Goal: Information Seeking & Learning: Learn about a topic

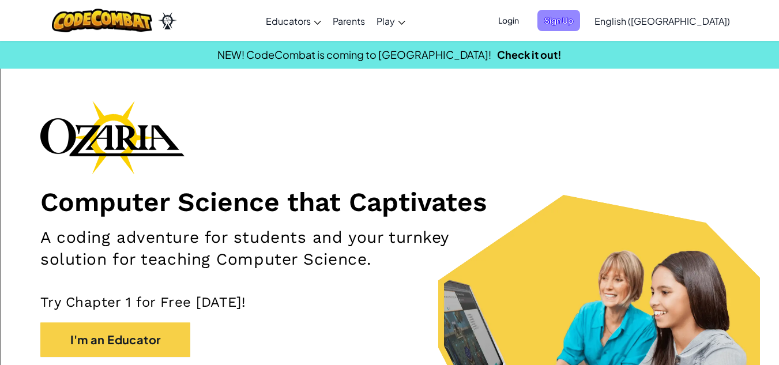
click at [580, 17] on span "Sign Up" at bounding box center [559, 20] width 43 height 21
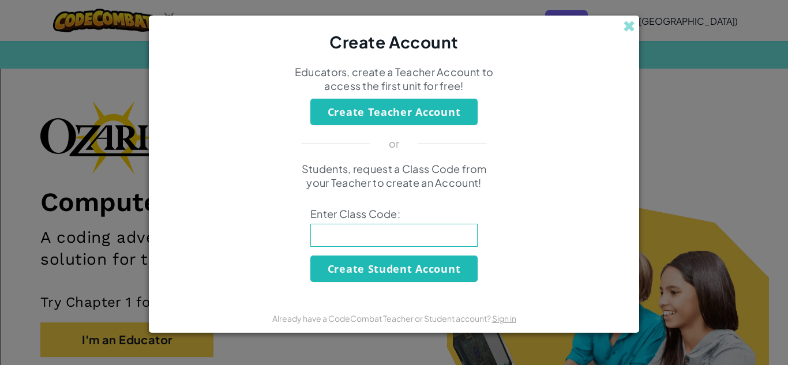
click at [414, 235] on input at bounding box center [393, 235] width 167 height 23
type input "GiftWarmDream"
click at [421, 269] on button "Create Student Account" at bounding box center [393, 269] width 167 height 27
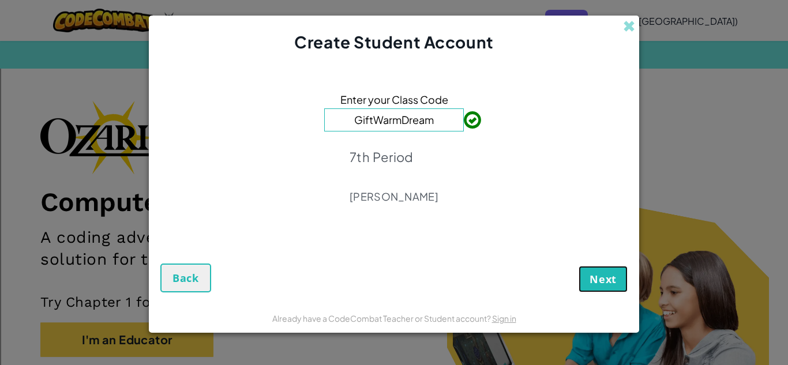
click at [596, 272] on span "Next" at bounding box center [603, 279] width 27 height 14
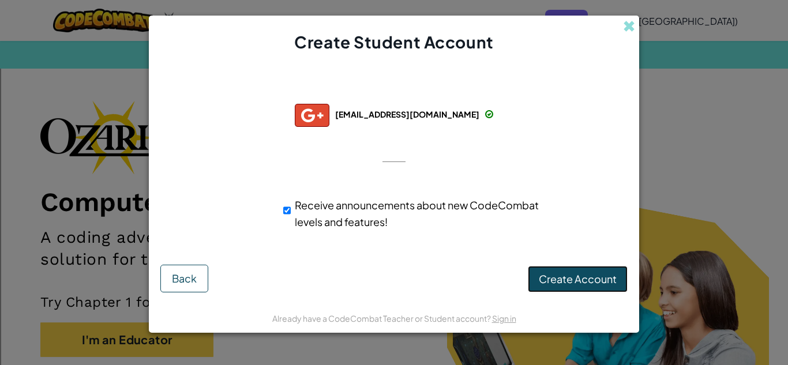
click at [546, 279] on span "Create Account" at bounding box center [578, 278] width 78 height 13
click at [557, 279] on button "Create Account" at bounding box center [578, 279] width 100 height 27
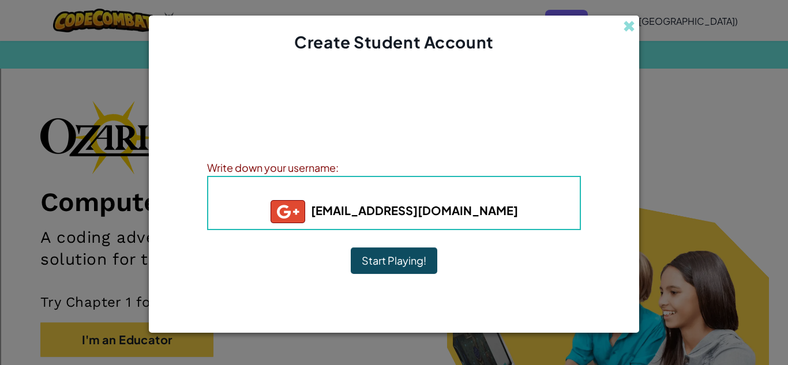
click at [399, 264] on button "Start Playing!" at bounding box center [394, 260] width 87 height 27
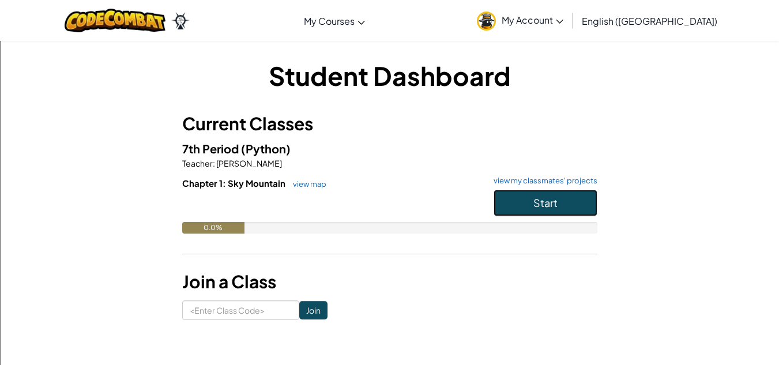
click at [527, 196] on button "Start" at bounding box center [546, 203] width 104 height 27
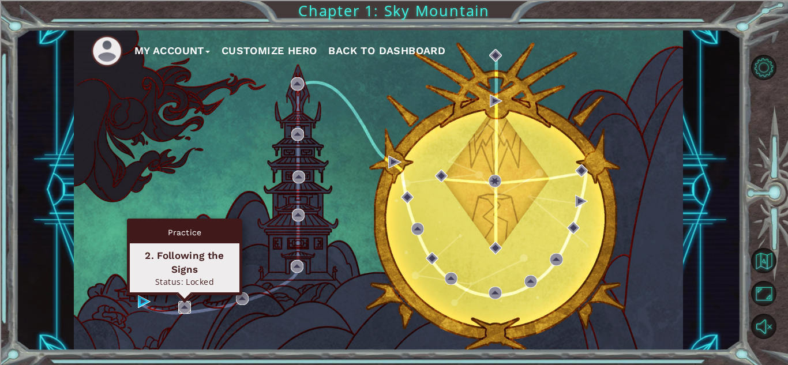
click at [186, 309] on img at bounding box center [184, 307] width 13 height 13
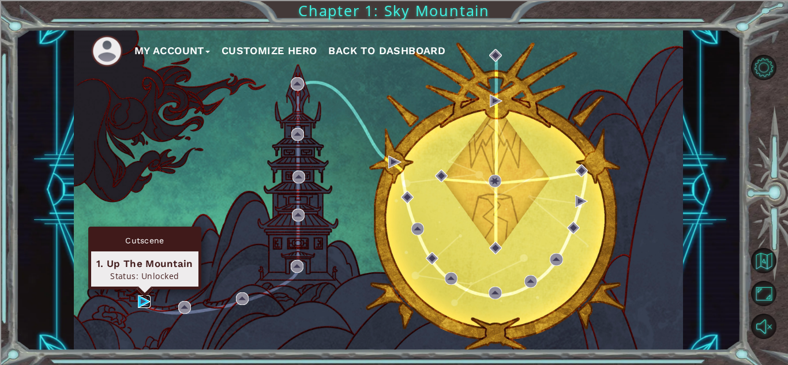
click at [140, 300] on img at bounding box center [144, 301] width 13 height 13
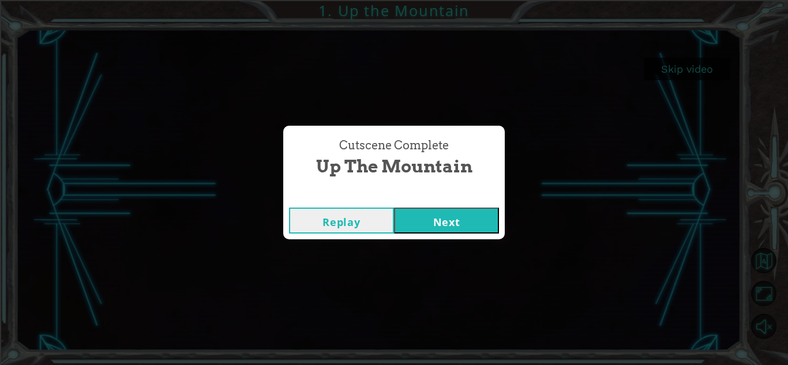
click at [427, 221] on button "Next" at bounding box center [446, 221] width 105 height 26
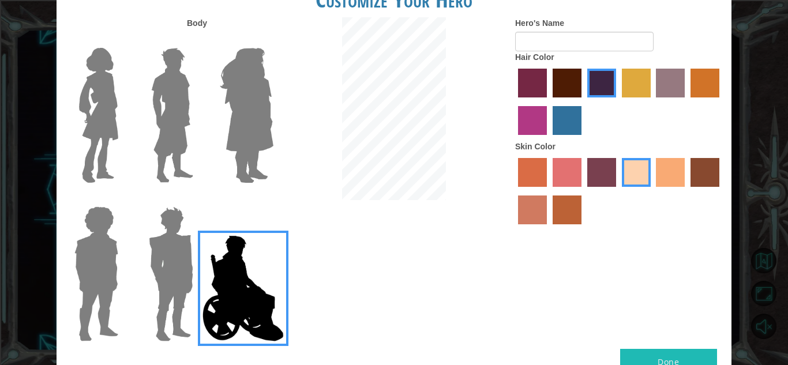
click at [162, 240] on img at bounding box center [171, 274] width 54 height 144
click at [198, 199] on input "Hero Garnet" at bounding box center [198, 199] width 0 height 0
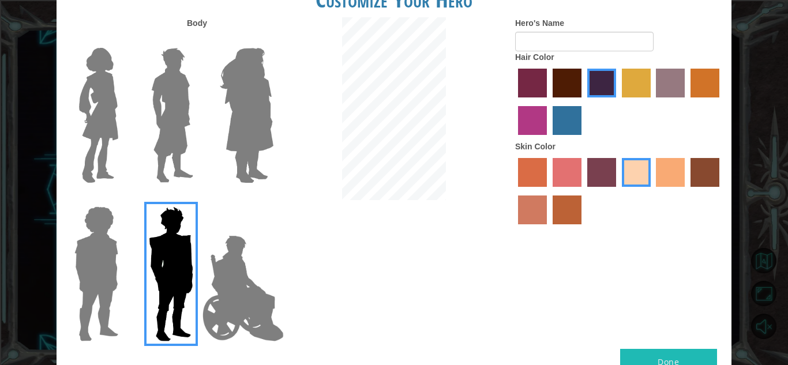
click at [94, 253] on img at bounding box center [96, 274] width 53 height 144
click at [123, 199] on input "Hero Steven" at bounding box center [123, 199] width 0 height 0
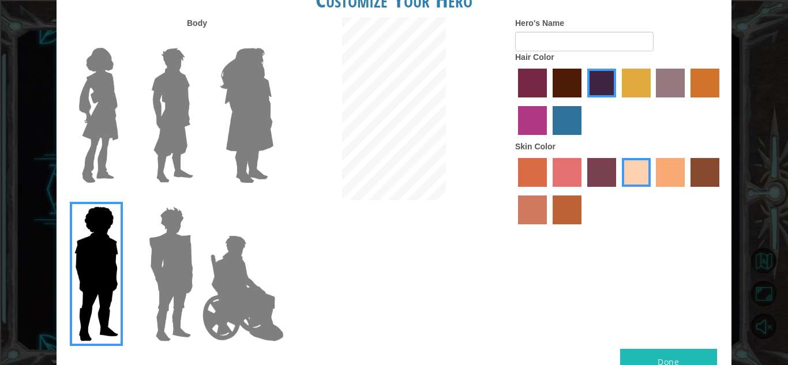
click at [102, 164] on img at bounding box center [98, 115] width 48 height 144
click at [123, 40] on input "Hero Connie" at bounding box center [123, 40] width 0 height 0
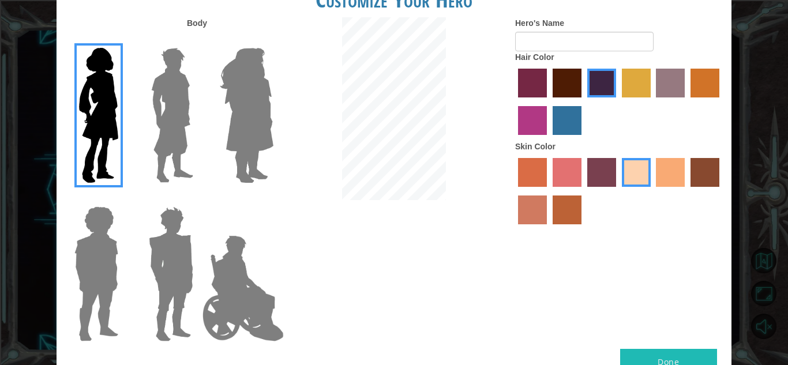
click at [167, 122] on img at bounding box center [172, 115] width 51 height 144
click at [198, 40] on input "Hero Lars" at bounding box center [198, 40] width 0 height 0
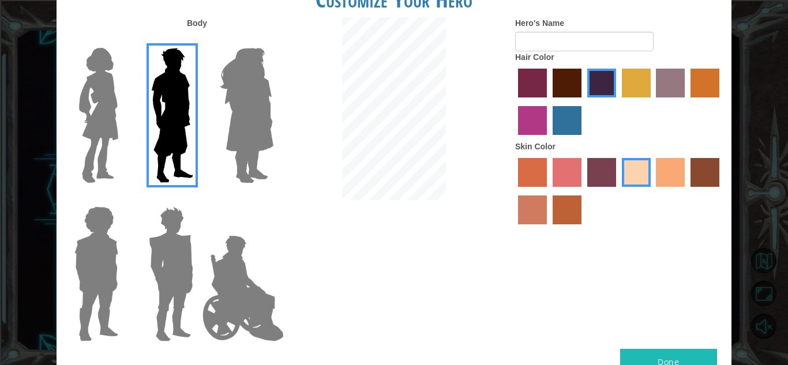
click at [238, 97] on img at bounding box center [246, 115] width 63 height 144
click at [273, 40] on input "Hero Amethyst" at bounding box center [273, 40] width 0 height 0
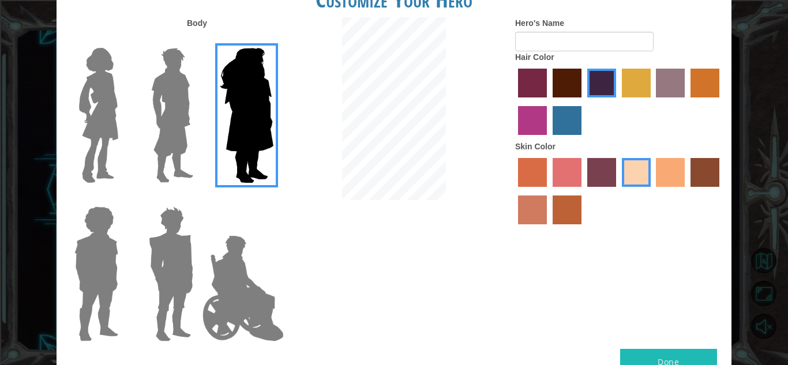
click at [150, 103] on img at bounding box center [172, 115] width 51 height 144
click at [198, 40] on input "Hero Lars" at bounding box center [198, 40] width 0 height 0
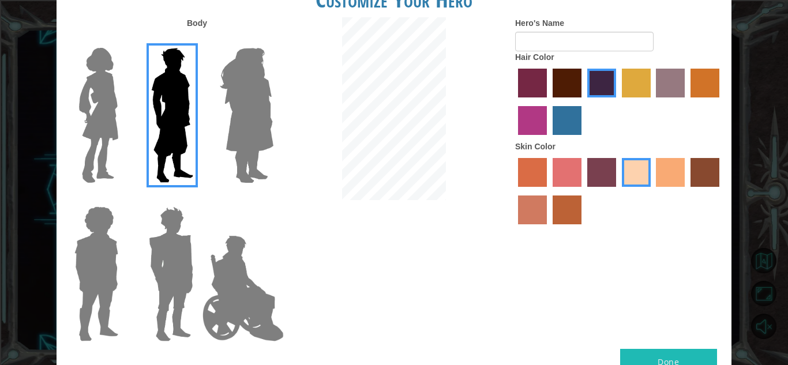
click at [576, 84] on label "maroon hair color" at bounding box center [567, 83] width 29 height 29
click at [549, 102] on input "maroon hair color" at bounding box center [549, 102] width 0 height 0
click at [599, 172] on label "tosca skin color" at bounding box center [601, 172] width 29 height 29
click at [583, 191] on input "tosca skin color" at bounding box center [583, 191] width 0 height 0
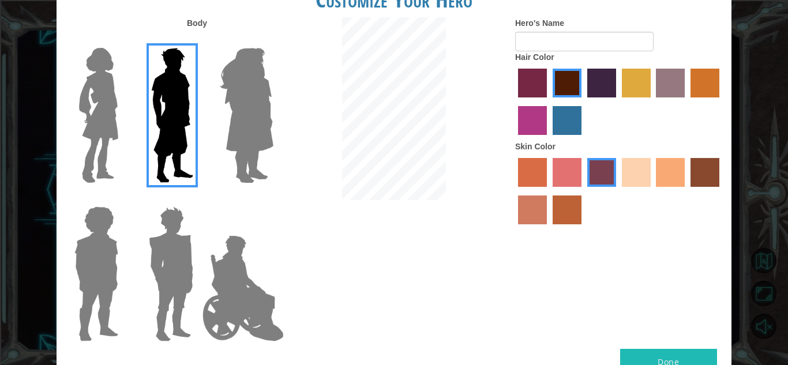
click at [569, 172] on label "froly skin color" at bounding box center [567, 172] width 29 height 29
click at [549, 191] on input "froly skin color" at bounding box center [549, 191] width 0 height 0
click at [574, 214] on label "smoke tree skin color" at bounding box center [567, 210] width 29 height 29
click at [549, 228] on input "smoke tree skin color" at bounding box center [549, 228] width 0 height 0
click at [631, 162] on label "sandy beach skin color" at bounding box center [636, 172] width 29 height 29
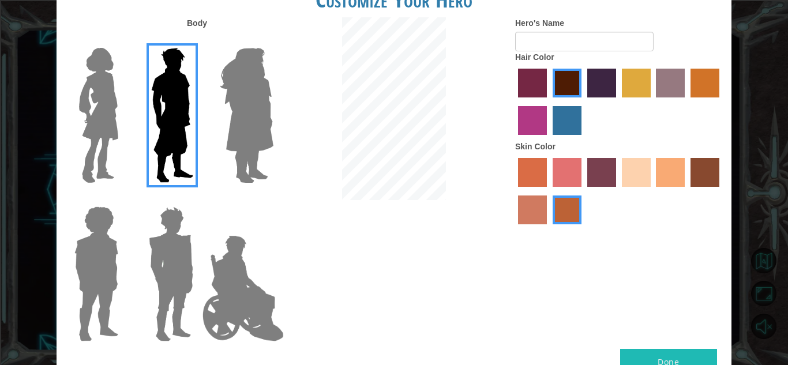
click at [618, 191] on input "sandy beach skin color" at bounding box center [618, 191] width 0 height 0
click at [563, 218] on label "smoke tree skin color" at bounding box center [567, 210] width 29 height 29
click at [549, 228] on input "smoke tree skin color" at bounding box center [549, 228] width 0 height 0
click at [534, 185] on label "sorbus skin color" at bounding box center [532, 172] width 29 height 29
click at [514, 191] on input "sorbus skin color" at bounding box center [514, 191] width 0 height 0
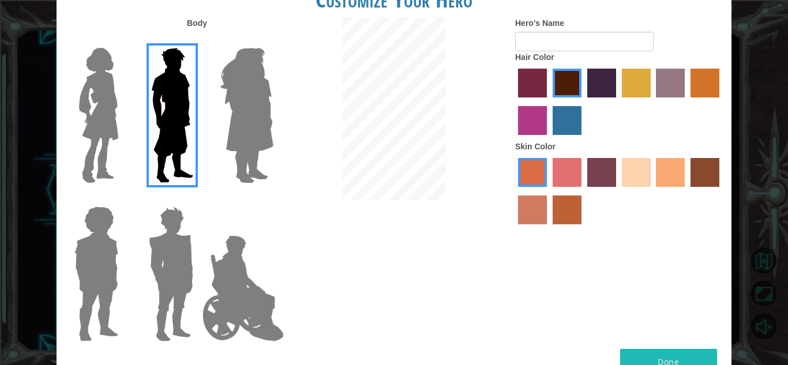
click at [639, 172] on label "sandy beach skin color" at bounding box center [636, 172] width 29 height 29
click at [618, 191] on input "sandy beach skin color" at bounding box center [618, 191] width 0 height 0
click at [666, 170] on label "tacao skin color" at bounding box center [670, 172] width 29 height 29
click at [652, 191] on input "tacao skin color" at bounding box center [652, 191] width 0 height 0
click at [645, 73] on label "tulip tree hair color" at bounding box center [636, 83] width 29 height 29
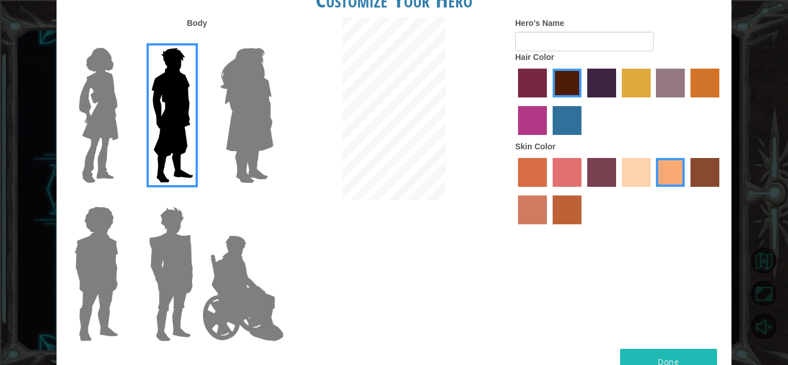
click at [618, 102] on input "tulip tree hair color" at bounding box center [618, 102] width 0 height 0
click at [531, 168] on label "sorbus skin color" at bounding box center [532, 172] width 29 height 29
click at [514, 191] on input "sorbus skin color" at bounding box center [514, 191] width 0 height 0
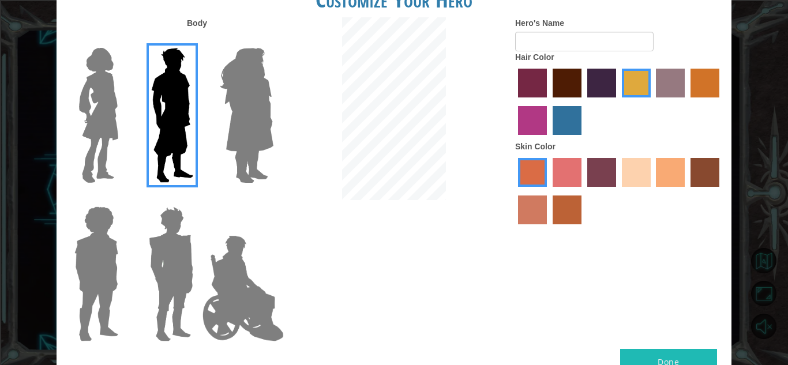
click at [670, 174] on label "tacao skin color" at bounding box center [670, 172] width 29 height 29
click at [652, 191] on input "tacao skin color" at bounding box center [652, 191] width 0 height 0
click at [684, 85] on label "bazaar hair color" at bounding box center [670, 83] width 29 height 29
click at [652, 102] on input "bazaar hair color" at bounding box center [652, 102] width 0 height 0
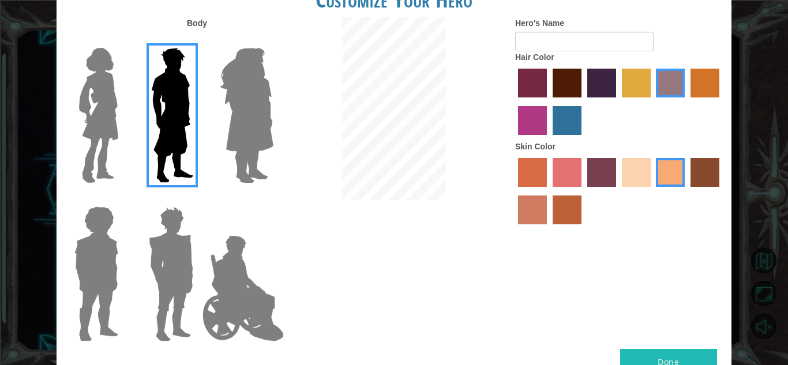
click at [717, 82] on label "gold drop hair color" at bounding box center [704, 83] width 29 height 29
click at [686, 102] on input "gold drop hair color" at bounding box center [686, 102] width 0 height 0
click at [565, 91] on label "maroon hair color" at bounding box center [567, 83] width 29 height 29
click at [549, 102] on input "maroon hair color" at bounding box center [549, 102] width 0 height 0
click at [235, 251] on img at bounding box center [243, 288] width 91 height 115
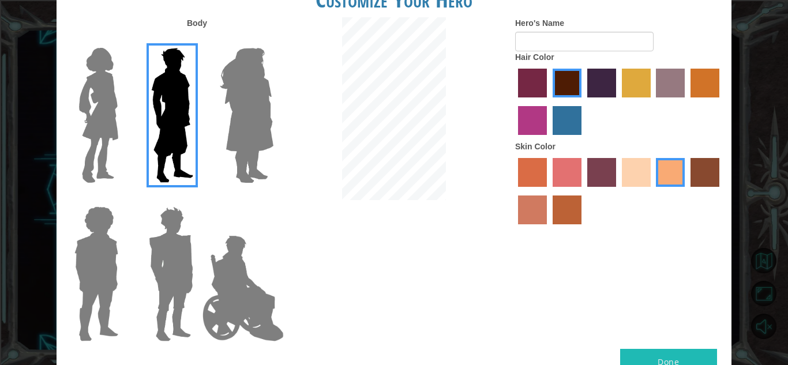
click at [273, 199] on input "Hero Jamie" at bounding box center [273, 199] width 0 height 0
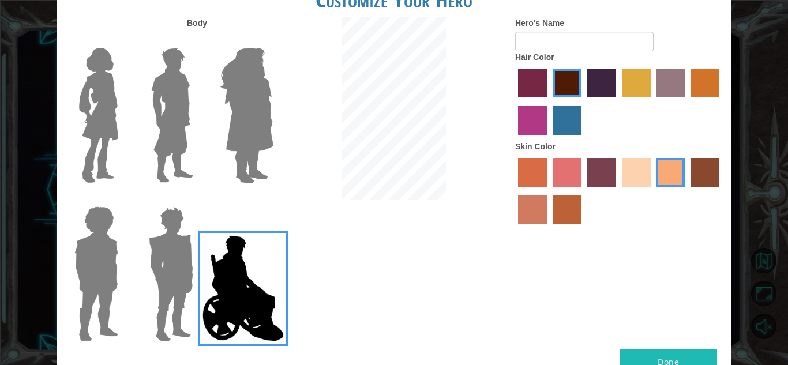
click at [174, 108] on img at bounding box center [172, 115] width 51 height 144
click at [198, 40] on input "Hero Lars" at bounding box center [198, 40] width 0 height 0
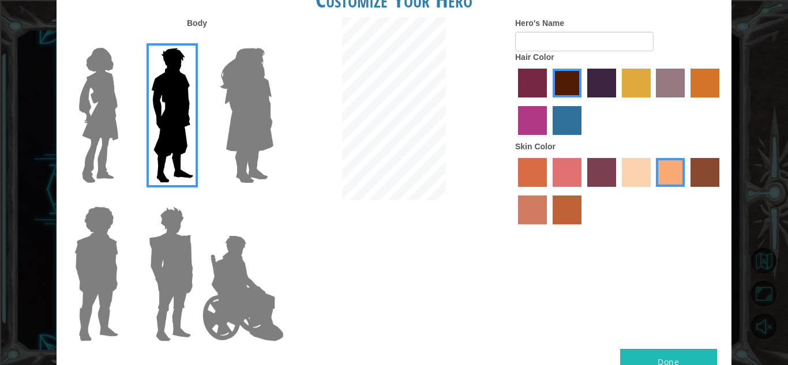
click at [666, 355] on button "Done" at bounding box center [668, 362] width 97 height 26
type input "J"
type input "spider"
click at [645, 355] on button "Done" at bounding box center [668, 362] width 97 height 26
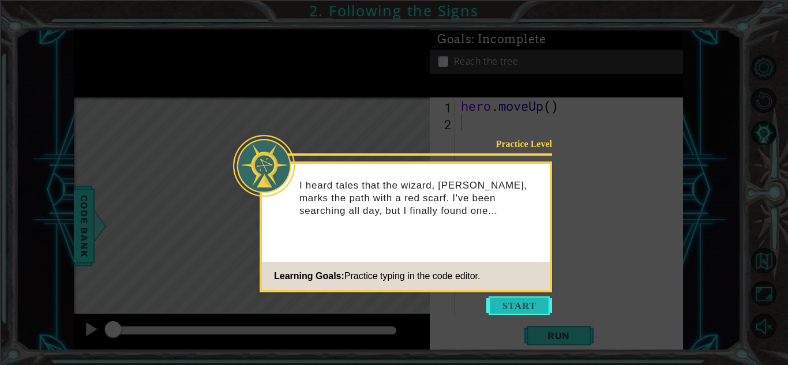
click at [530, 306] on button "Start" at bounding box center [519, 305] width 66 height 18
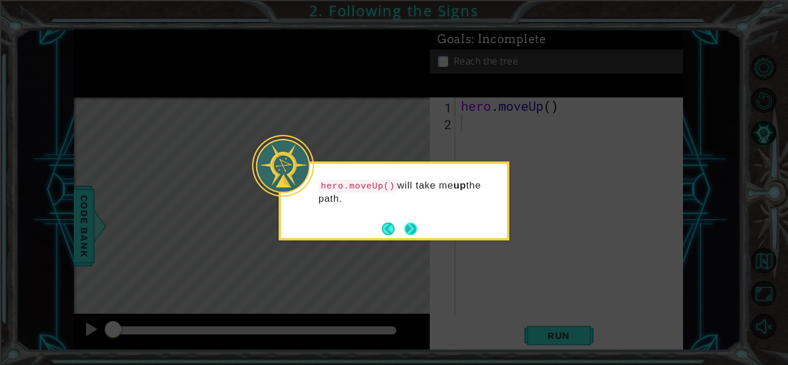
click at [411, 228] on button "Next" at bounding box center [410, 229] width 20 height 20
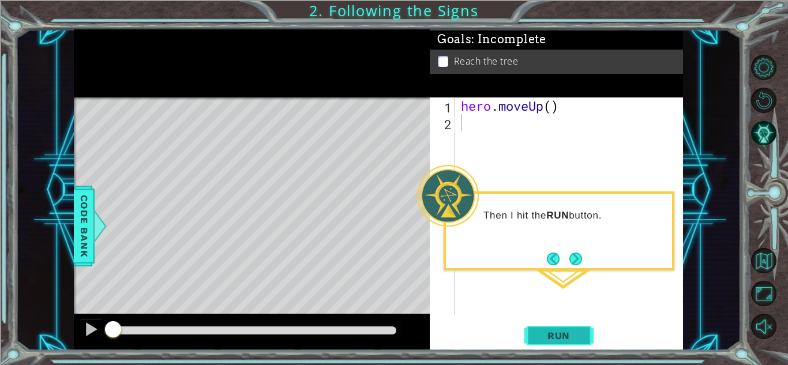
click at [569, 330] on span "Run" at bounding box center [559, 336] width 46 height 12
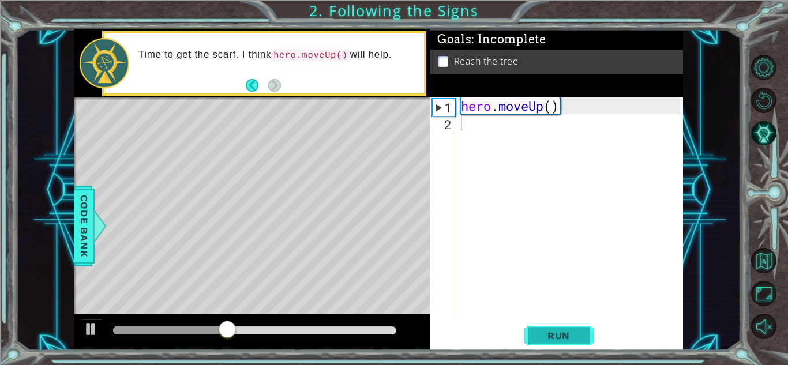
click at [562, 340] on span "Run" at bounding box center [559, 336] width 46 height 12
click at [562, 337] on span "Run" at bounding box center [559, 336] width 46 height 12
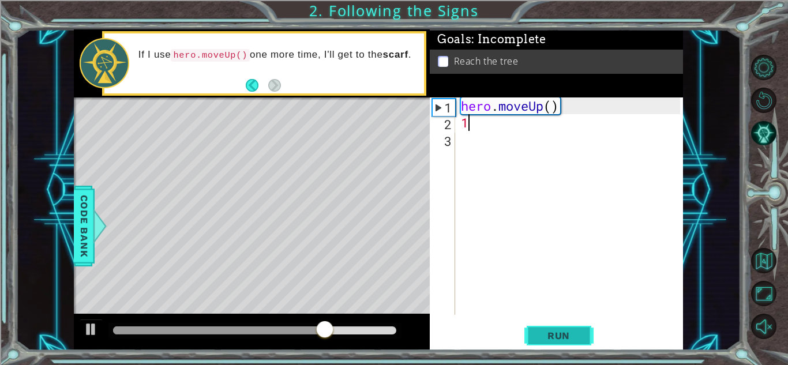
type textarea "1"
click at [531, 328] on button "Run" at bounding box center [558, 335] width 69 height 25
type textarea "2"
click at [551, 333] on span "Run" at bounding box center [559, 336] width 46 height 12
click at [531, 109] on div "hero . moveUp ( )" at bounding box center [572, 222] width 227 height 251
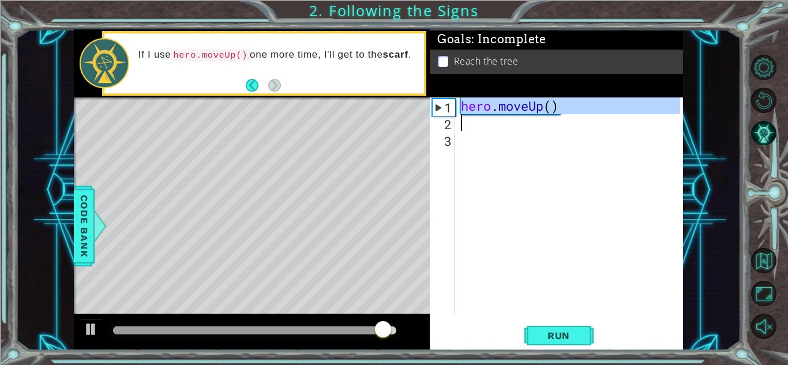
drag, startPoint x: 441, startPoint y: 104, endPoint x: 442, endPoint y: 121, distance: 16.2
type textarea "hero.moveUp()"
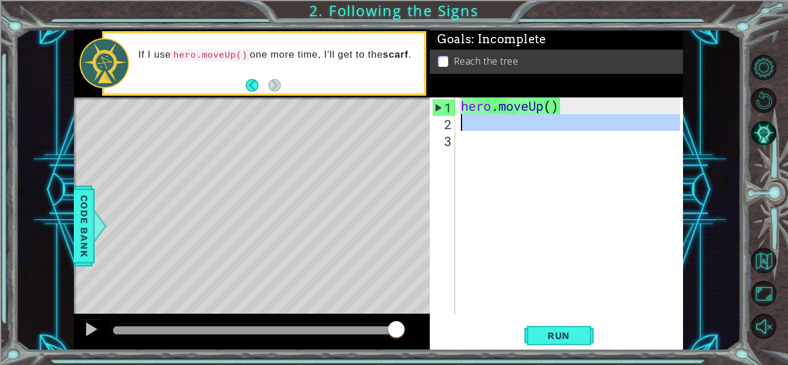
click at [443, 125] on div "2" at bounding box center [443, 124] width 23 height 17
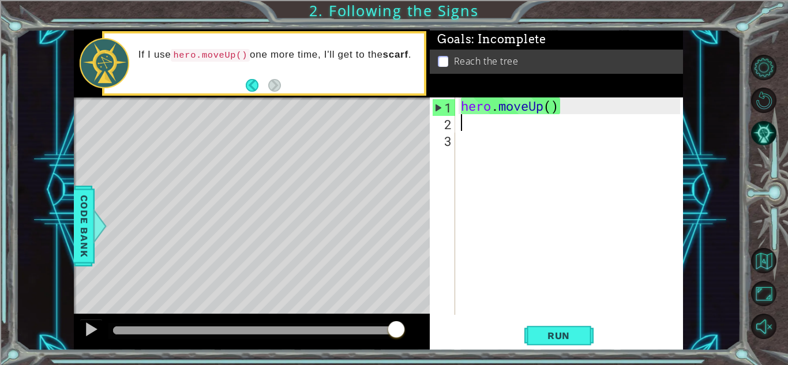
click at [444, 125] on div "2" at bounding box center [443, 124] width 23 height 17
click at [472, 125] on div "hero . moveUp ( )" at bounding box center [572, 222] width 227 height 251
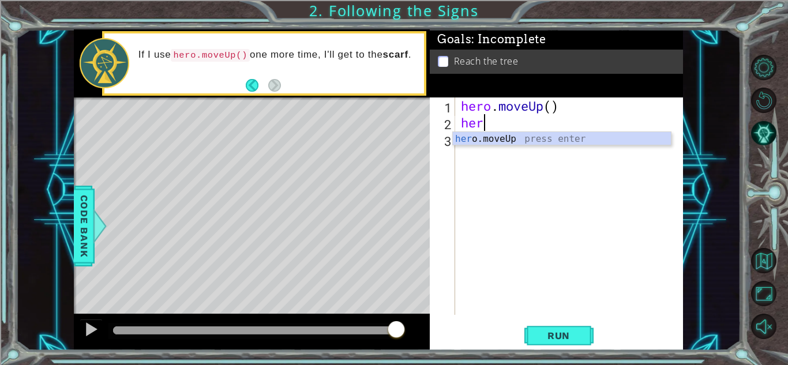
type textarea "hero"
click at [532, 137] on div "hero .moveUp press enter" at bounding box center [562, 153] width 218 height 42
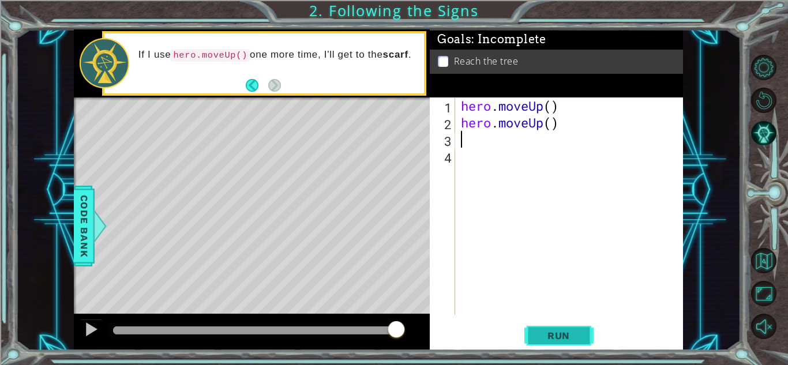
click at [573, 335] on span "Run" at bounding box center [559, 336] width 46 height 12
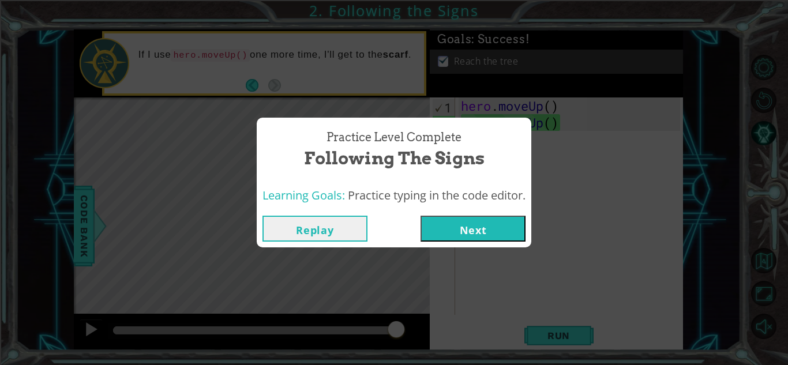
click at [460, 228] on button "Next" at bounding box center [473, 229] width 105 height 26
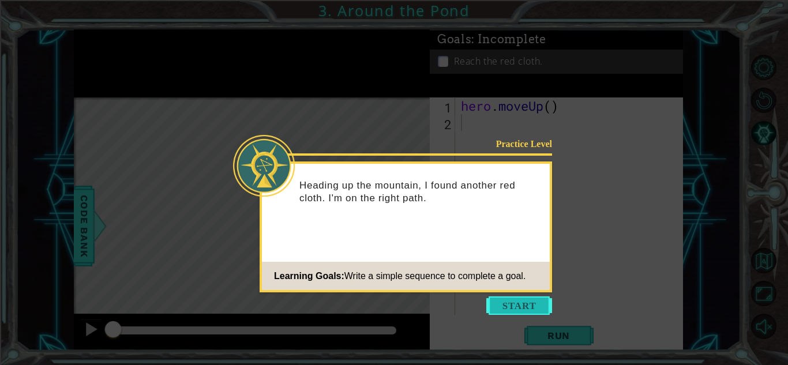
click at [510, 307] on button "Start" at bounding box center [519, 305] width 66 height 18
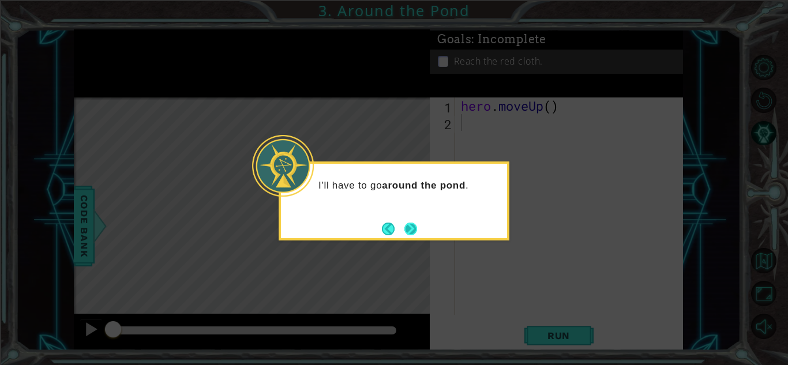
click at [409, 230] on button "Next" at bounding box center [411, 229] width 16 height 16
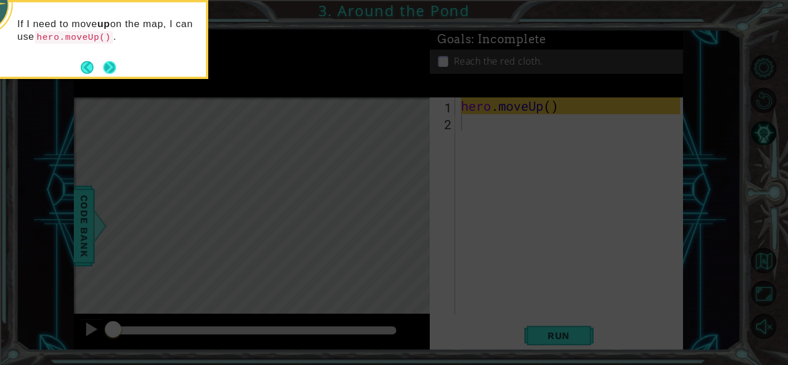
click at [109, 70] on button "Next" at bounding box center [109, 67] width 21 height 21
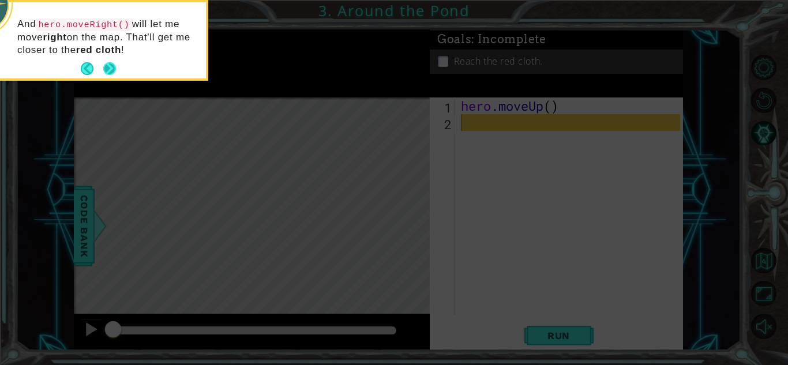
click at [109, 72] on button "Next" at bounding box center [109, 69] width 15 height 15
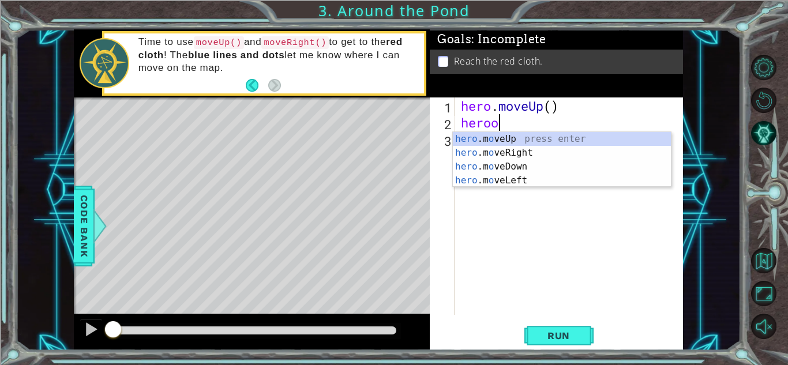
scroll to position [0, 1]
type textarea "hero"
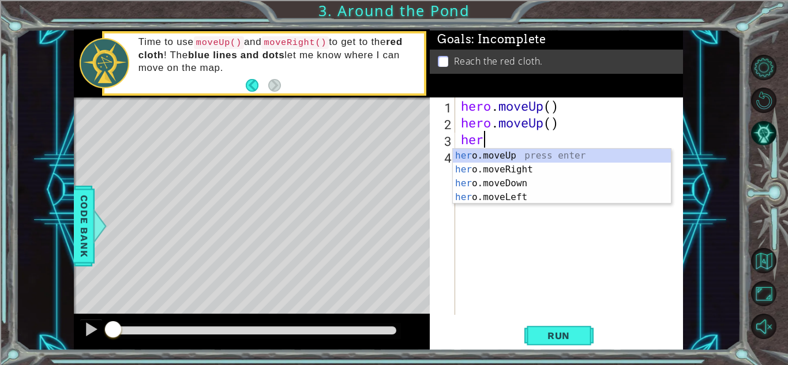
type textarea "hero"
click at [466, 171] on div "hero .moveUp press enter hero .moveRight press enter hero .moveDown press enter…" at bounding box center [562, 190] width 218 height 83
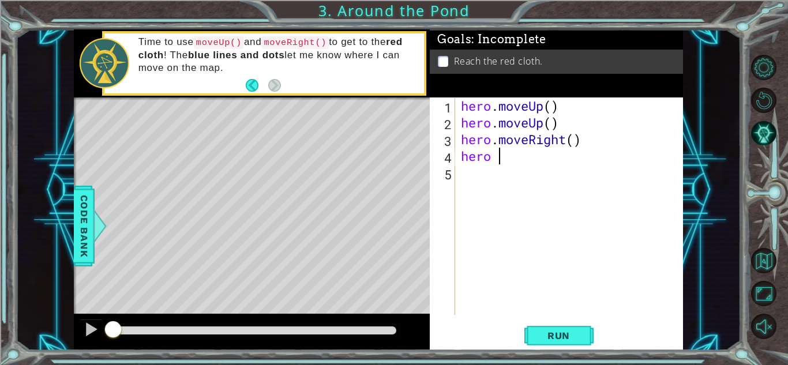
type textarea "hero"
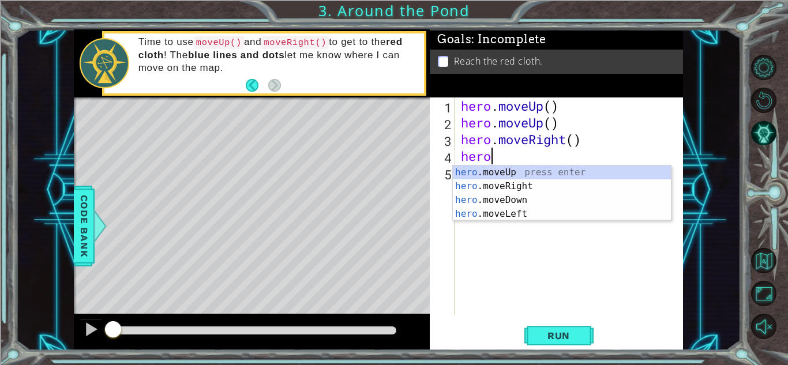
click at [466, 171] on div "hero .moveUp press enter hero .moveRight press enter hero .moveDown press enter…" at bounding box center [562, 207] width 218 height 83
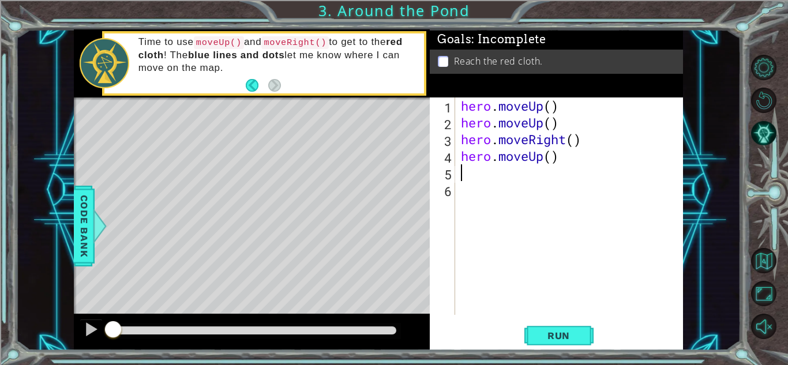
scroll to position [0, 0]
click at [558, 335] on span "Run" at bounding box center [559, 336] width 46 height 12
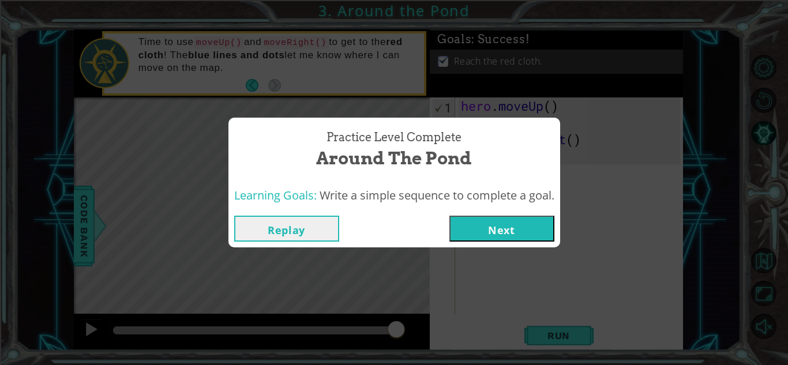
click at [510, 231] on button "Next" at bounding box center [501, 229] width 105 height 26
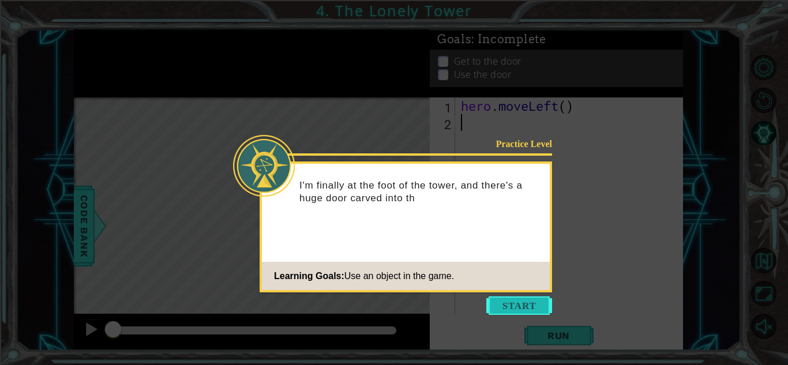
click at [515, 303] on button "Start" at bounding box center [519, 305] width 66 height 18
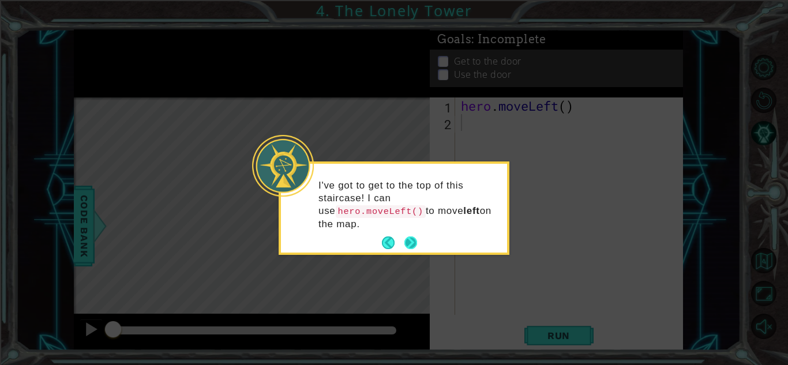
click at [410, 232] on button "Next" at bounding box center [410, 242] width 21 height 21
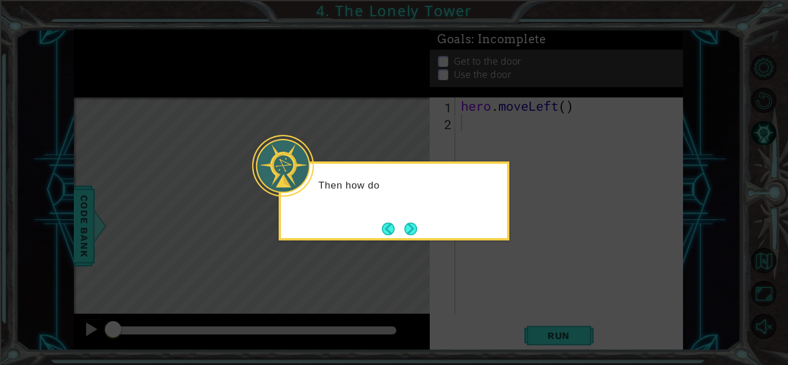
click at [410, 230] on button "Next" at bounding box center [410, 228] width 19 height 19
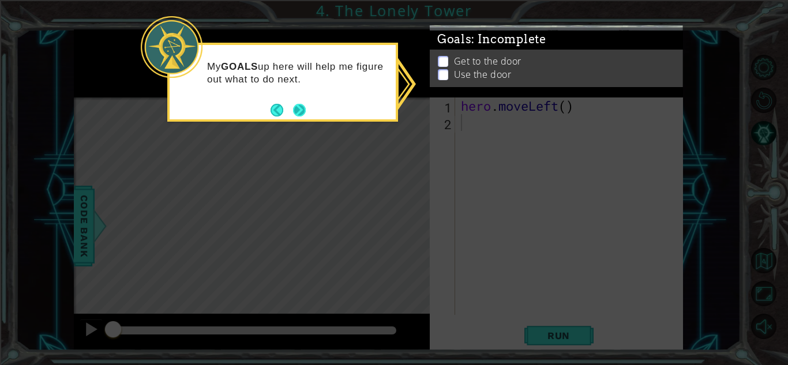
click at [300, 111] on button "Next" at bounding box center [299, 109] width 13 height 13
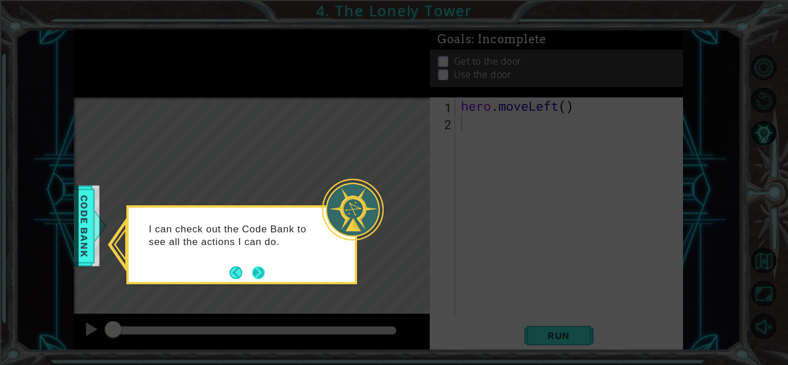
click at [260, 276] on button "Next" at bounding box center [258, 272] width 14 height 14
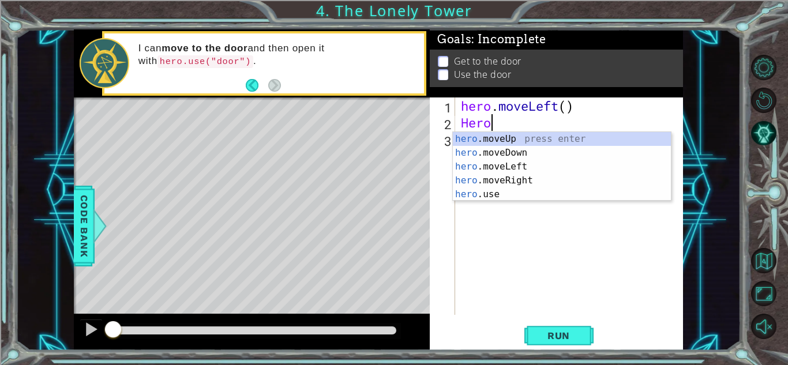
scroll to position [0, 1]
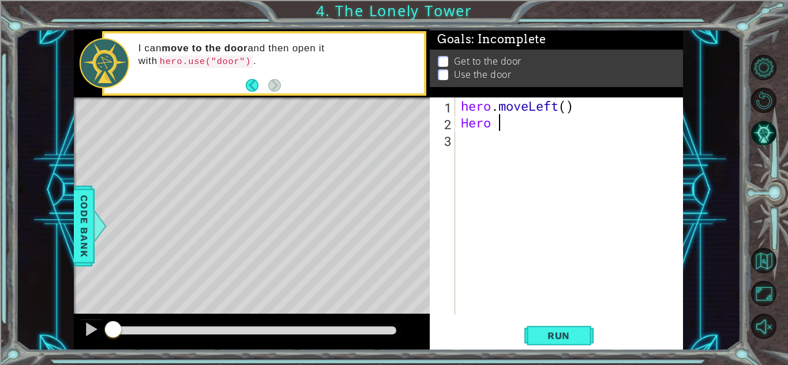
type textarea "Hero"
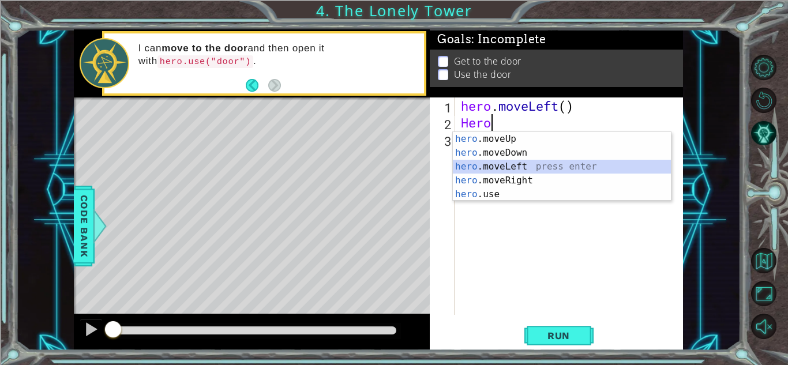
click at [507, 168] on div "hero .moveUp press enter hero .moveDown press enter hero .moveLeft press enter …" at bounding box center [562, 180] width 218 height 97
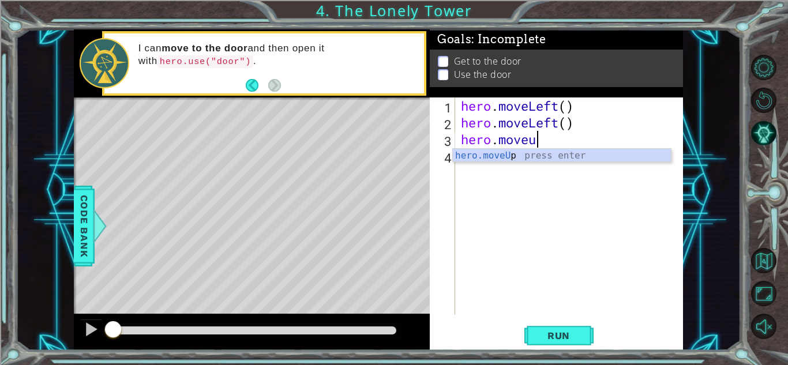
scroll to position [0, 3]
type textarea "hero.moveup"
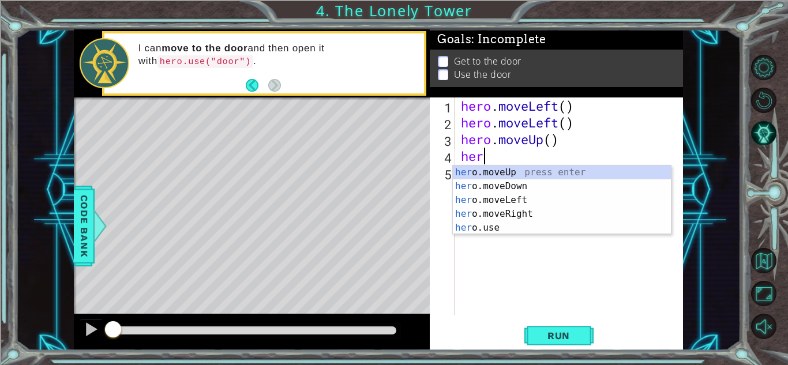
type textarea "hero"
click at [507, 168] on div "hero .moveUp press enter hero .moveDown press enter hero .moveLeft press enter …" at bounding box center [562, 214] width 218 height 97
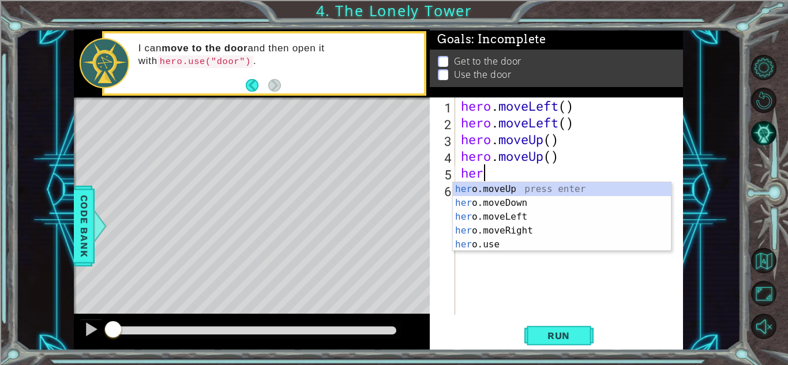
type textarea "hero"
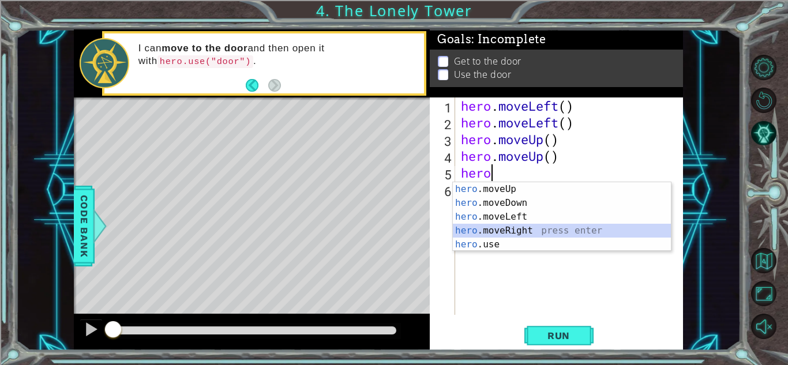
click at [504, 231] on div "hero .moveUp press enter hero .moveDown press enter hero .moveLeft press enter …" at bounding box center [562, 230] width 218 height 97
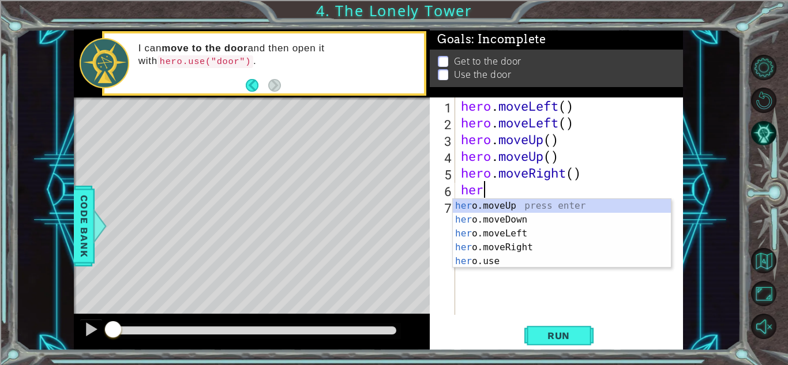
type textarea "hero"
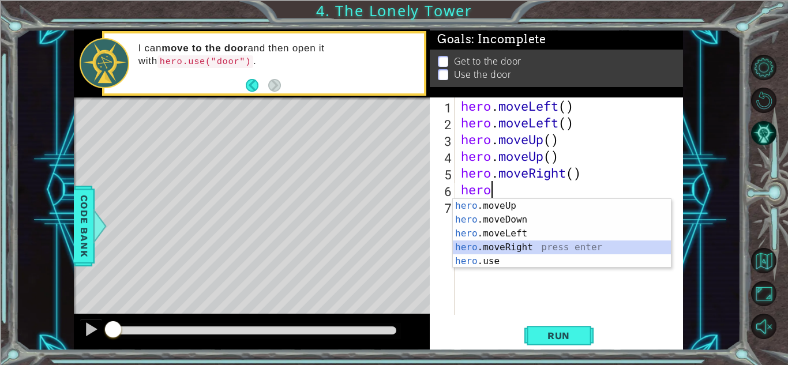
click at [468, 250] on div "hero .moveUp press enter hero .moveDown press enter hero .moveLeft press enter …" at bounding box center [562, 247] width 218 height 97
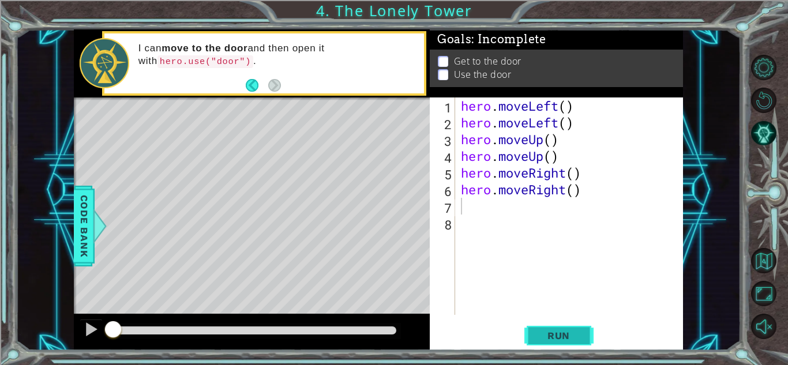
click at [536, 340] on span "Run" at bounding box center [559, 336] width 46 height 12
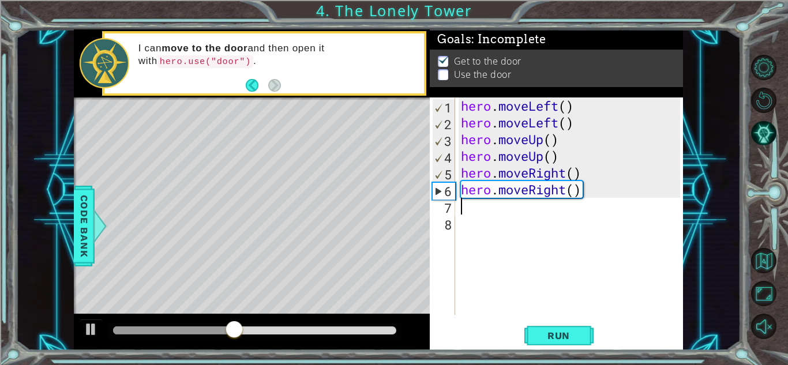
click at [442, 70] on p at bounding box center [443, 74] width 10 height 11
click at [442, 70] on p at bounding box center [443, 72] width 10 height 11
click at [479, 211] on div "hero . moveLeft ( ) hero . moveLeft ( ) hero . moveUp ( ) hero . moveUp ( ) her…" at bounding box center [572, 222] width 227 height 251
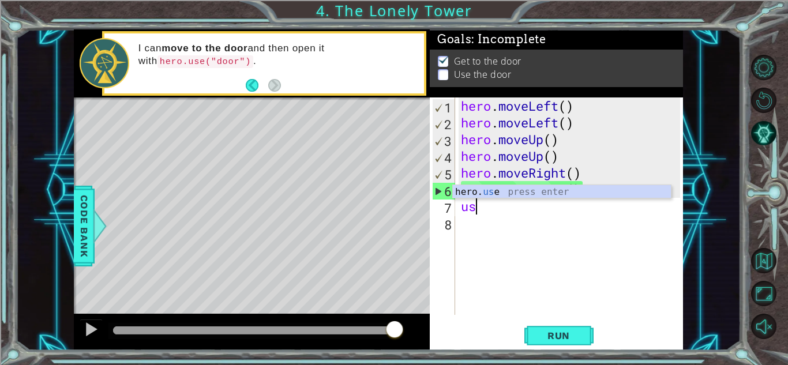
type textarea "u"
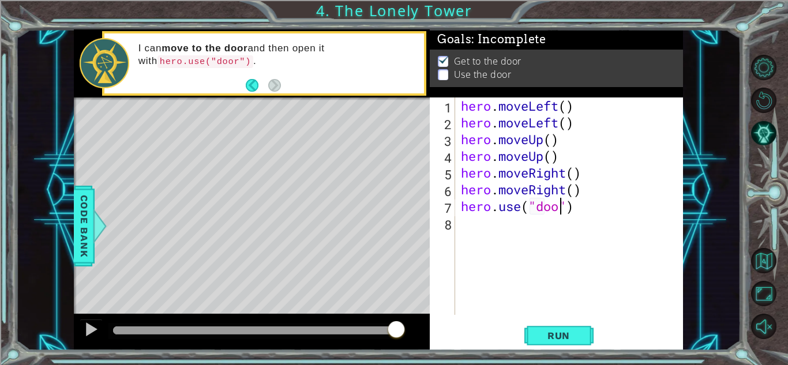
scroll to position [0, 5]
type textarea "hero.use("door")"
click at [549, 340] on span "Run" at bounding box center [559, 336] width 46 height 12
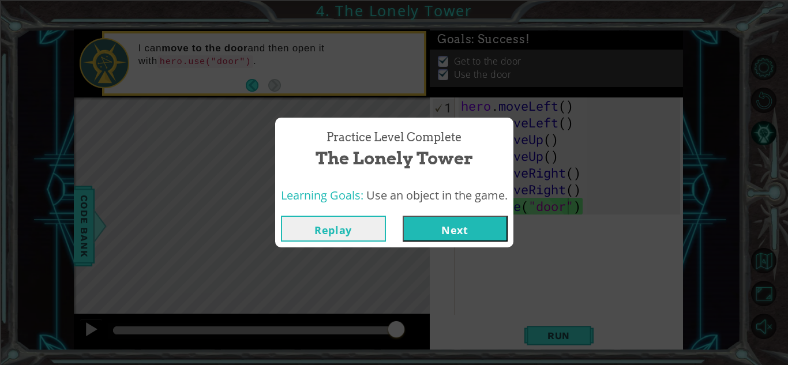
click at [430, 228] on button "Next" at bounding box center [455, 229] width 105 height 26
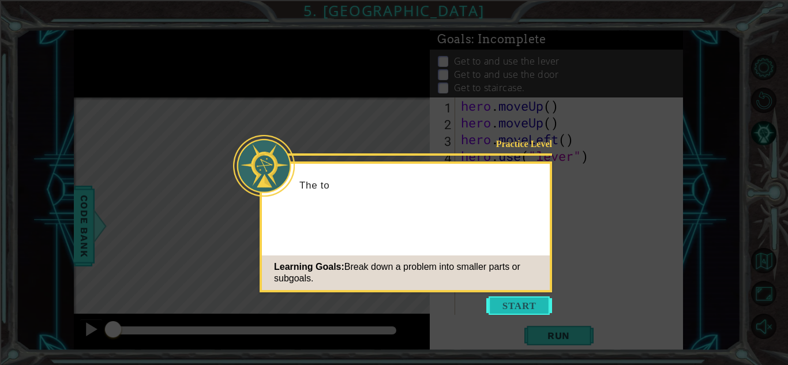
click at [519, 311] on button "Start" at bounding box center [519, 305] width 66 height 18
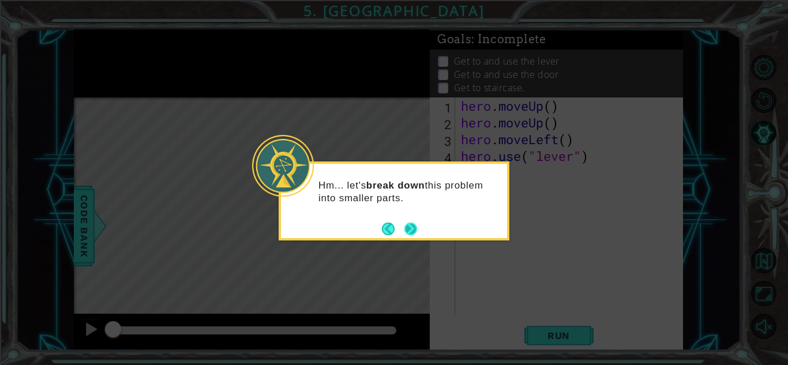
click at [410, 229] on button "Next" at bounding box center [411, 228] width 16 height 16
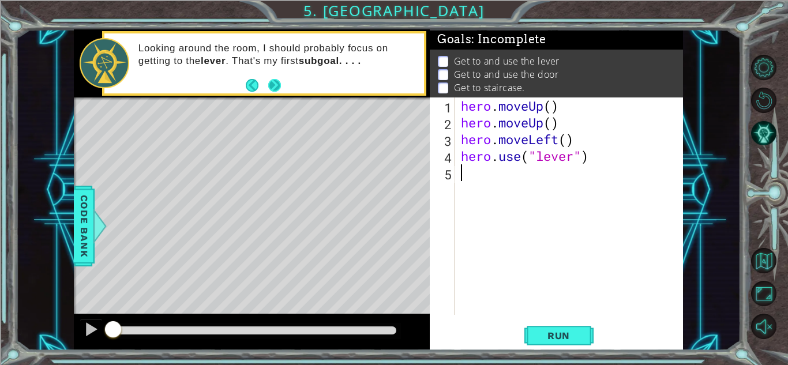
click at [275, 87] on button "Next" at bounding box center [274, 85] width 19 height 19
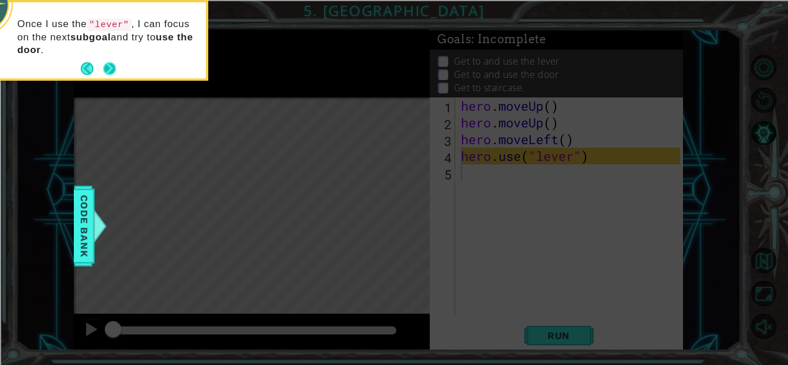
click at [108, 65] on button "Next" at bounding box center [110, 69] width 16 height 16
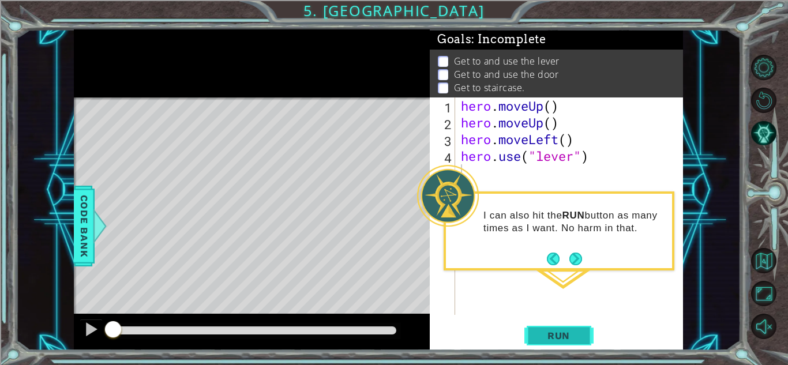
click at [531, 331] on button "Run" at bounding box center [558, 335] width 69 height 25
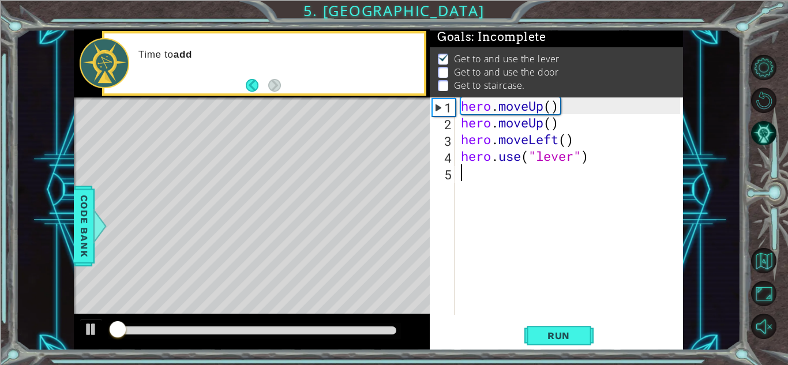
scroll to position [9, 0]
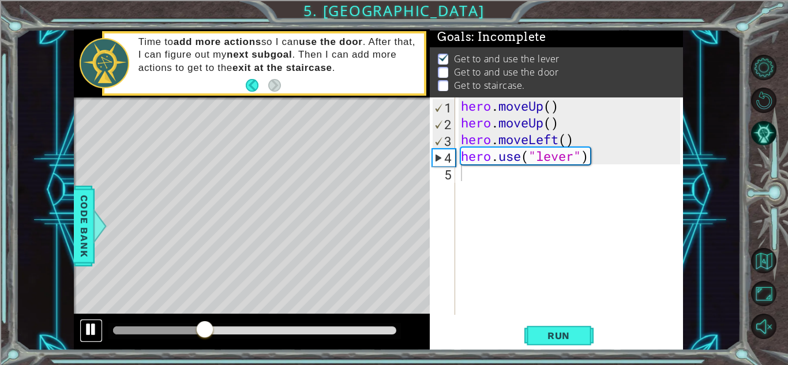
click at [93, 331] on div at bounding box center [91, 329] width 15 height 15
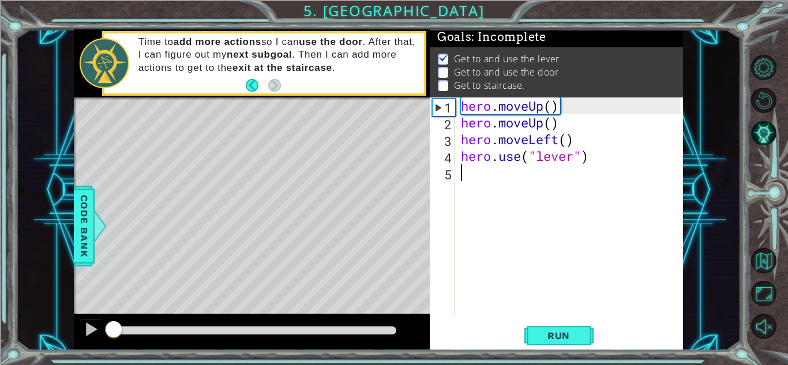
drag, startPoint x: 202, startPoint y: 328, endPoint x: 78, endPoint y: 326, distance: 124.0
click at [78, 326] on div at bounding box center [252, 332] width 356 height 37
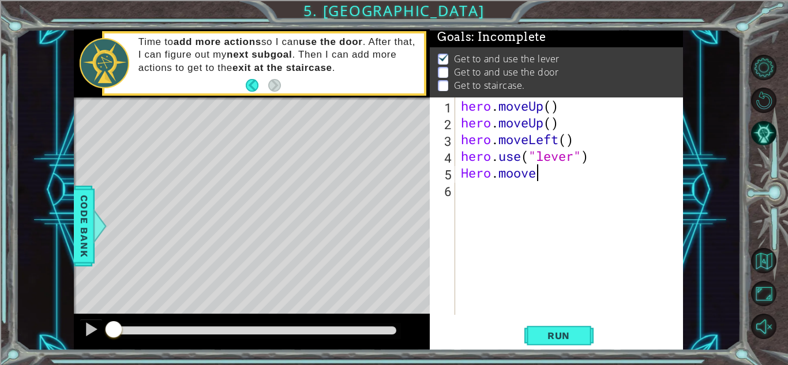
scroll to position [0, 2]
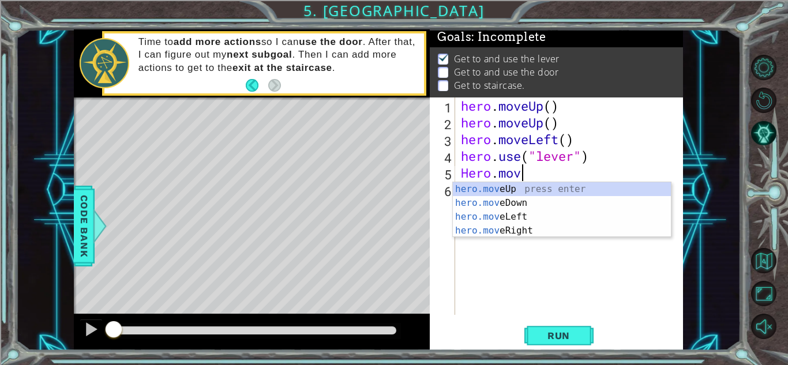
type textarea "Hero.move"
click at [478, 202] on div "hero.move Up press enter hero.move Down press enter hero.move Left press enter …" at bounding box center [562, 223] width 218 height 83
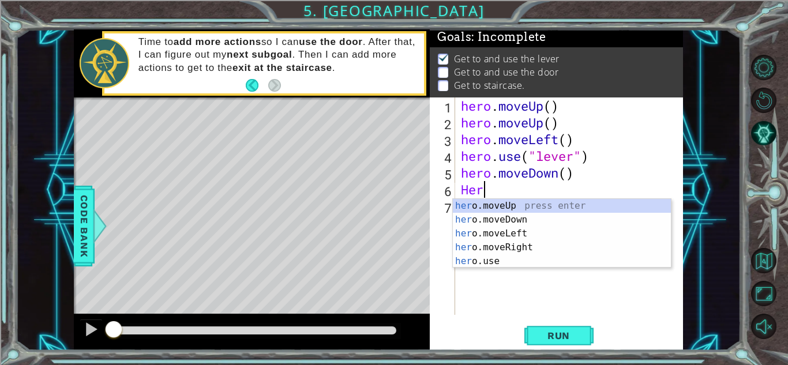
type textarea "Hero"
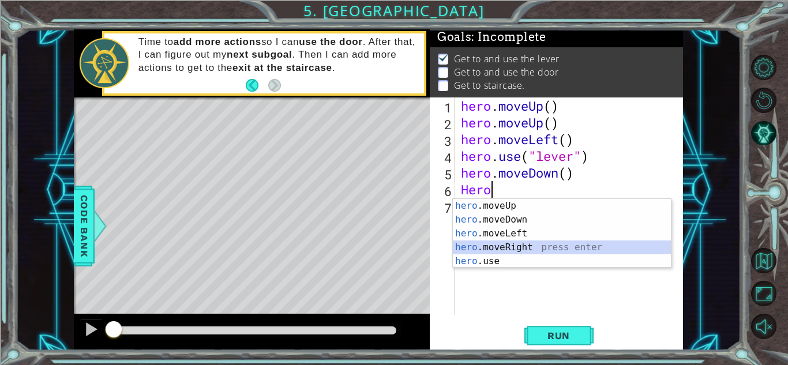
click at [507, 249] on div "hero .moveUp press enter hero .moveDown press enter hero .moveLeft press enter …" at bounding box center [562, 247] width 218 height 97
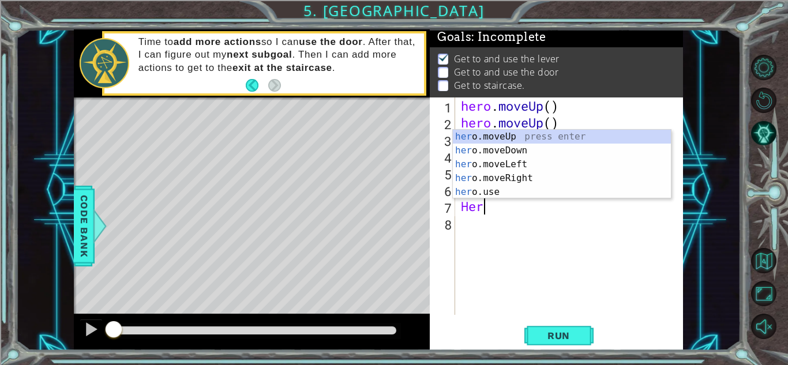
type textarea "Hero"
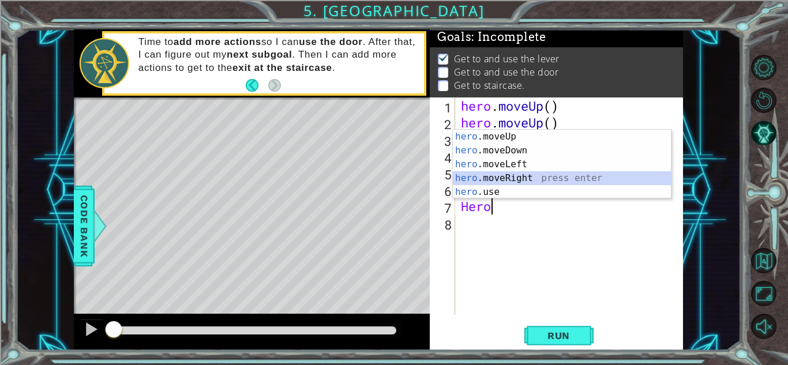
click at [503, 180] on div "hero .moveUp press enter hero .moveDown press enter hero .moveLeft press enter …" at bounding box center [562, 178] width 218 height 97
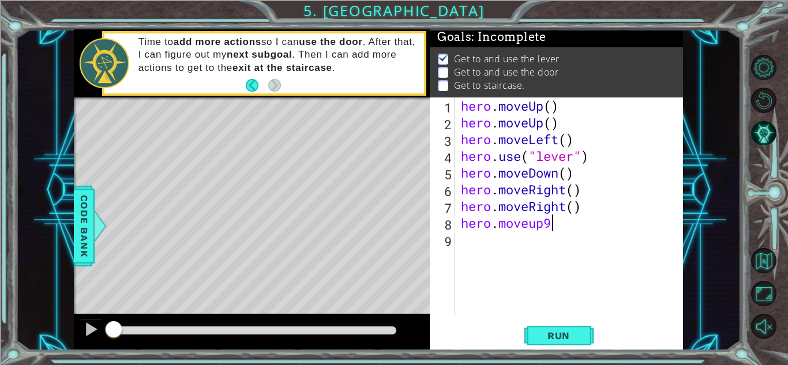
scroll to position [0, 3]
type textarea "hero.moveup()"
click at [467, 242] on div "hero . moveUp ( ) hero . moveUp ( ) hero . moveLeft ( ) hero . use ( "lever" ) …" at bounding box center [572, 222] width 227 height 251
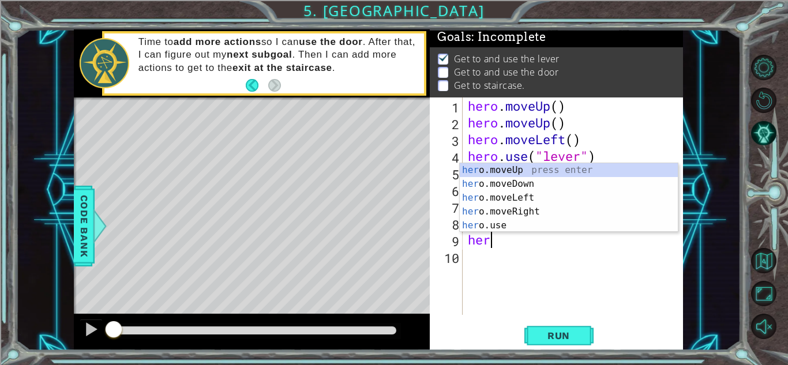
type textarea "hero"
click at [495, 211] on div "hero .moveUp press enter hero .moveDown press enter hero .moveLeft press enter …" at bounding box center [569, 211] width 218 height 97
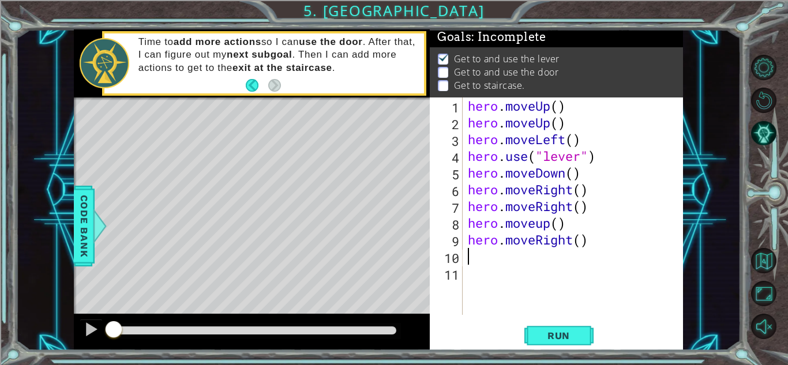
scroll to position [0, 0]
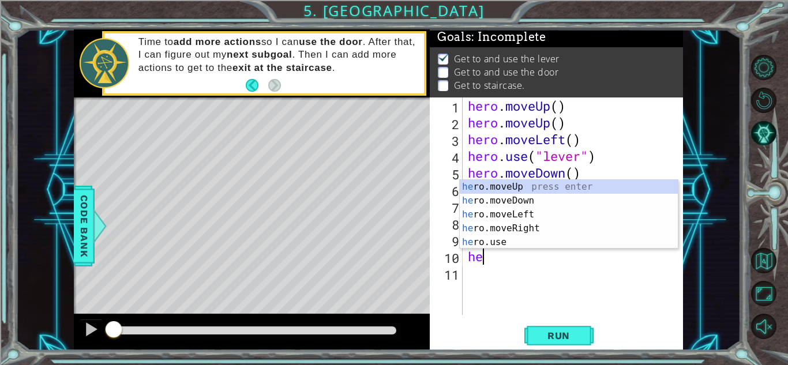
type textarea "h"
type textarea "H"
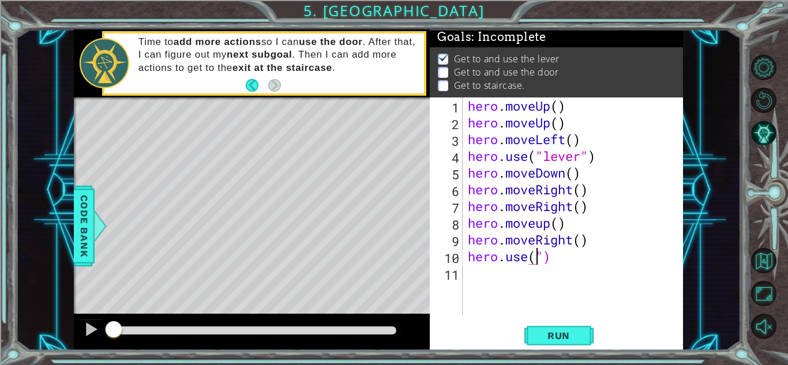
scroll to position [0, 3]
type textarea "hero.use("door")"
click at [472, 279] on div "hero . moveUp ( ) hero . moveUp ( ) hero . moveLeft ( ) hero . use ( "lever" ) …" at bounding box center [576, 222] width 220 height 251
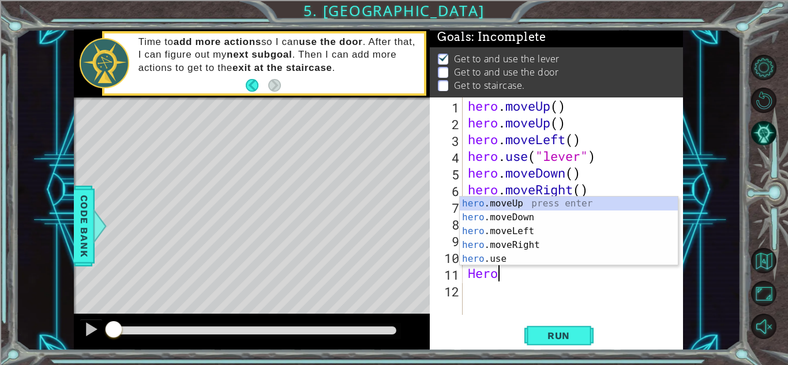
scroll to position [0, 1]
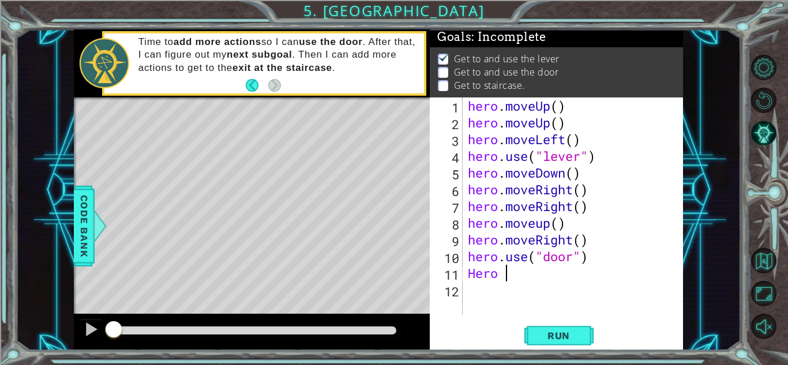
type textarea "Hero"
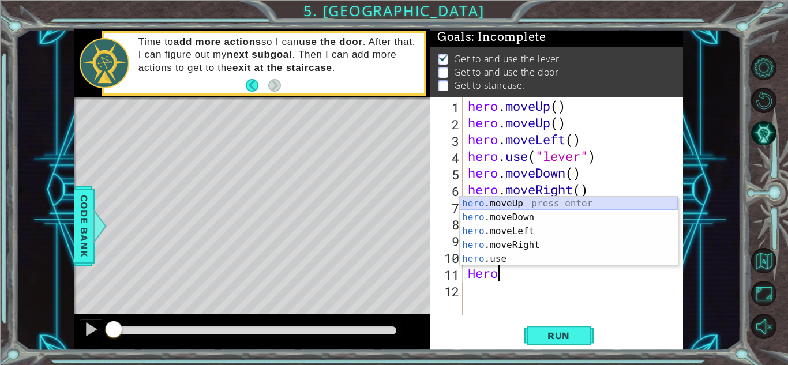
click at [548, 203] on div "hero .moveUp press enter hero .moveDown press enter hero .moveLeft press enter …" at bounding box center [569, 245] width 218 height 97
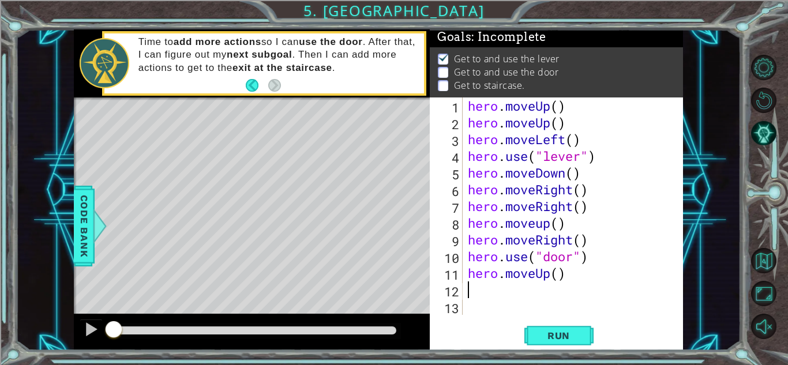
scroll to position [0, 0]
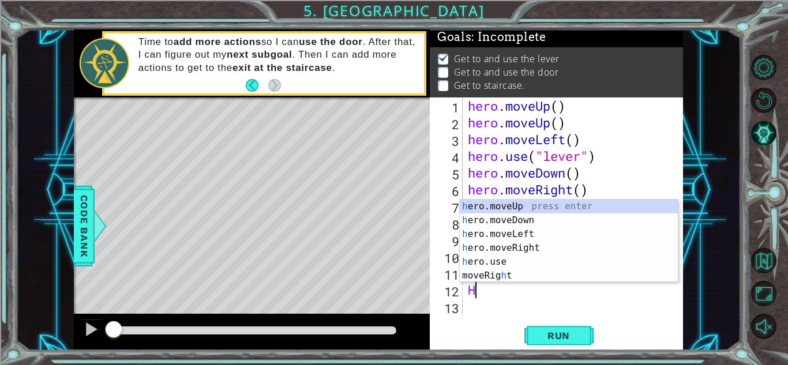
type textarea "Her"
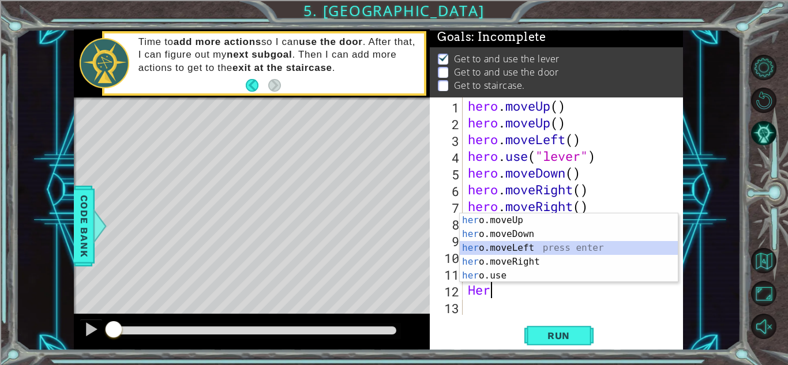
click at [527, 245] on div "her o.moveUp press enter her o.moveDown press enter her o.moveLeft press enter …" at bounding box center [569, 261] width 218 height 97
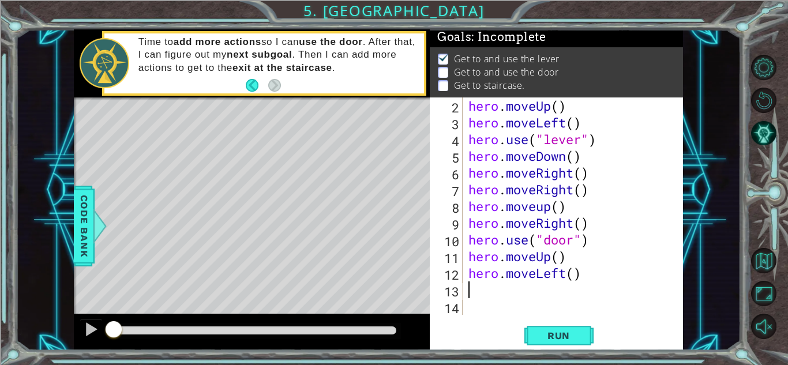
scroll to position [17, 0]
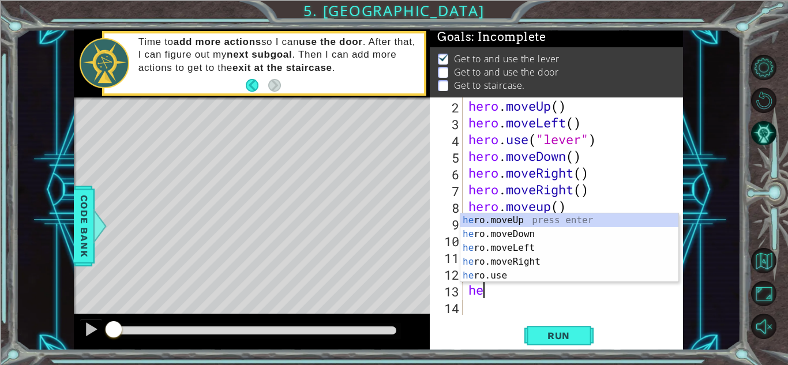
type textarea "hero"
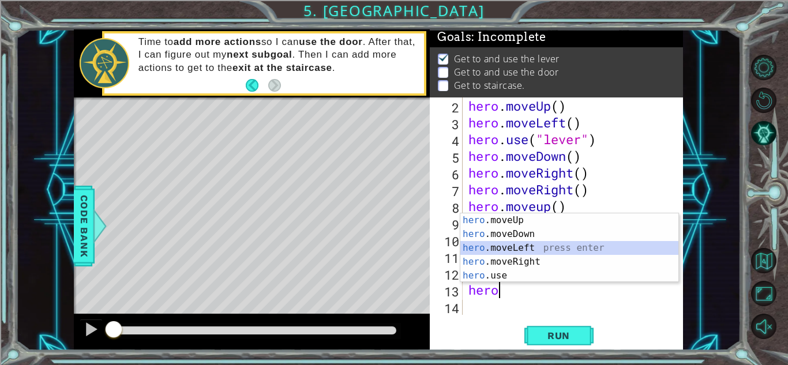
click at [511, 245] on div "hero .moveUp press enter hero .moveDown press enter hero .moveLeft press enter …" at bounding box center [569, 261] width 218 height 97
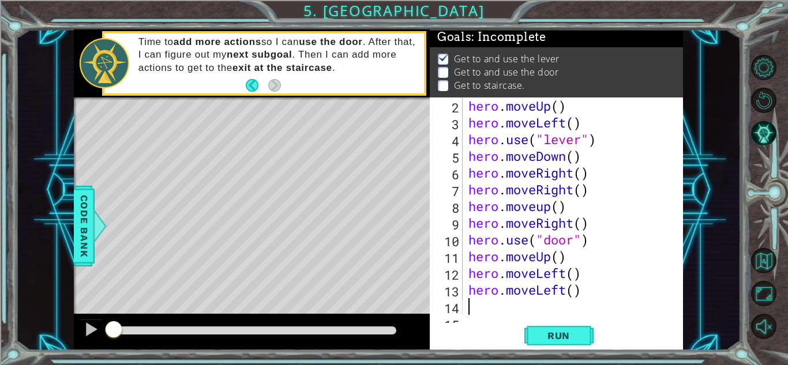
scroll to position [33, 0]
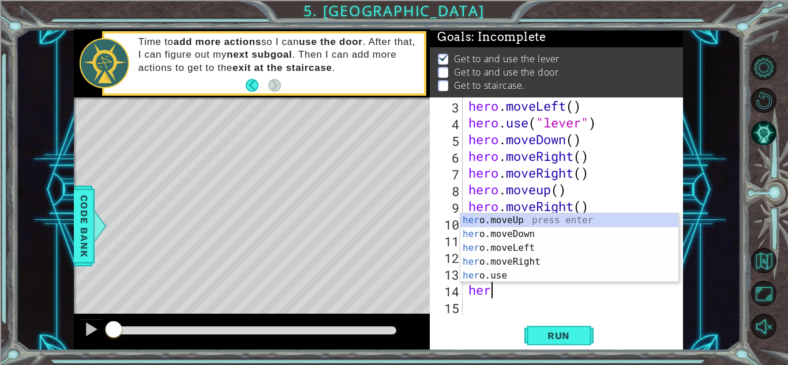
type textarea "hero"
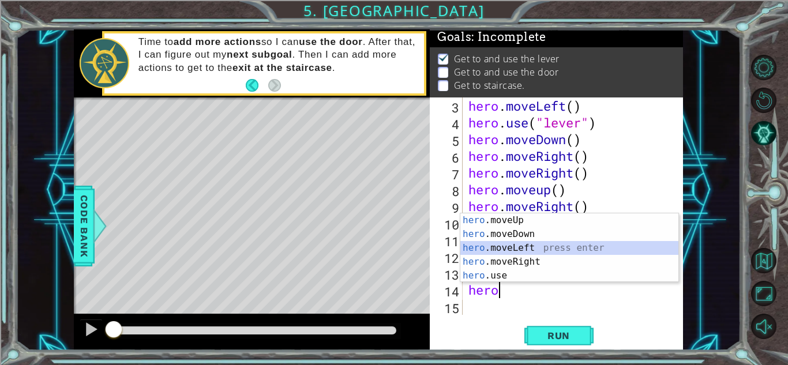
click at [510, 247] on div "hero .moveUp press enter hero .moveDown press enter hero .moveLeft press enter …" at bounding box center [569, 261] width 218 height 97
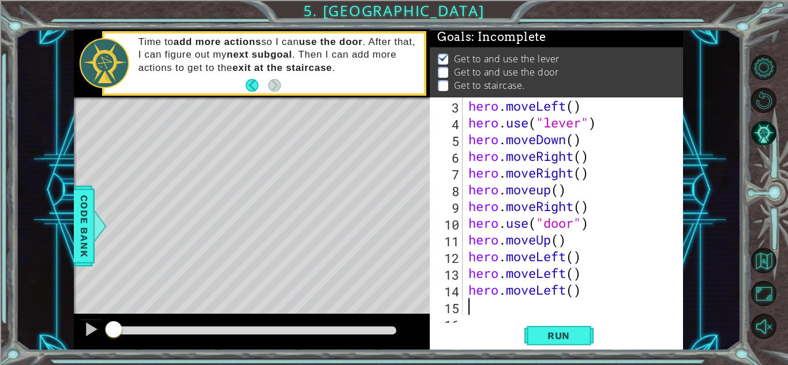
scroll to position [50, 0]
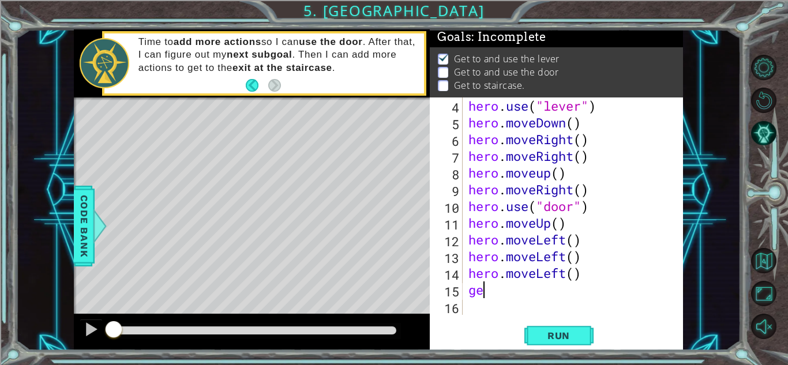
type textarea "g"
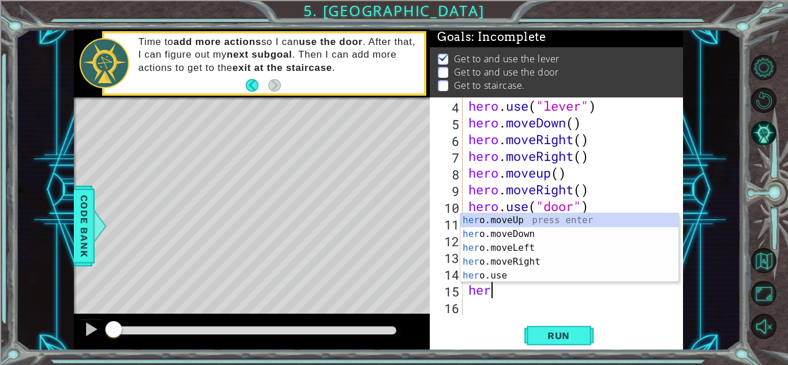
type textarea "hero"
click at [539, 219] on div "hero .moveUp press enter hero .moveDown press enter hero .moveLeft press enter …" at bounding box center [569, 261] width 218 height 97
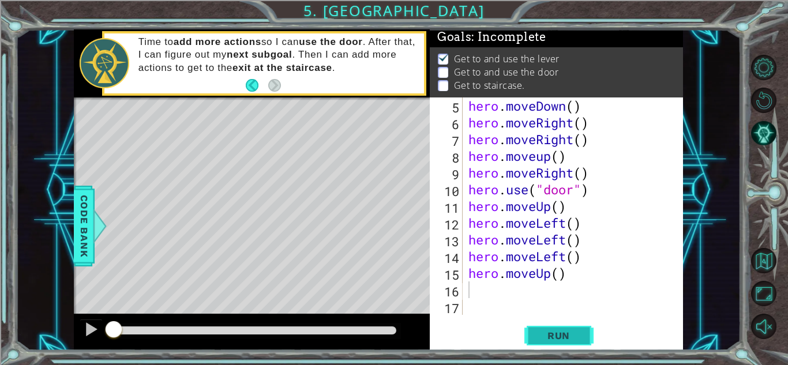
click at [537, 334] on span "Run" at bounding box center [559, 336] width 46 height 12
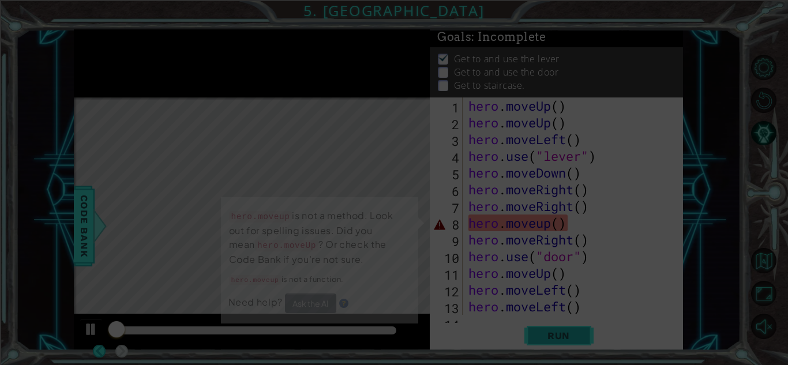
scroll to position [0, 0]
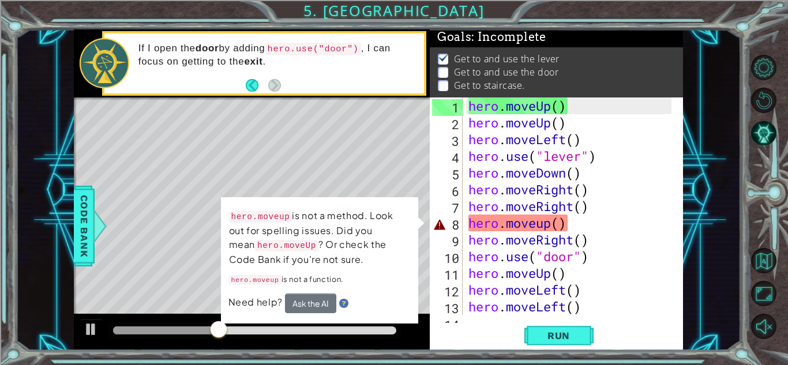
click at [527, 224] on div "hero . moveUp ( ) hero . moveUp ( ) hero . moveLeft ( ) hero . use ( "lever" ) …" at bounding box center [571, 222] width 211 height 251
click at [573, 219] on div "hero . moveUp ( ) hero . moveUp ( ) hero . moveLeft ( ) hero . use ( "lever" ) …" at bounding box center [571, 222] width 211 height 251
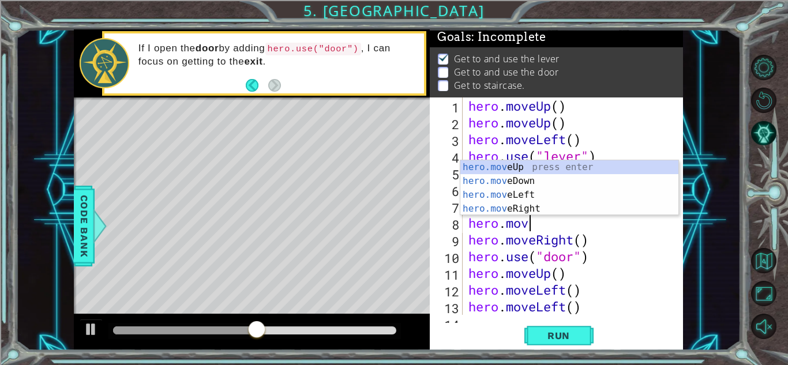
type textarea "[DOMAIN_NAME]"
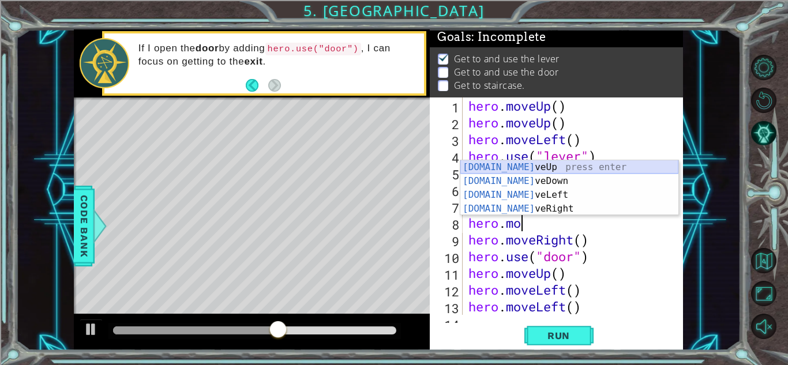
click at [535, 166] on div "[DOMAIN_NAME] veUp press enter [DOMAIN_NAME] veDown press enter [DOMAIN_NAME] v…" at bounding box center [569, 201] width 218 height 83
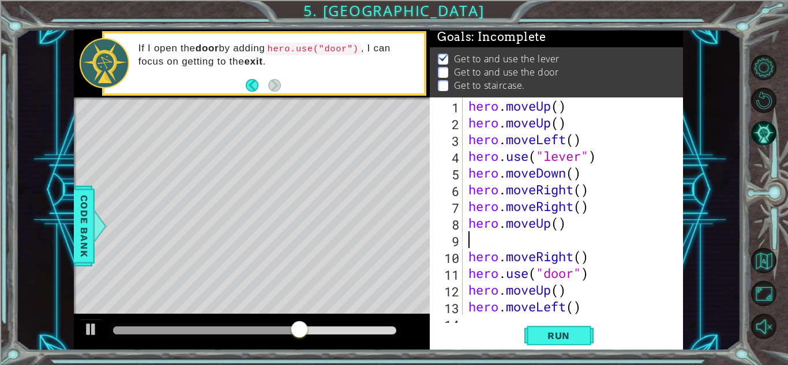
type textarea "hero.moveUp()"
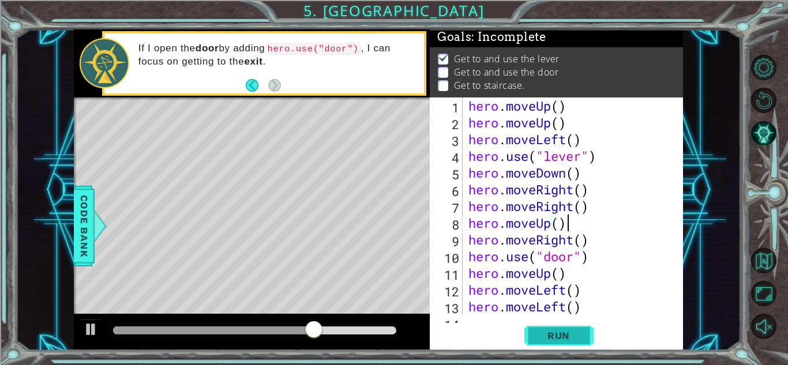
click at [547, 333] on span "Run" at bounding box center [559, 336] width 46 height 12
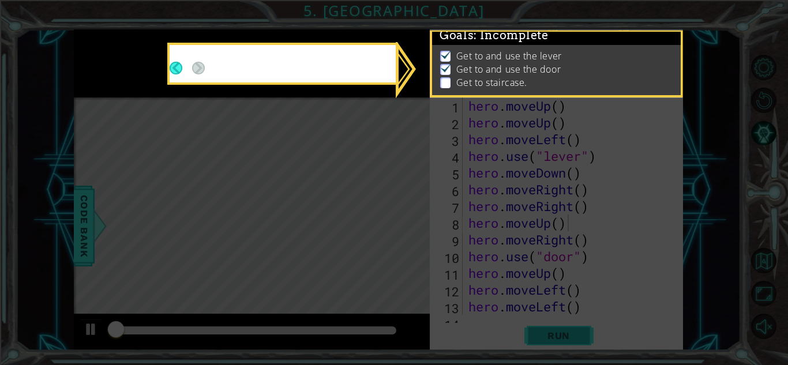
scroll to position [9, 0]
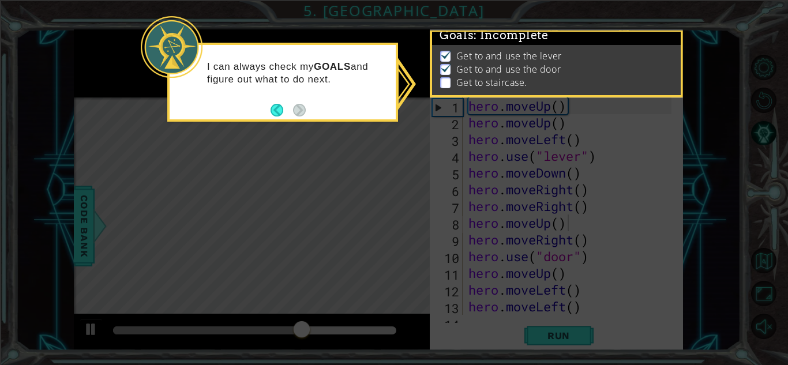
click at [316, 149] on icon at bounding box center [394, 182] width 788 height 365
click at [275, 109] on button "Back" at bounding box center [282, 110] width 22 height 13
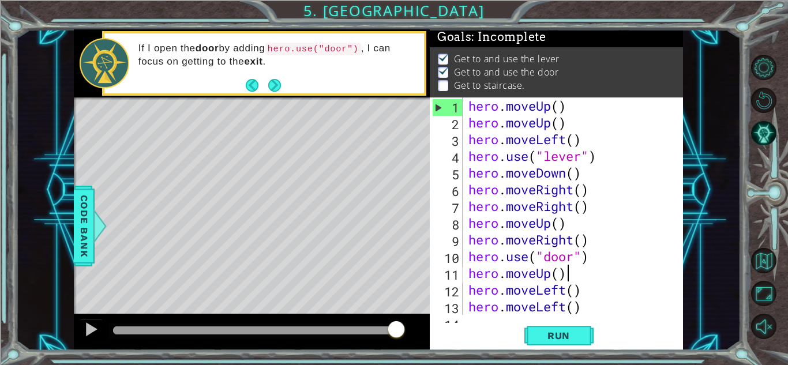
click at [570, 275] on div "hero . moveUp ( ) hero . moveUp ( ) hero . moveLeft ( ) hero . use ( "lever" ) …" at bounding box center [571, 222] width 211 height 251
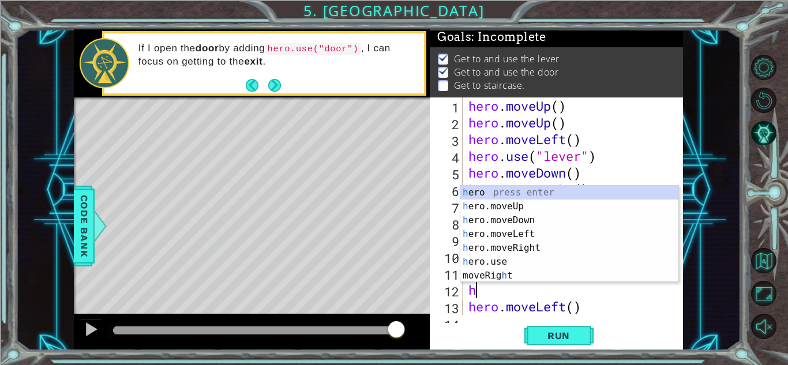
type textarea "hero"
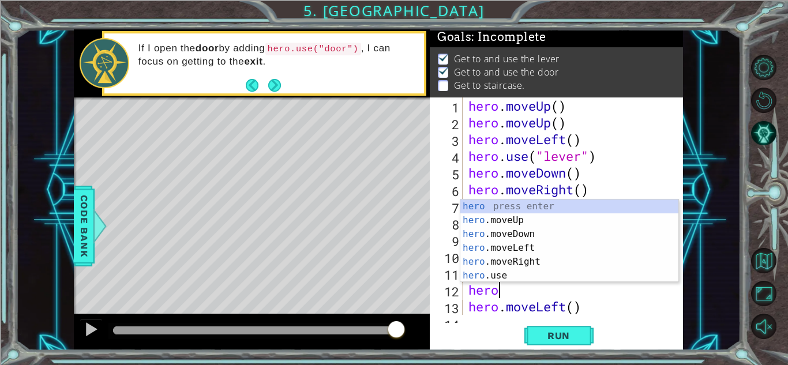
scroll to position [0, 1]
click at [508, 217] on div "hero press enter hero .moveUp press enter hero .moveDown press enter hero .move…" at bounding box center [569, 255] width 218 height 111
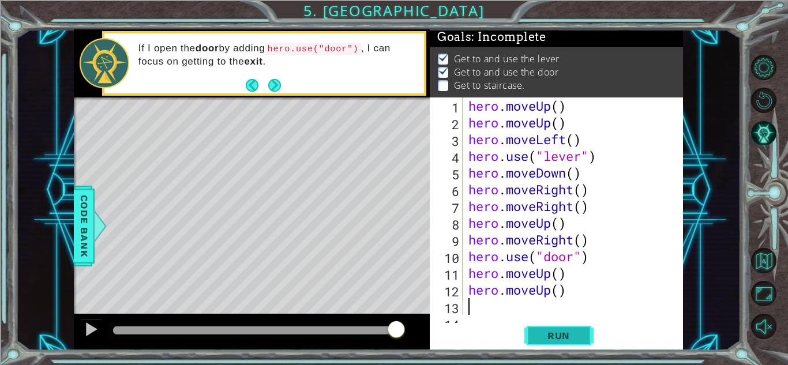
click at [540, 335] on span "Run" at bounding box center [559, 336] width 46 height 12
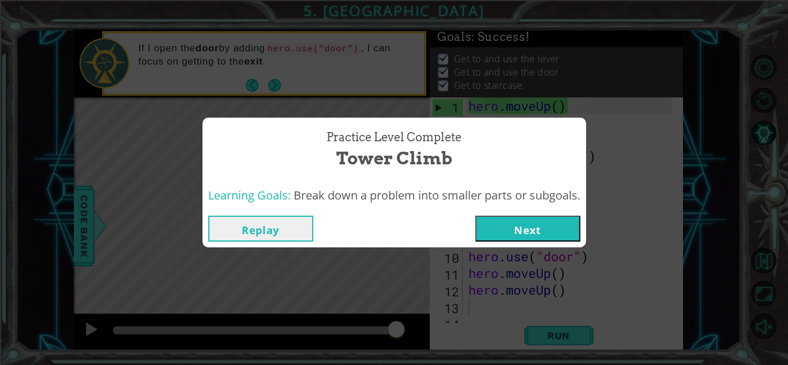
click at [524, 224] on button "Next" at bounding box center [527, 229] width 105 height 26
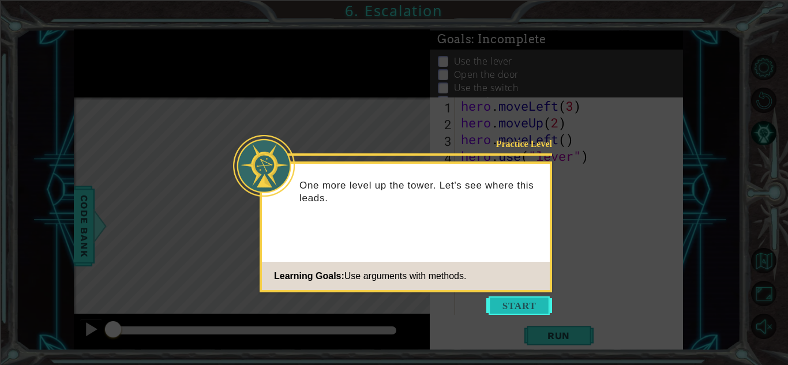
drag, startPoint x: 497, startPoint y: 241, endPoint x: 519, endPoint y: 310, distance: 72.4
click at [519, 292] on div "Practice Level One more level up the tower. Let's see where this leads. Learnin…" at bounding box center [406, 227] width 292 height 131
click at [516, 306] on button "Start" at bounding box center [519, 305] width 66 height 18
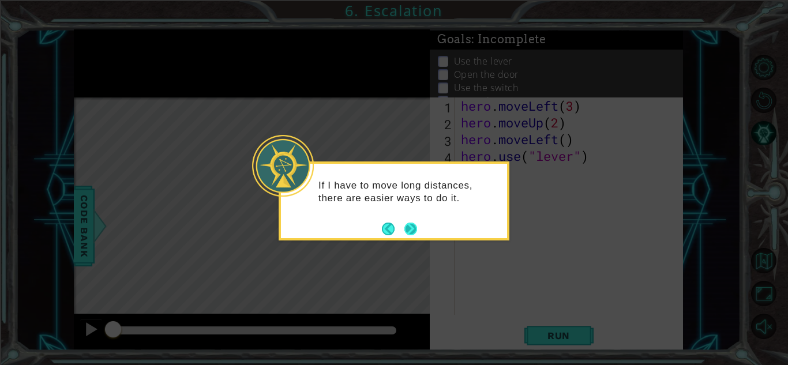
click at [412, 228] on button "Next" at bounding box center [410, 228] width 21 height 21
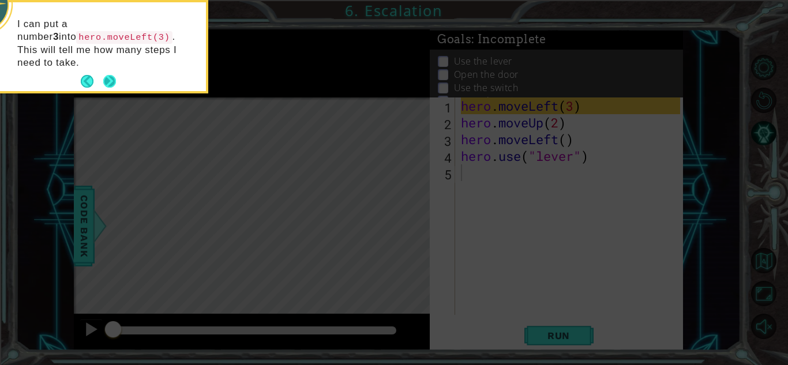
click at [107, 72] on button "Next" at bounding box center [110, 82] width 20 height 20
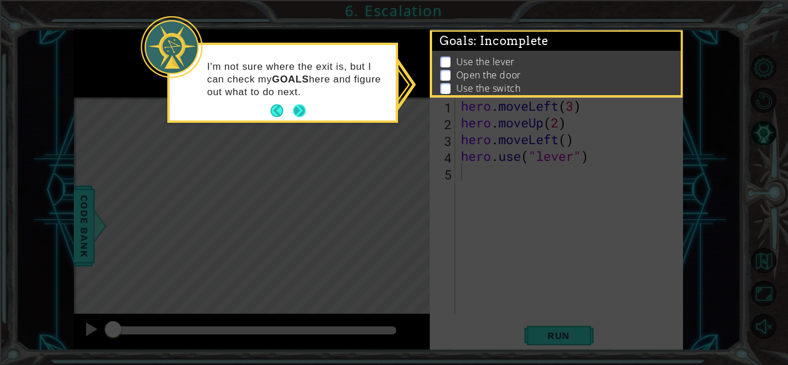
click at [301, 111] on button "Next" at bounding box center [300, 112] width 20 height 20
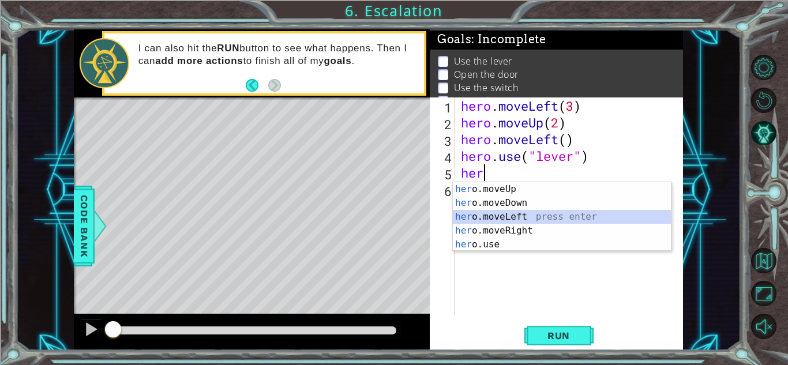
click at [501, 215] on div "her o.moveUp press enter her o.moveDown press enter her o.moveLeft press enter …" at bounding box center [562, 230] width 218 height 97
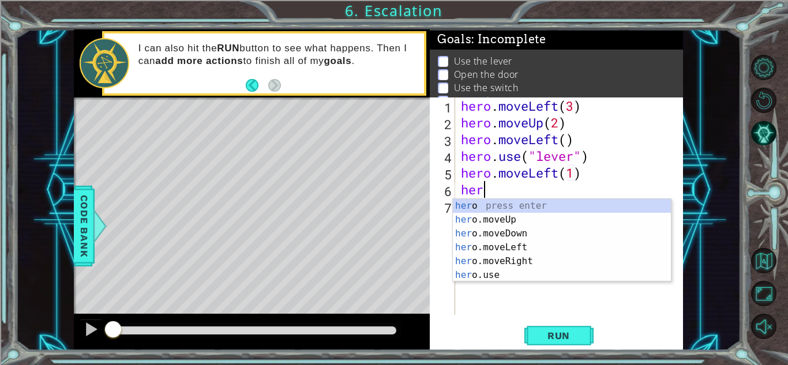
scroll to position [0, 6]
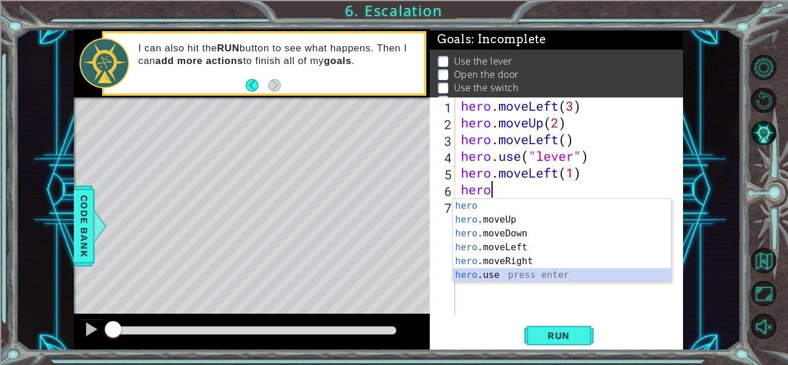
click at [476, 280] on div "hero press enter hero .moveUp press enter hero .moveDown press enter hero .move…" at bounding box center [562, 254] width 218 height 111
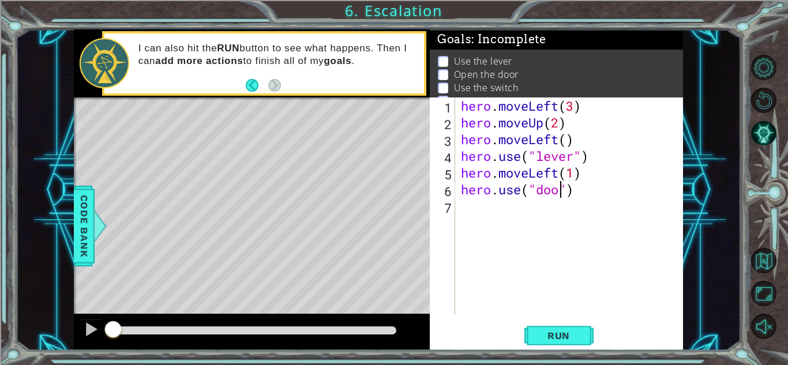
type textarea "hero.use("door")"
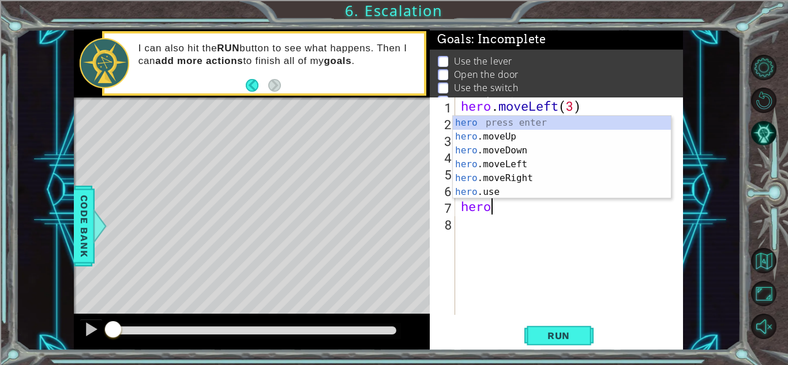
scroll to position [0, 1]
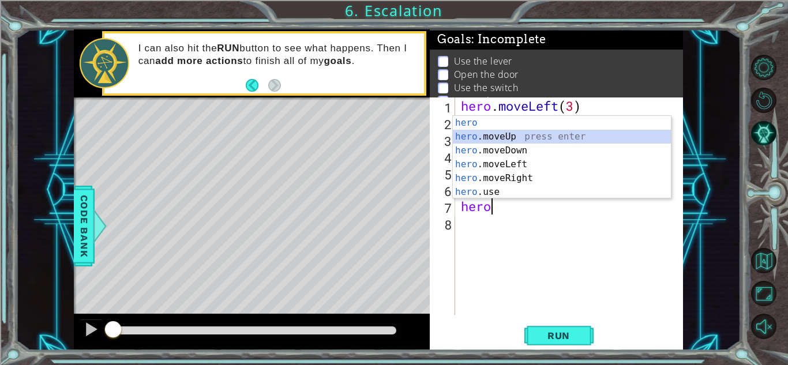
click at [497, 137] on div "hero press enter hero .moveUp press enter hero .moveDown press enter hero .move…" at bounding box center [562, 171] width 218 height 111
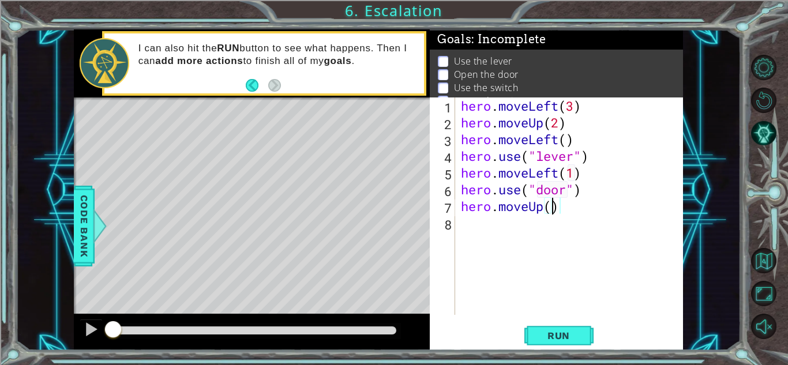
type textarea "hero.moveUp(2)"
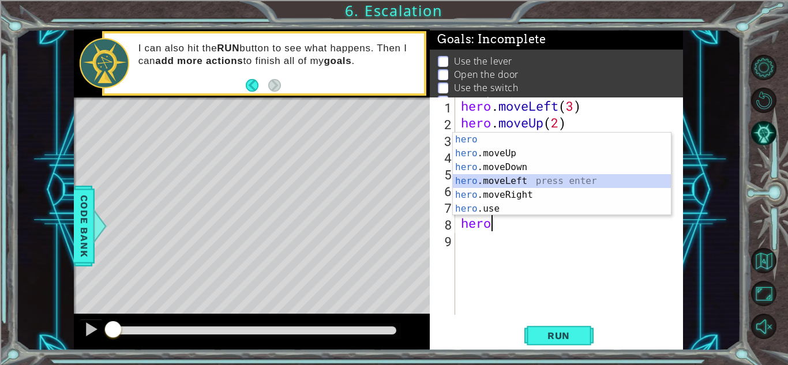
click at [510, 182] on div "hero press enter hero .moveUp press enter hero .moveDown press enter hero .move…" at bounding box center [562, 188] width 218 height 111
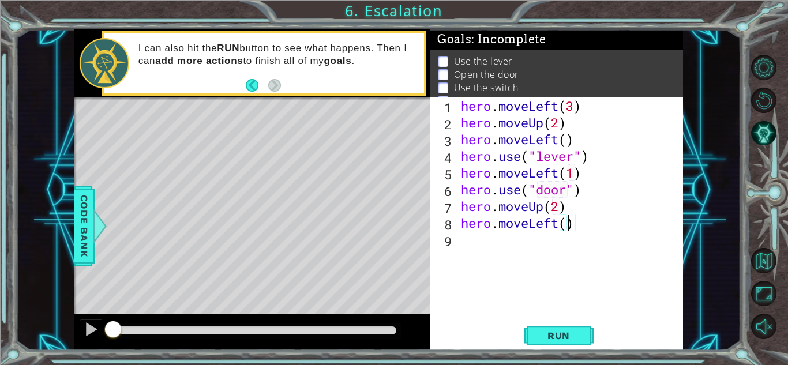
type textarea "hero.moveLeft(3)"
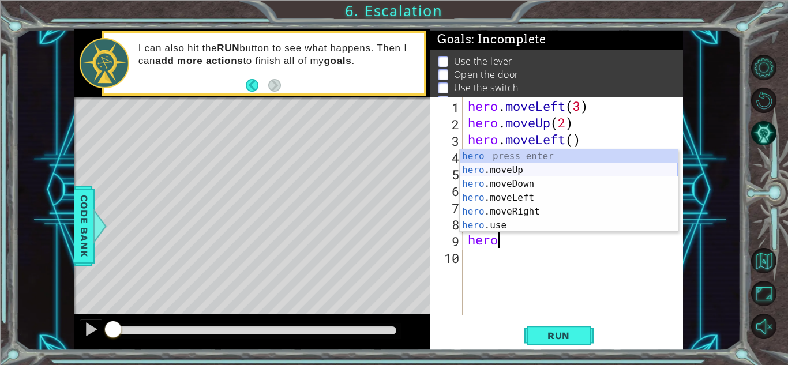
click at [506, 167] on div "hero press enter hero .moveUp press enter hero .moveDown press enter hero .move…" at bounding box center [569, 204] width 218 height 111
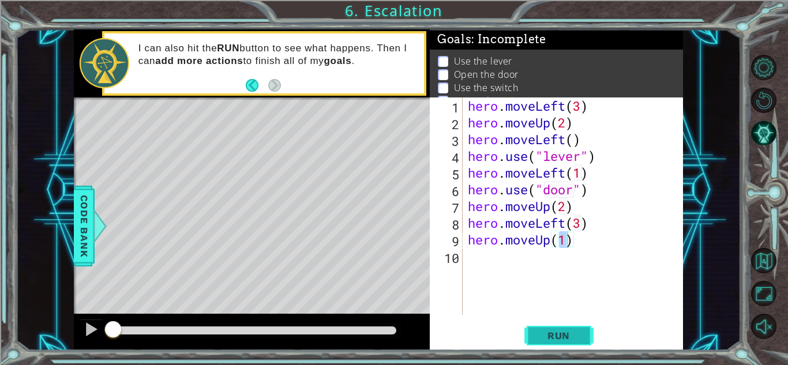
click at [534, 336] on button "Run" at bounding box center [558, 335] width 69 height 25
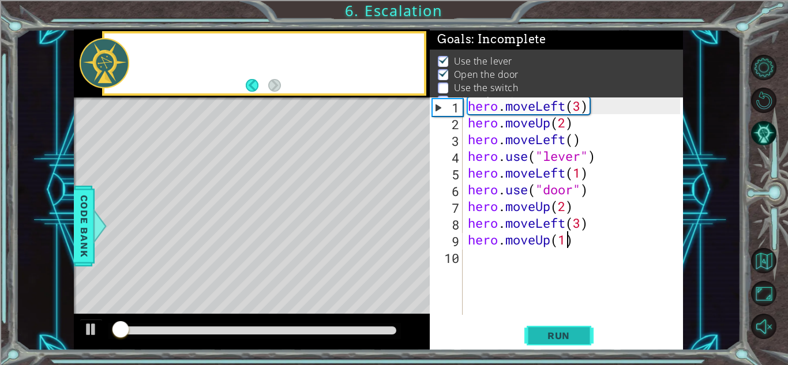
scroll to position [16, 0]
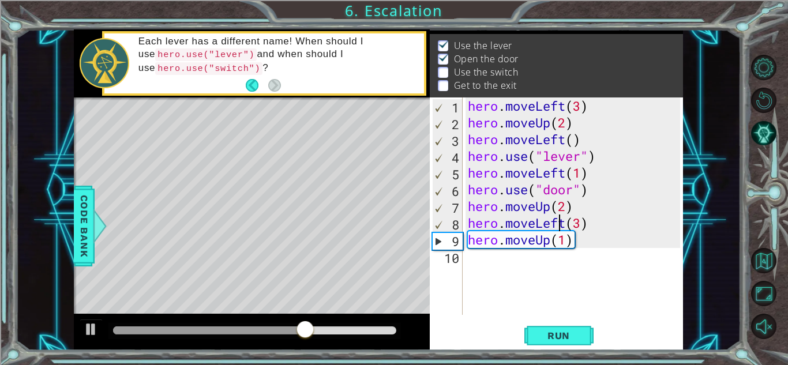
click at [563, 222] on div "hero . moveLeft ( 3 ) hero . moveUp ( 2 ) hero . moveLeft ( ) hero . use ( "lev…" at bounding box center [576, 222] width 220 height 251
click at [568, 223] on div "hero . moveLeft ( 3 ) hero . moveUp ( 2 ) hero . moveLeft ( ) hero . use ( "lev…" at bounding box center [576, 222] width 220 height 251
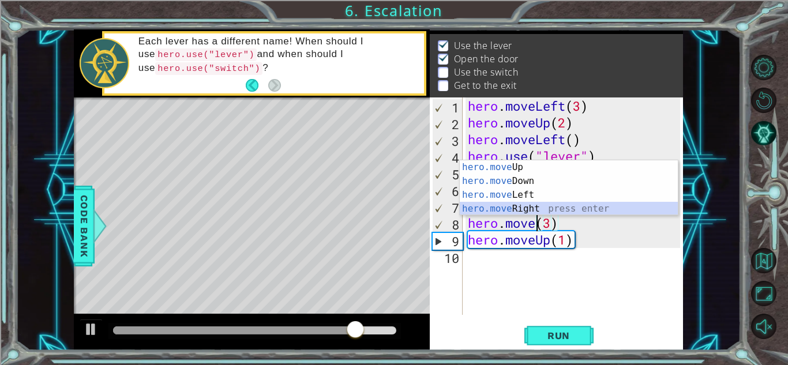
click at [534, 207] on div "hero.move Up press enter hero.move Down press enter hero.move Left press enter …" at bounding box center [569, 201] width 218 height 83
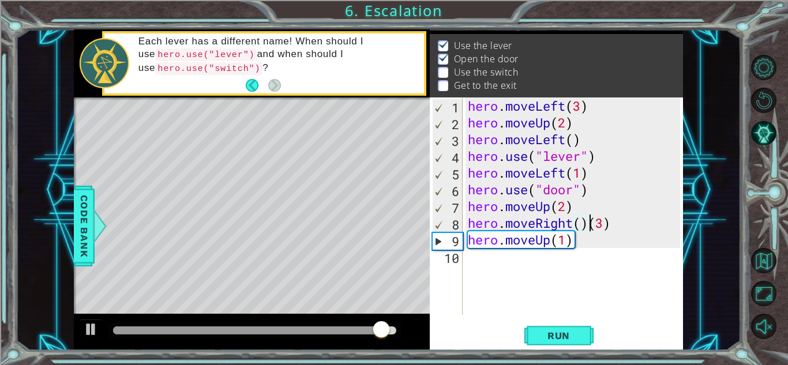
click at [589, 224] on div "hero . moveLeft ( 3 ) hero . moveUp ( 2 ) hero . moveLeft ( ) hero . use ( "lev…" at bounding box center [576, 222] width 220 height 251
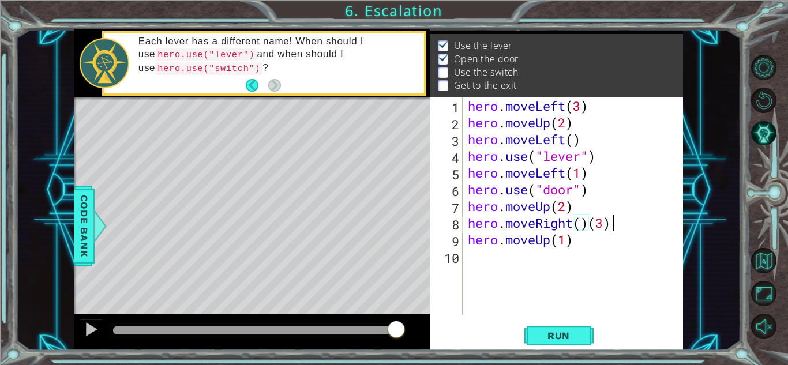
click at [617, 228] on div "hero . moveLeft ( 3 ) hero . moveUp ( 2 ) hero . moveLeft ( ) hero . use ( "lev…" at bounding box center [576, 222] width 220 height 251
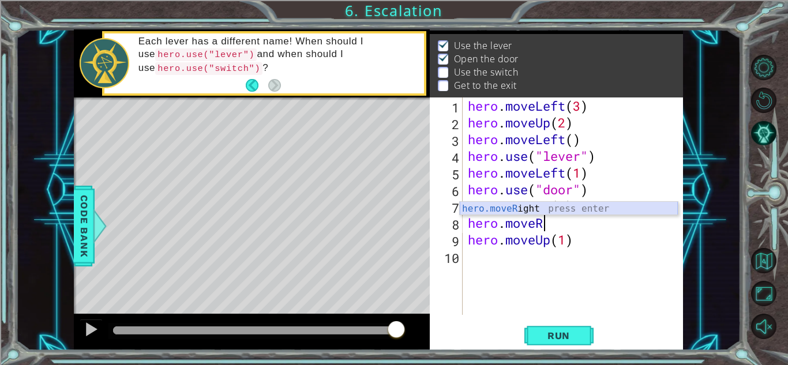
click at [587, 211] on div "hero.moveR ight press enter" at bounding box center [569, 223] width 218 height 42
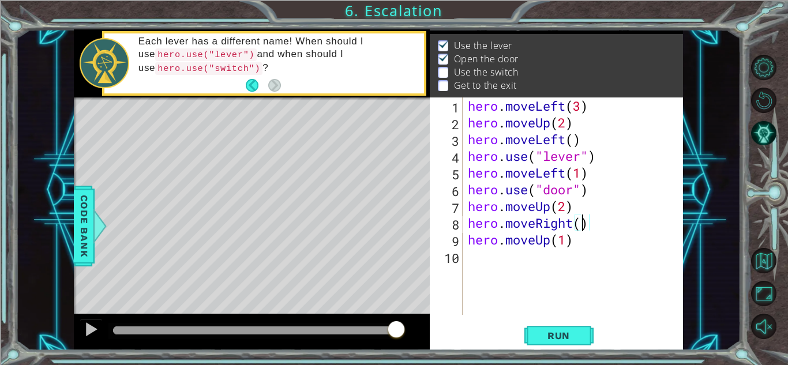
type textarea "hero.moveRight(3)"
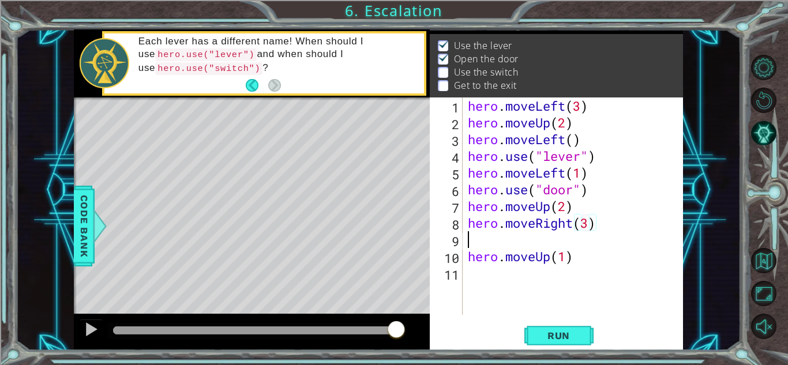
scroll to position [0, 0]
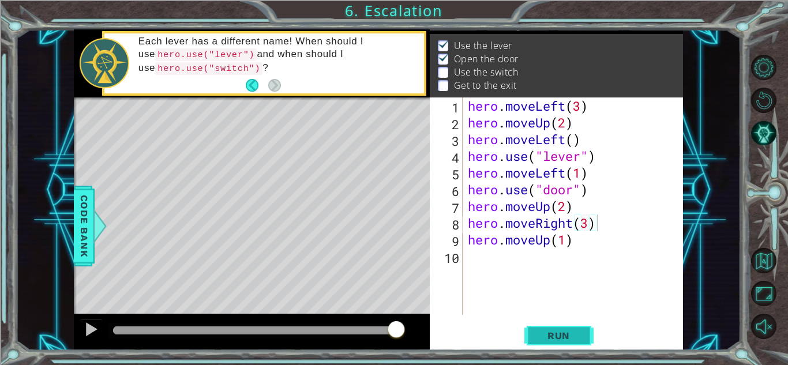
click at [559, 330] on span "Run" at bounding box center [559, 336] width 46 height 12
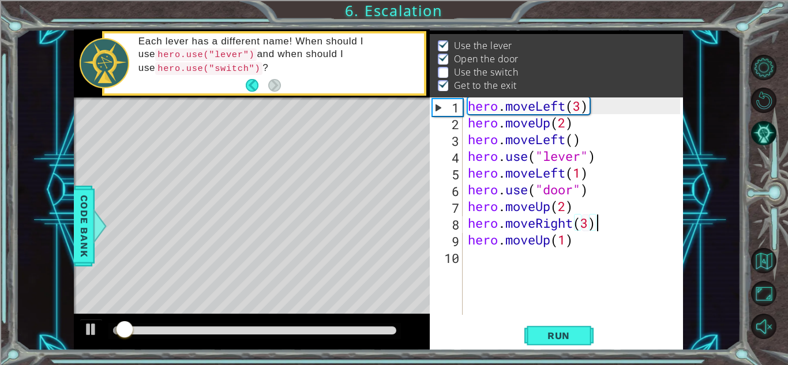
click at [362, 328] on div at bounding box center [254, 330] width 283 height 8
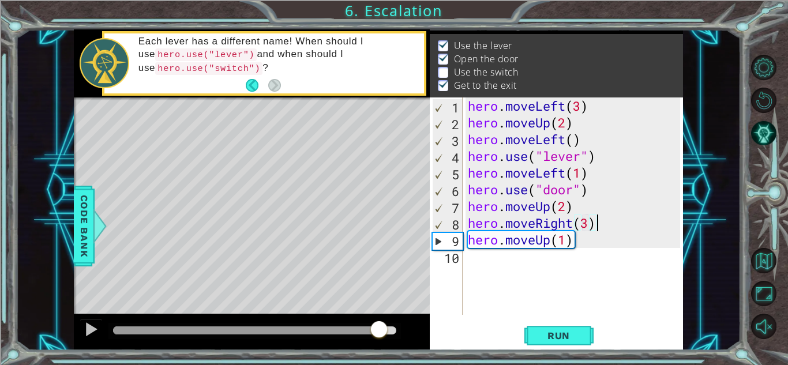
click at [379, 328] on div at bounding box center [254, 330] width 283 height 8
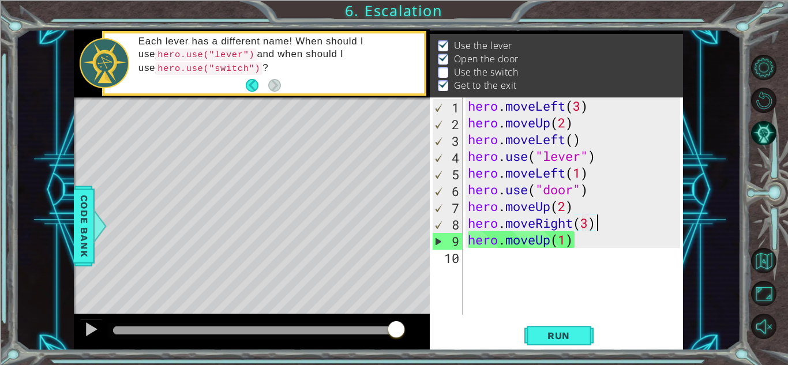
drag, startPoint x: 380, startPoint y: 326, endPoint x: 431, endPoint y: 336, distance: 52.8
click at [431, 336] on div "1 ההההההההההההההההההההההההההההההההההההההההההההההההההההההההההההההההההההההההההההה…" at bounding box center [378, 189] width 609 height 321
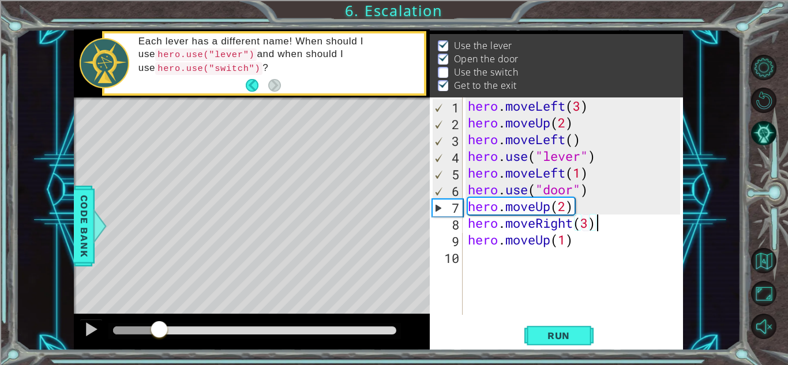
drag, startPoint x: 332, startPoint y: 310, endPoint x: 130, endPoint y: 330, distance: 203.4
click at [149, 330] on div at bounding box center [159, 330] width 21 height 21
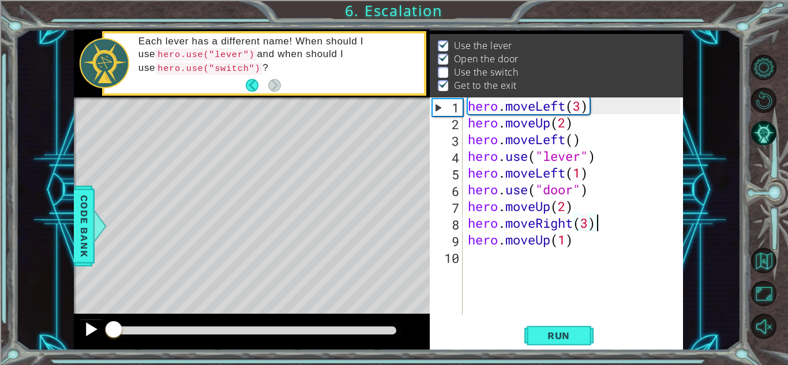
drag, startPoint x: 130, startPoint y: 330, endPoint x: 89, endPoint y: 329, distance: 40.4
click at [89, 329] on div at bounding box center [252, 332] width 356 height 37
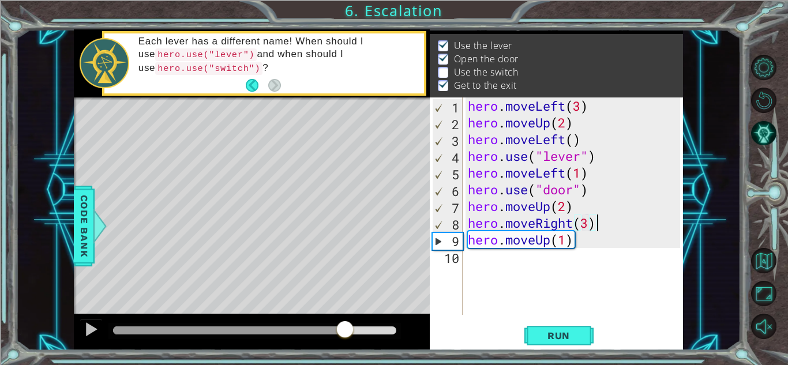
drag, startPoint x: 115, startPoint y: 331, endPoint x: 351, endPoint y: 347, distance: 236.4
click at [351, 347] on div at bounding box center [252, 332] width 356 height 37
click at [92, 326] on div at bounding box center [91, 329] width 15 height 15
drag, startPoint x: 392, startPoint y: 324, endPoint x: 58, endPoint y: 351, distance: 334.5
click at [58, 351] on div "1 ההההההההההההההההההההההההההההההההההההההההההההההההההההההההההההההההההההההההההההה…" at bounding box center [394, 182] width 788 height 365
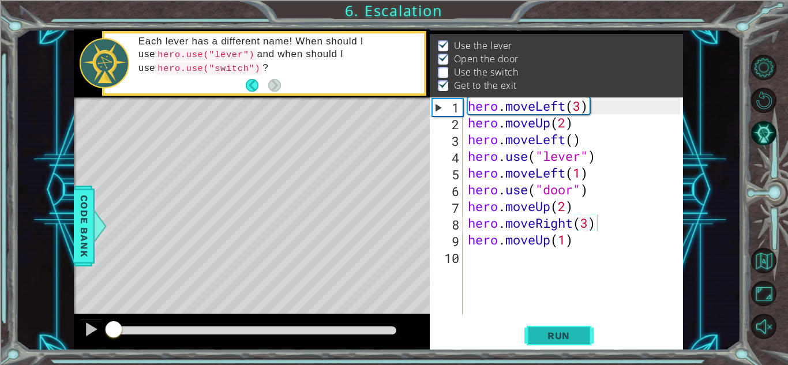
click at [528, 339] on button "Run" at bounding box center [558, 335] width 69 height 25
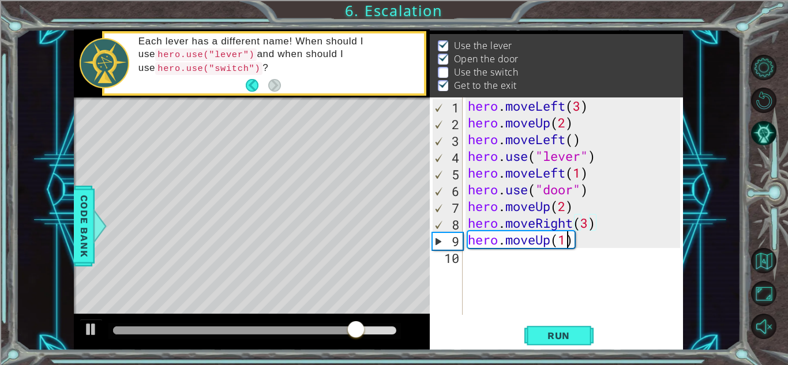
click at [568, 240] on div "hero . moveLeft ( 3 ) hero . moveUp ( 2 ) hero . moveLeft ( ) hero . use ( "lev…" at bounding box center [576, 222] width 220 height 251
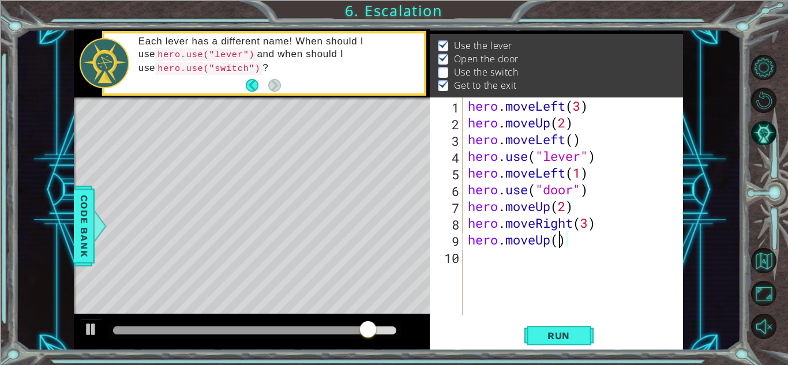
type textarea "hero.moveUp(2)"
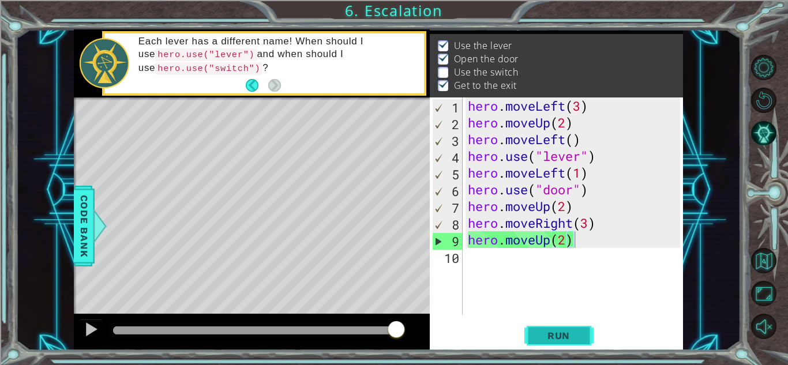
click at [563, 333] on span "Run" at bounding box center [559, 336] width 46 height 12
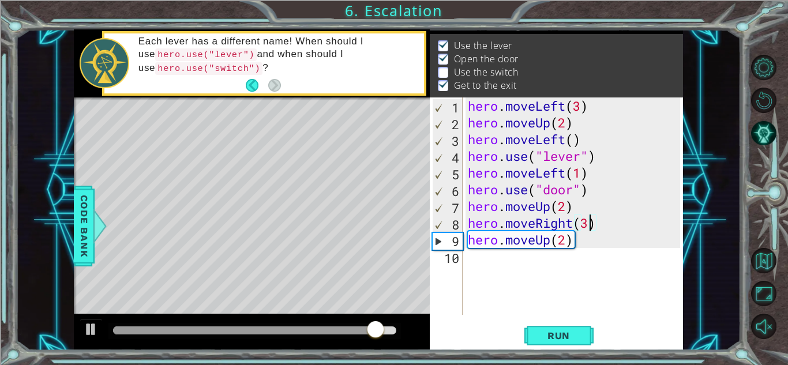
click at [590, 226] on div "hero . moveLeft ( 3 ) hero . moveUp ( 2 ) hero . moveLeft ( ) hero . use ( "lev…" at bounding box center [576, 222] width 220 height 251
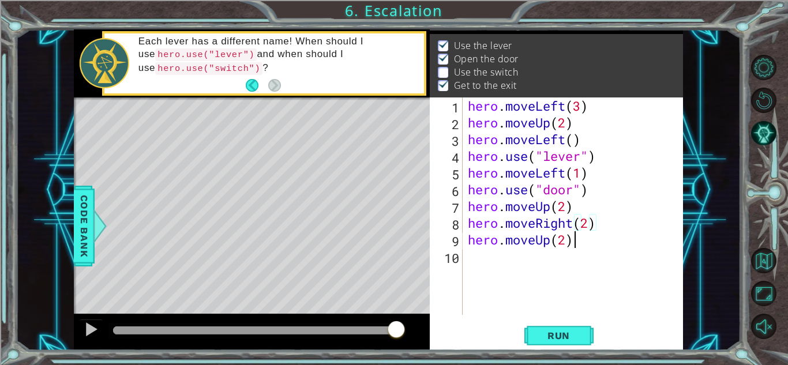
click at [576, 243] on div "hero . moveLeft ( 3 ) hero . moveUp ( 2 ) hero . moveLeft ( ) hero . use ( "lev…" at bounding box center [576, 222] width 220 height 251
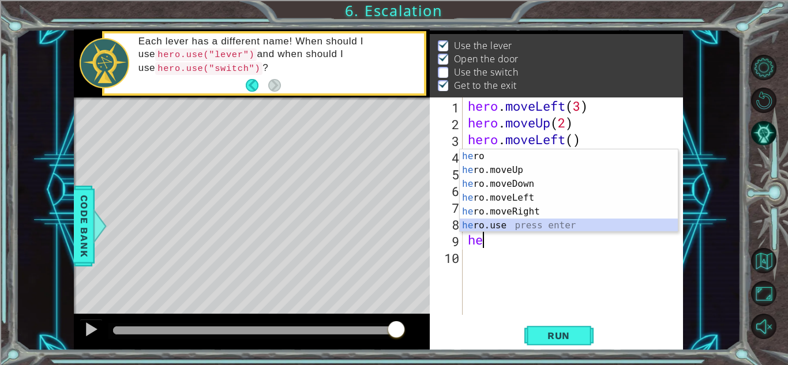
click at [525, 227] on div "he ro press enter he ro.moveUp press enter he ro.moveDown press enter he ro.mov…" at bounding box center [569, 204] width 218 height 111
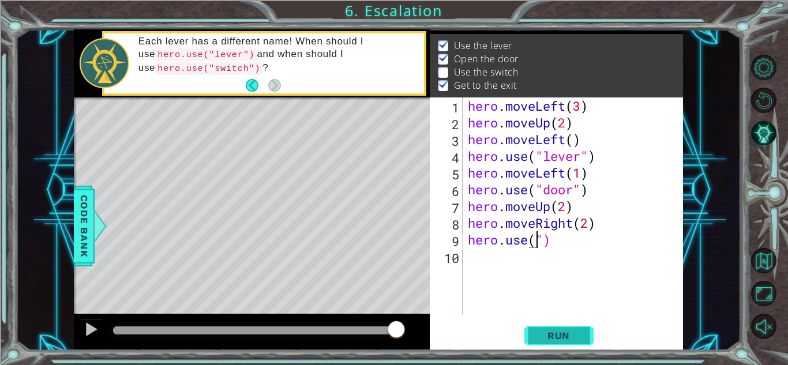
scroll to position [0, 3]
type textarea "hero.use("swich")"
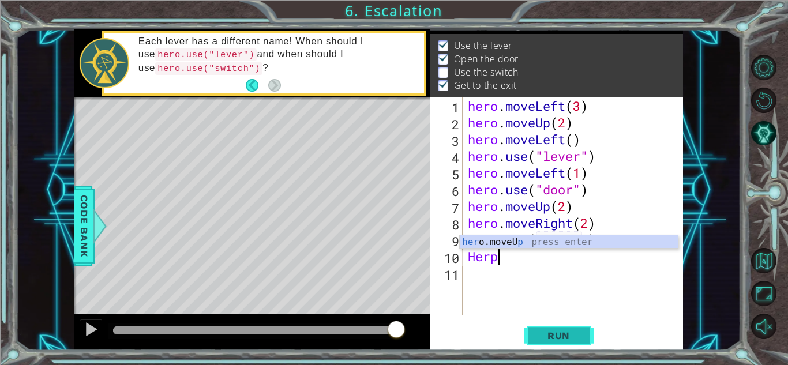
scroll to position [0, 1]
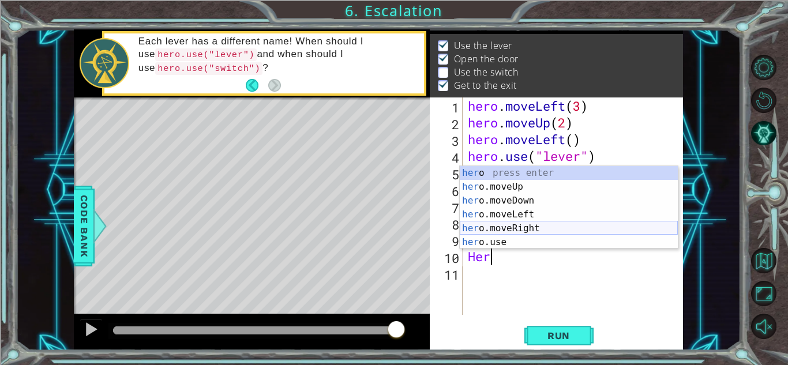
click at [522, 230] on div "her o press enter her o.moveUp press enter her o.moveDown press enter her o.mov…" at bounding box center [569, 221] width 218 height 111
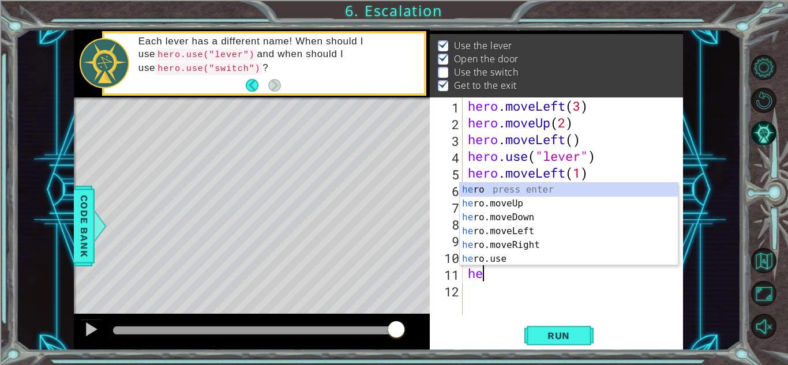
scroll to position [0, 6]
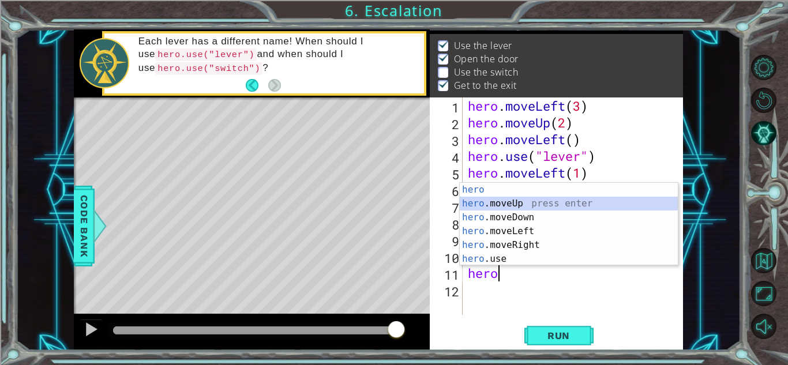
click at [524, 207] on div "hero press enter hero .moveUp press enter hero .moveDown press enter hero .move…" at bounding box center [569, 238] width 218 height 111
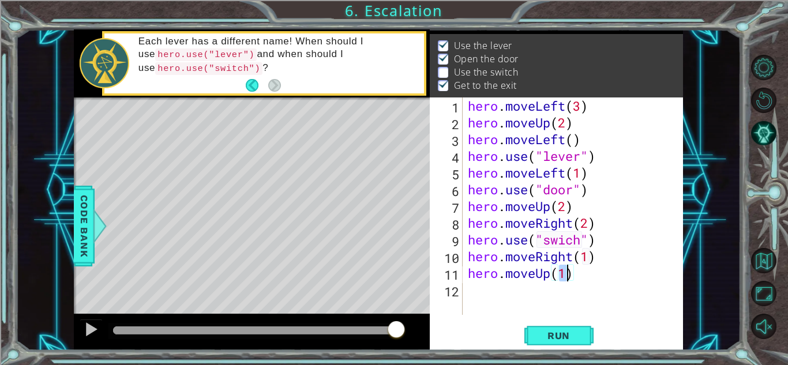
scroll to position [0, 4]
click at [569, 337] on span "Run" at bounding box center [559, 336] width 46 height 12
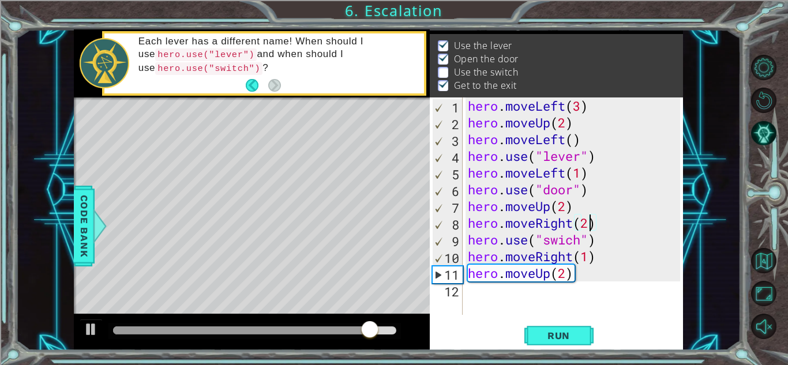
click at [591, 224] on div "hero . moveLeft ( 3 ) hero . moveUp ( 2 ) hero . moveLeft ( ) hero . use ( "lev…" at bounding box center [576, 222] width 220 height 251
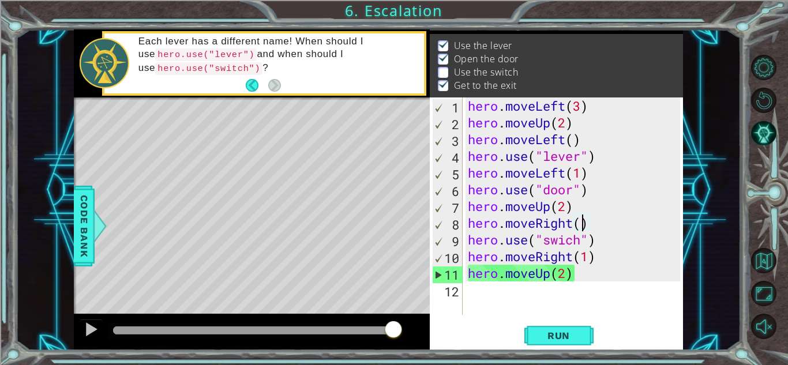
scroll to position [0, 5]
click at [592, 259] on div "hero . moveLeft ( 3 ) hero . moveUp ( 2 ) hero . moveLeft ( ) hero . use ( "lev…" at bounding box center [576, 222] width 220 height 251
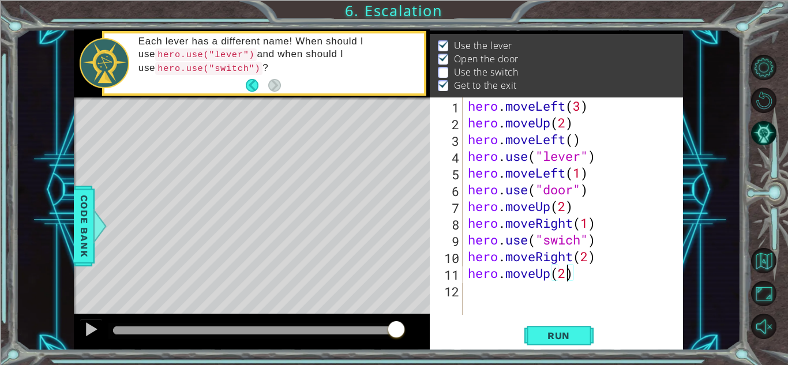
click at [564, 275] on div "hero . moveLeft ( 3 ) hero . moveUp ( 2 ) hero . moveLeft ( ) hero . use ( "lev…" at bounding box center [576, 222] width 220 height 251
click at [564, 339] on span "Run" at bounding box center [559, 336] width 46 height 12
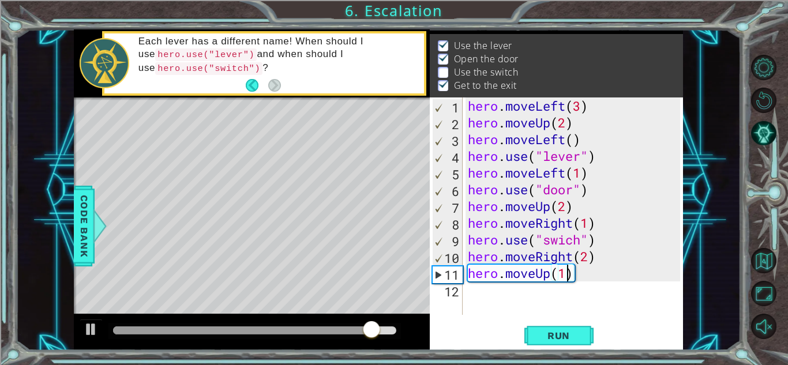
click at [564, 242] on div "hero . moveLeft ( 3 ) hero . moveUp ( 2 ) hero . moveLeft ( ) hero . use ( "lev…" at bounding box center [576, 222] width 220 height 251
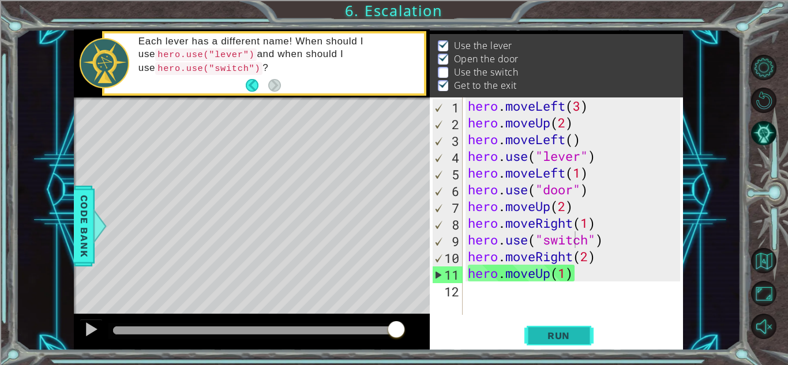
click at [561, 333] on span "Run" at bounding box center [559, 336] width 46 height 12
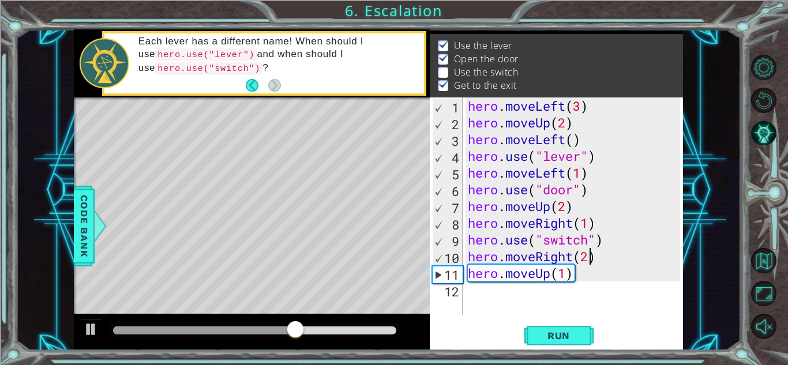
click at [589, 255] on div "hero . moveLeft ( 3 ) hero . moveUp ( 2 ) hero . moveLeft ( ) hero . use ( "lev…" at bounding box center [576, 222] width 220 height 251
click at [589, 222] on div "hero . moveLeft ( 3 ) hero . moveUp ( 2 ) hero . moveLeft ( ) hero . use ( "lev…" at bounding box center [576, 222] width 220 height 251
type textarea "hero.moveRight(2)"
click at [559, 343] on button "Run" at bounding box center [558, 335] width 69 height 25
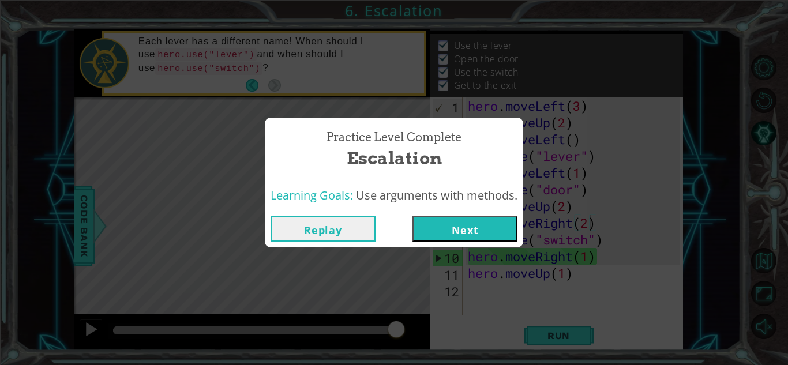
click at [464, 224] on button "Next" at bounding box center [464, 229] width 105 height 26
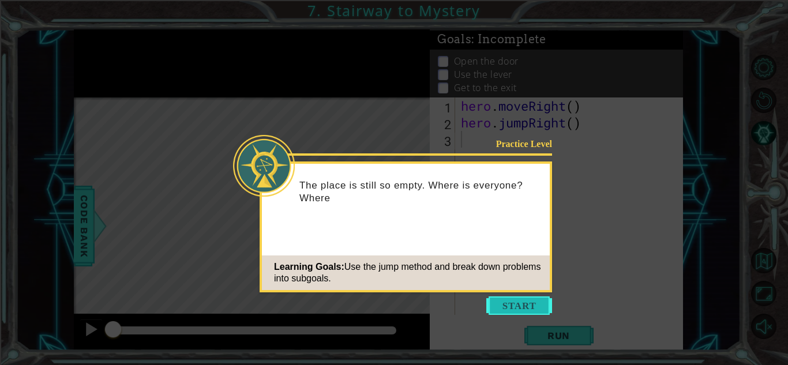
click at [515, 307] on button "Start" at bounding box center [519, 305] width 66 height 18
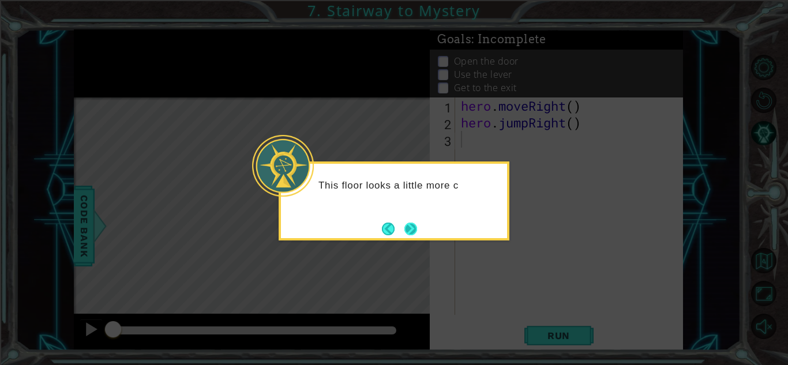
click at [408, 228] on button "Next" at bounding box center [410, 228] width 21 height 21
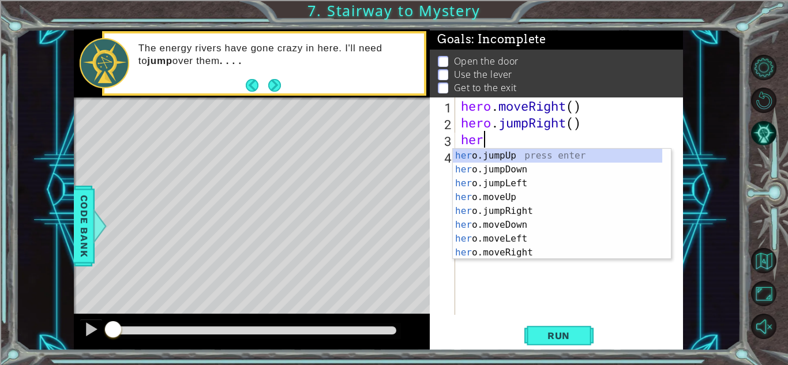
scroll to position [0, 1]
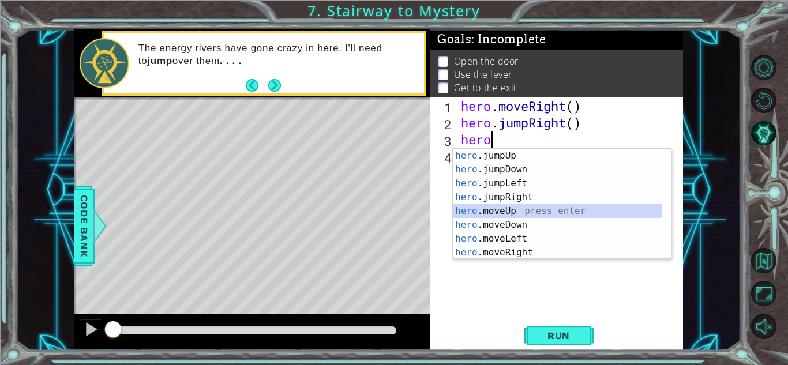
click at [491, 212] on div "hero .jumpUp press enter hero .jumpDown press enter hero .jumpLeft press enter …" at bounding box center [557, 218] width 209 height 138
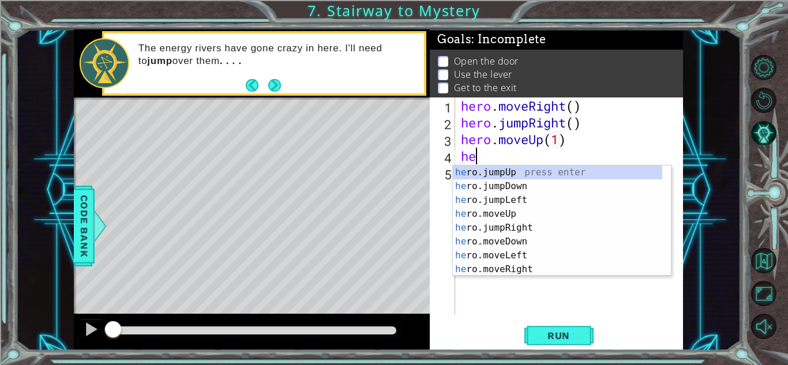
scroll to position [0, 5]
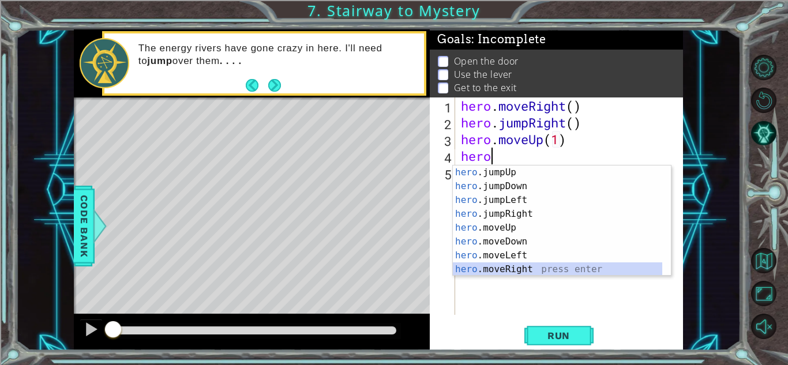
click at [495, 269] on div "hero .jumpUp press enter hero .jumpDown press enter hero .jumpLeft press enter …" at bounding box center [557, 235] width 209 height 138
type textarea "hero.moveRight(1)"
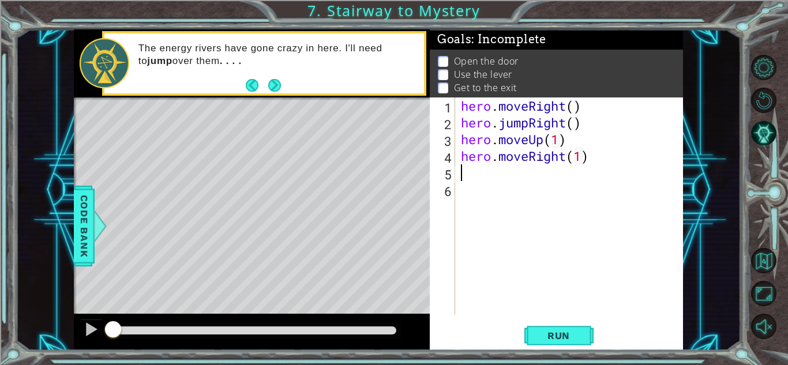
click at [495, 269] on div "hero . moveRight ( ) hero . jumpRight ( ) hero . moveUp ( 1 ) hero . moveRight …" at bounding box center [572, 222] width 227 height 251
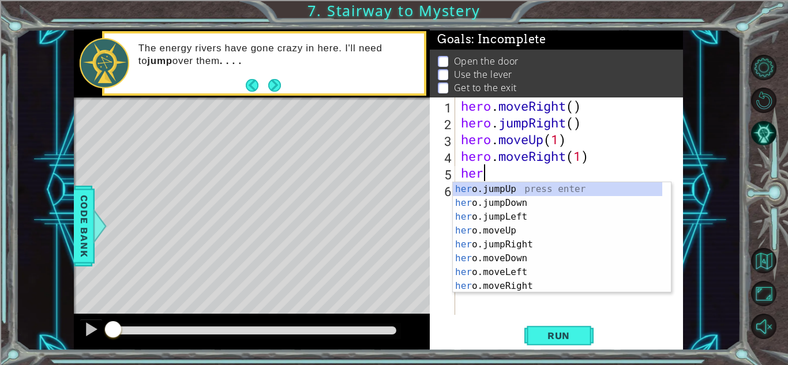
type textarea "hero"
click at [491, 198] on div "hero press enter hero .jumpUp press enter hero .jumpDown press enter hero .jump…" at bounding box center [557, 251] width 209 height 138
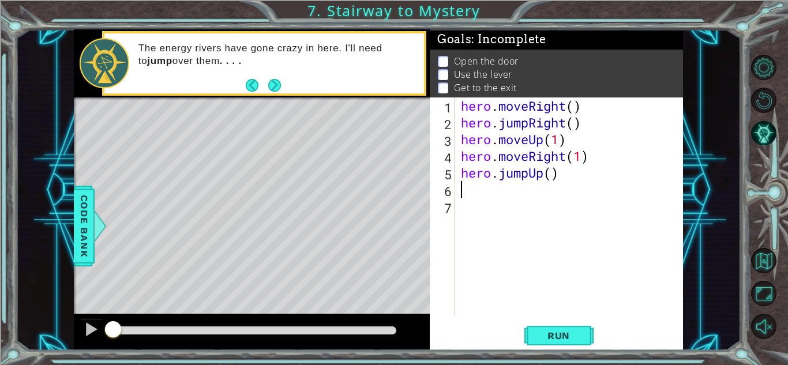
scroll to position [0, 0]
click at [533, 331] on button "Run" at bounding box center [558, 335] width 69 height 25
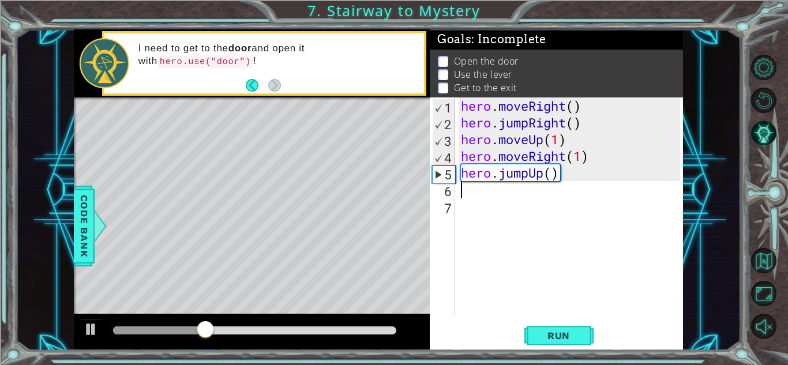
click at [566, 174] on div "hero . moveRight ( ) hero . jumpRight ( ) hero . moveUp ( 1 ) hero . moveRight …" at bounding box center [572, 222] width 227 height 251
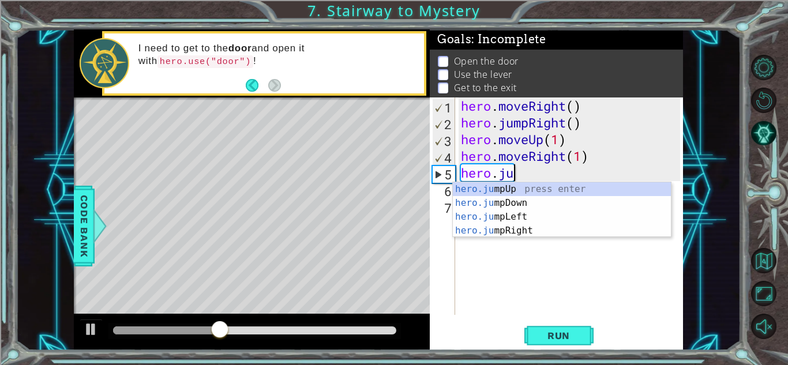
type textarea "h"
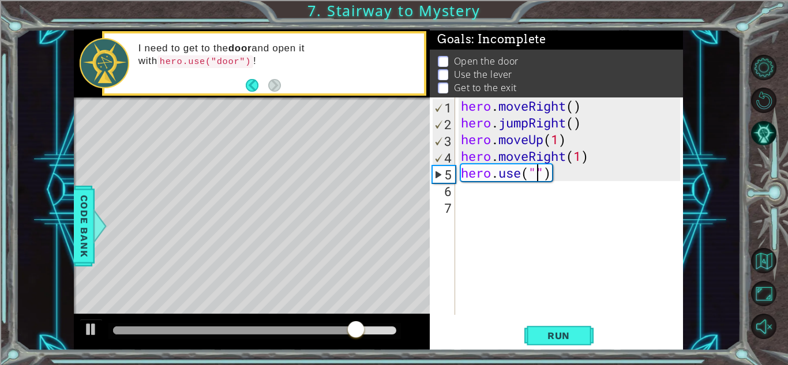
scroll to position [0, 3]
type textarea "hero.use("door")"
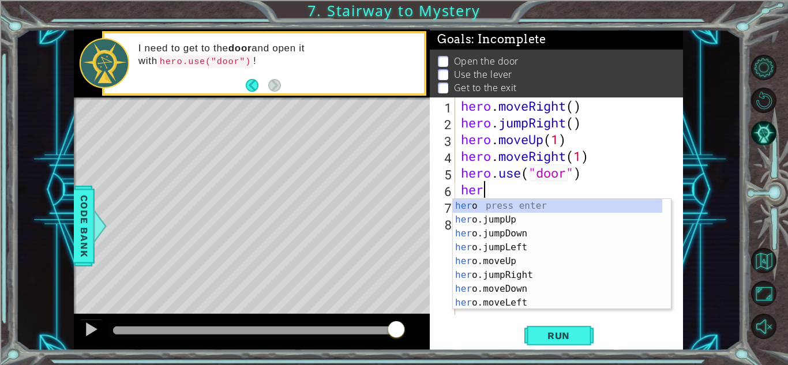
type textarea "hero"
click at [526, 215] on div "hero press enter hero .jumpUp press enter hero .jumpDown press enter hero .jump…" at bounding box center [557, 268] width 209 height 138
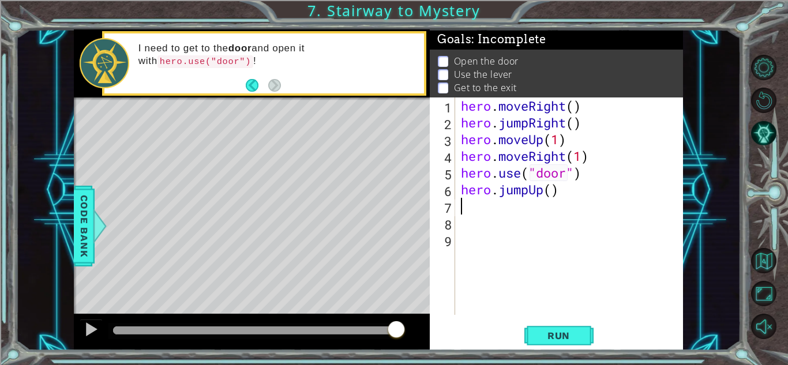
scroll to position [0, 0]
click at [547, 341] on button "Run" at bounding box center [558, 335] width 69 height 25
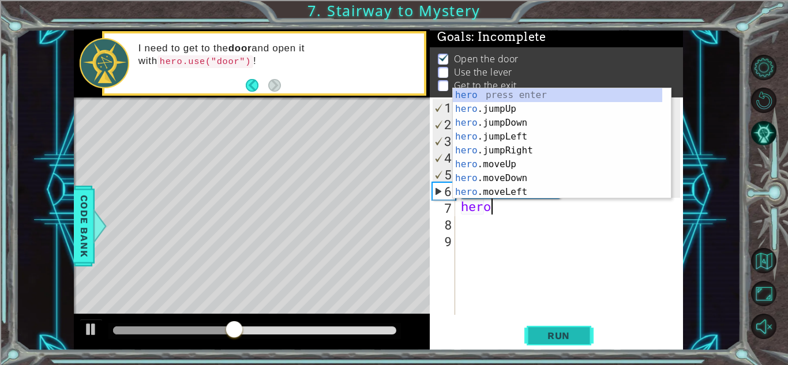
scroll to position [0, 1]
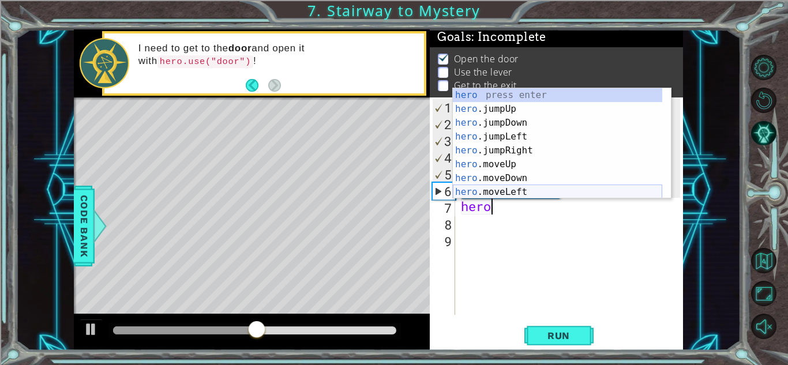
click at [500, 192] on div "hero press enter hero .jumpUp press enter hero .jumpDown press enter hero .jump…" at bounding box center [557, 157] width 209 height 138
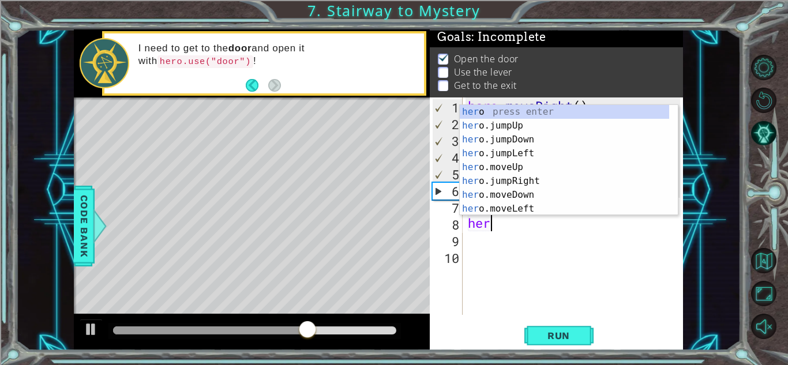
scroll to position [0, 6]
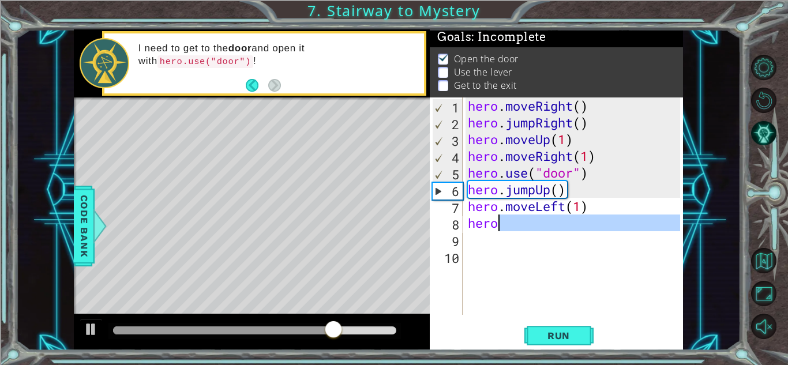
drag, startPoint x: 487, startPoint y: 238, endPoint x: 506, endPoint y: 228, distance: 21.9
click at [506, 228] on div "hero . moveRight ( ) hero . jumpRight ( ) hero . moveUp ( 1 ) hero . moveRight …" at bounding box center [576, 222] width 220 height 251
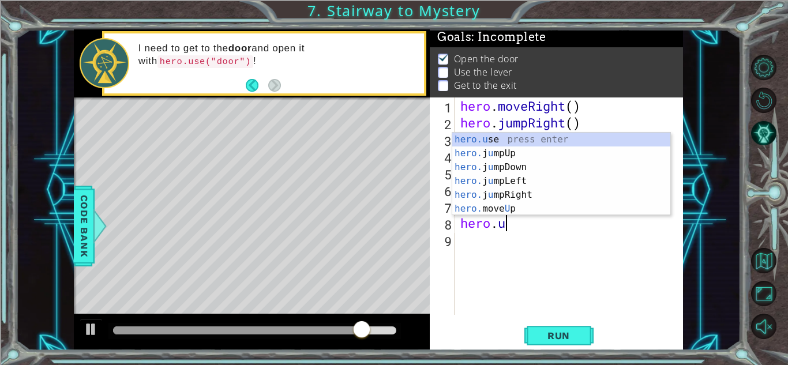
scroll to position [0, 2]
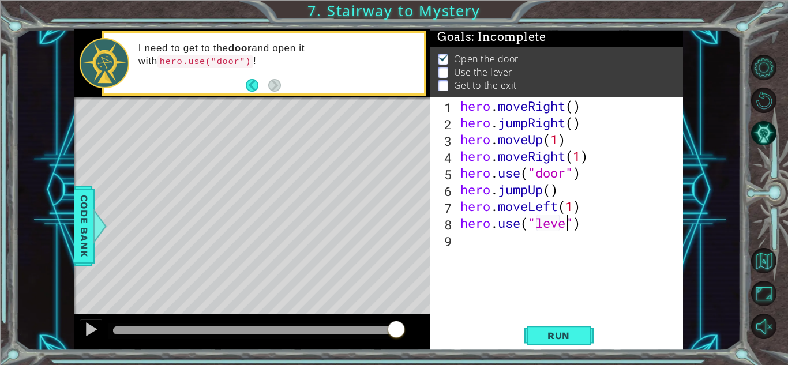
type textarea "hero.use("lever")"
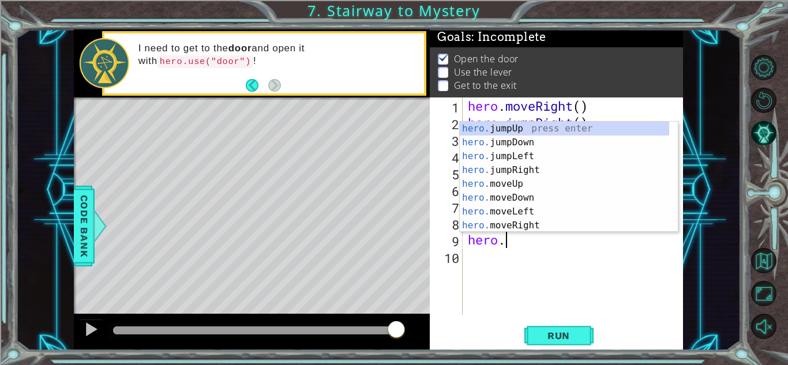
scroll to position [0, 1]
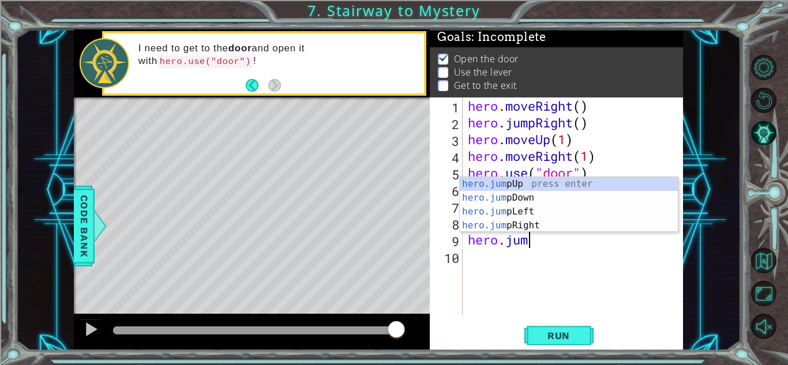
type textarea "hero.jump"
click at [515, 211] on div "hero.jump Up press enter hero.jump Down press enter hero.jump Left press enter …" at bounding box center [569, 218] width 218 height 83
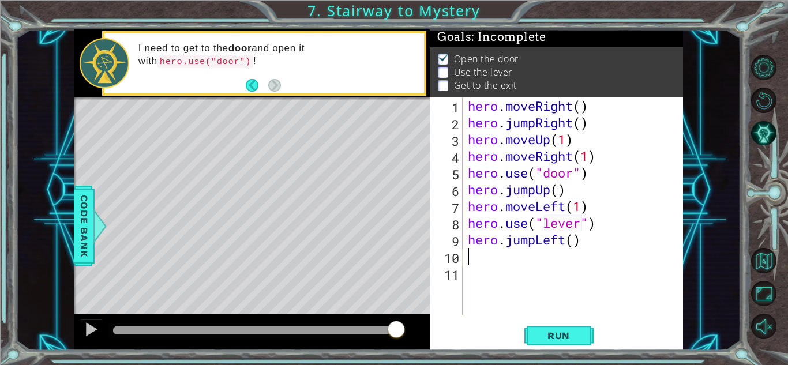
scroll to position [0, 0]
click at [474, 278] on div "hero . moveRight ( ) hero . jumpRight ( ) hero . moveUp ( 1 ) hero . moveRight …" at bounding box center [576, 222] width 220 height 251
click at [483, 265] on div "hero . moveRight ( ) hero . jumpRight ( ) hero . moveUp ( 1 ) hero . moveRight …" at bounding box center [576, 222] width 220 height 251
click at [473, 254] on div "hero . moveRight ( ) hero . jumpRight ( ) hero . moveUp ( 1 ) hero . moveRight …" at bounding box center [576, 222] width 220 height 251
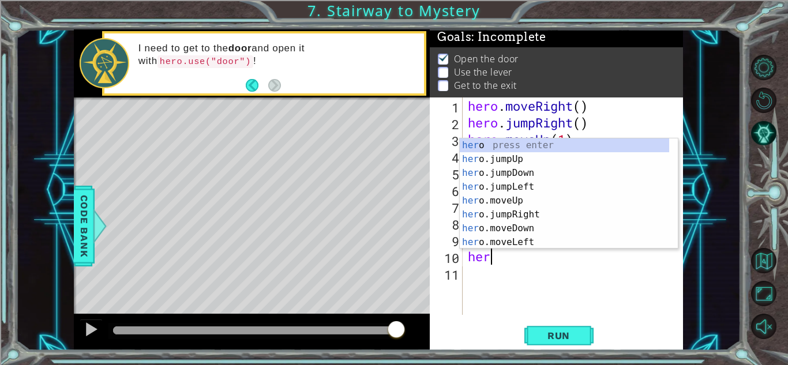
type textarea "hero"
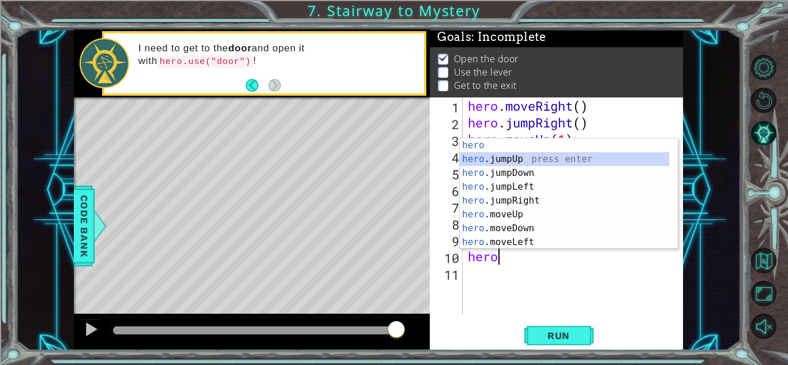
click at [523, 159] on div "hero press enter hero .jumpUp press enter hero .jumpDown press enter hero .jump…" at bounding box center [564, 207] width 209 height 138
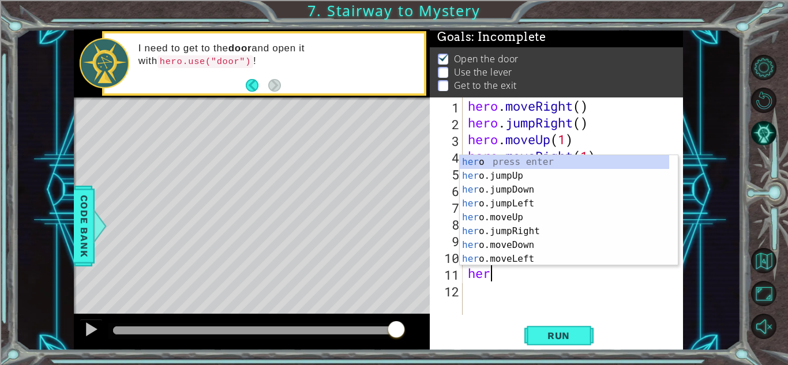
type textarea "hero"
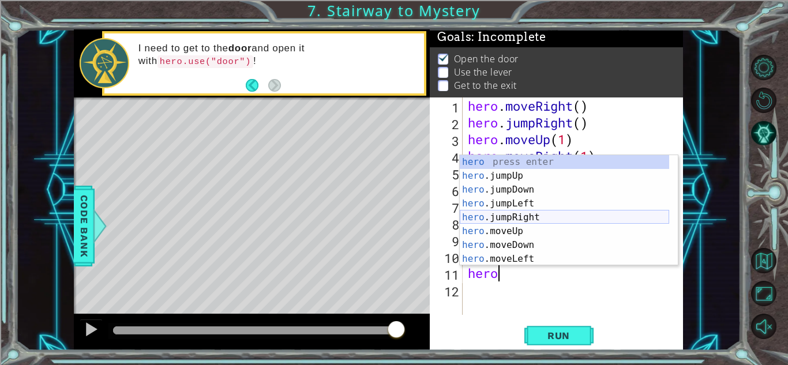
click at [485, 217] on div "hero press enter hero .jumpUp press enter hero .jumpDown press enter hero .jump…" at bounding box center [564, 224] width 209 height 138
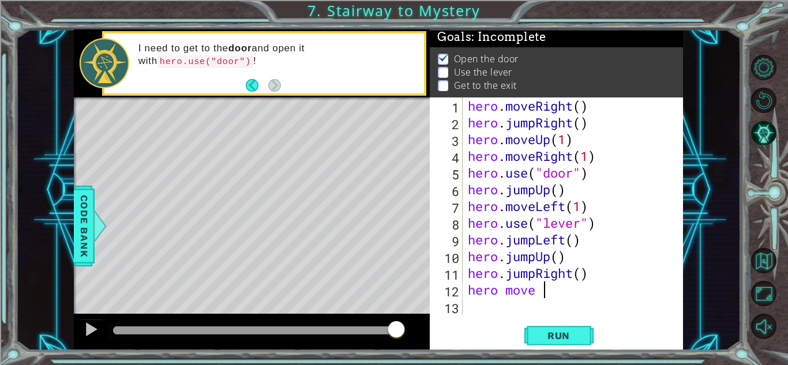
scroll to position [0, 2]
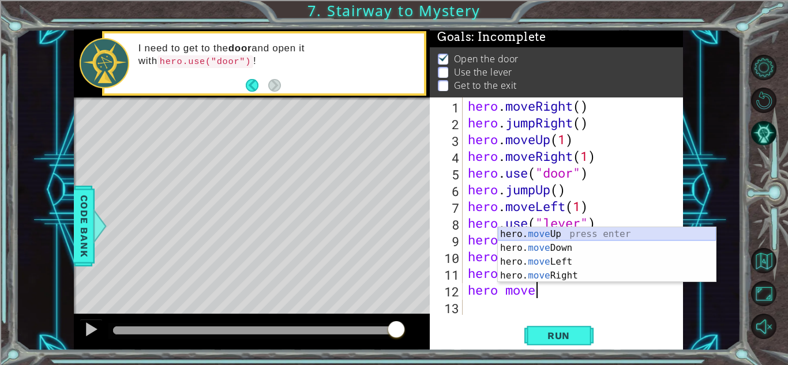
click at [524, 235] on div "hero. move Up press enter hero. move Down press enter hero. move Left press ent…" at bounding box center [607, 268] width 218 height 83
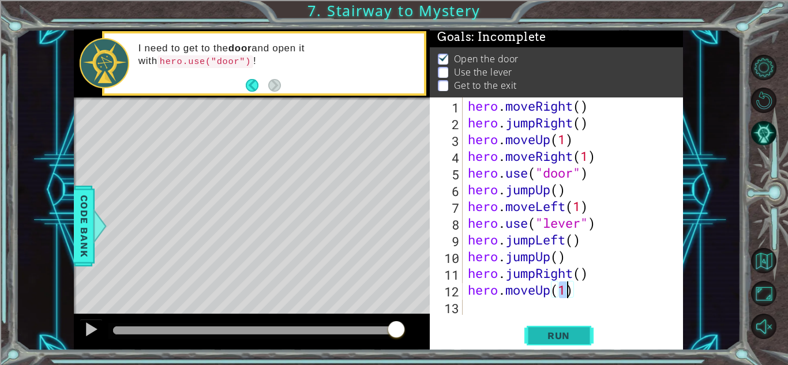
type textarea "hero.moveUp(1)"
click at [539, 332] on span "Run" at bounding box center [559, 336] width 46 height 12
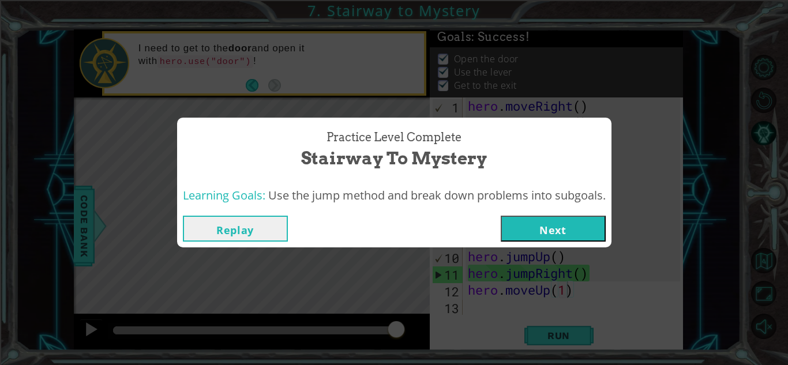
click at [506, 222] on button "Next" at bounding box center [553, 229] width 105 height 26
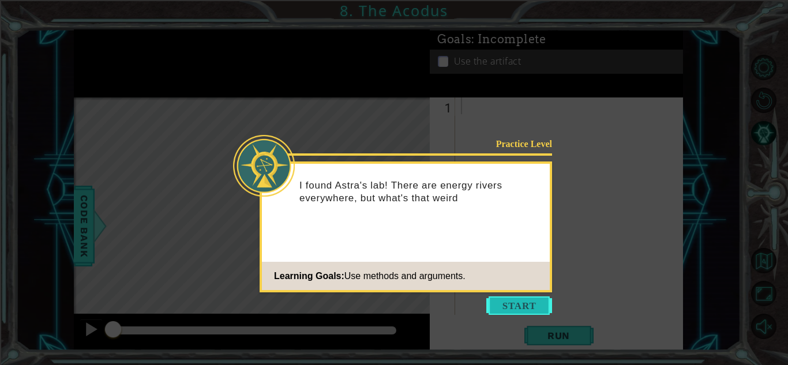
click at [500, 307] on button "Start" at bounding box center [519, 305] width 66 height 18
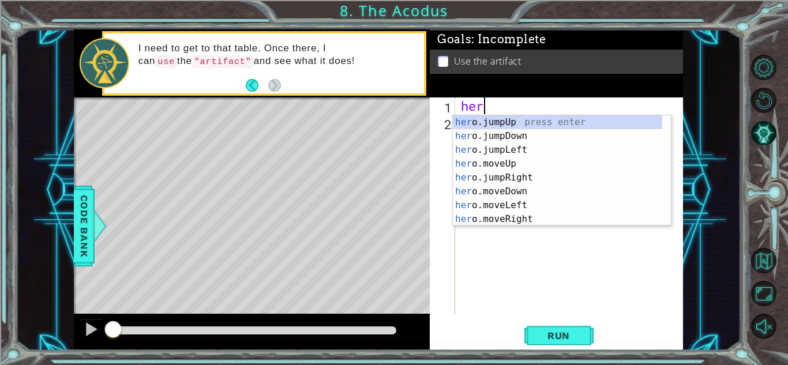
type textarea "hero"
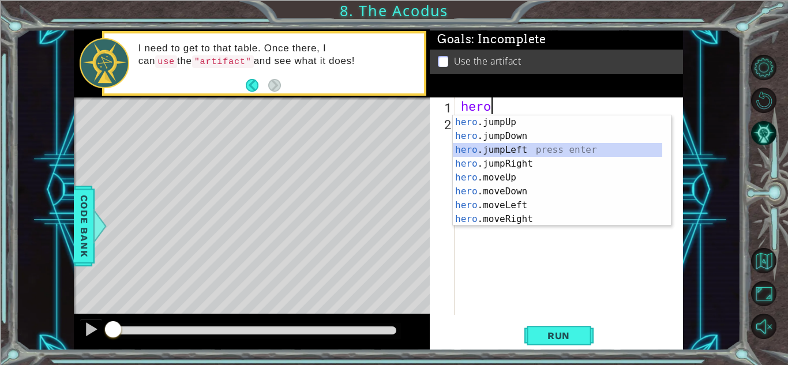
click at [477, 152] on div "hero .jumpUp press enter hero .jumpDown press enter hero .jumpLeft press enter …" at bounding box center [557, 184] width 209 height 138
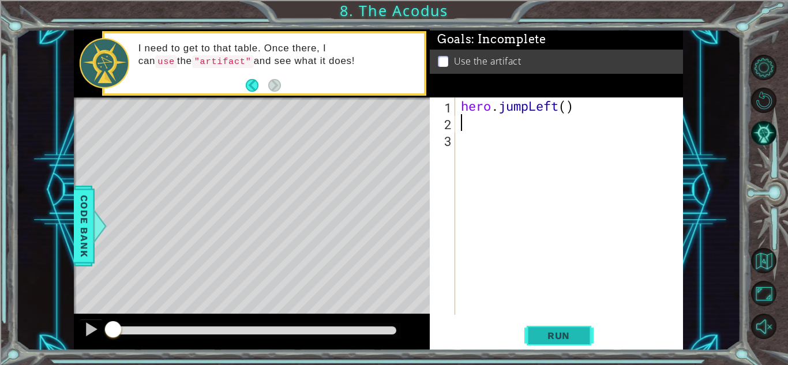
click at [564, 339] on span "Run" at bounding box center [559, 336] width 46 height 12
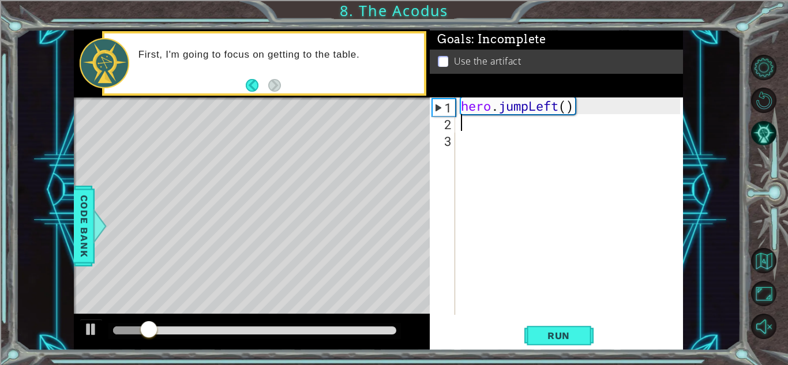
click at [580, 108] on div "hero . jumpLeft ( )" at bounding box center [572, 222] width 227 height 251
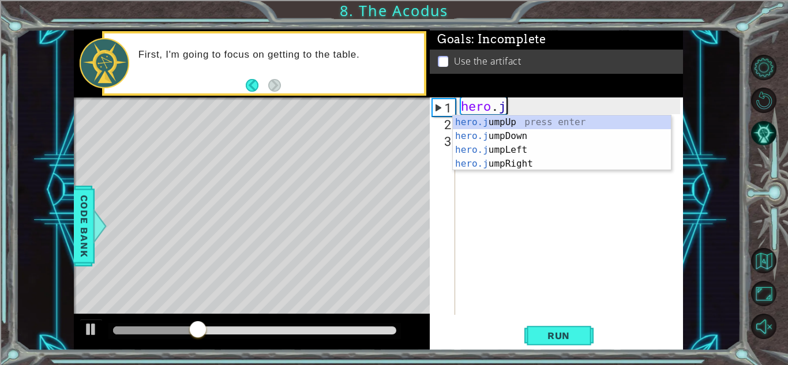
type textarea "h"
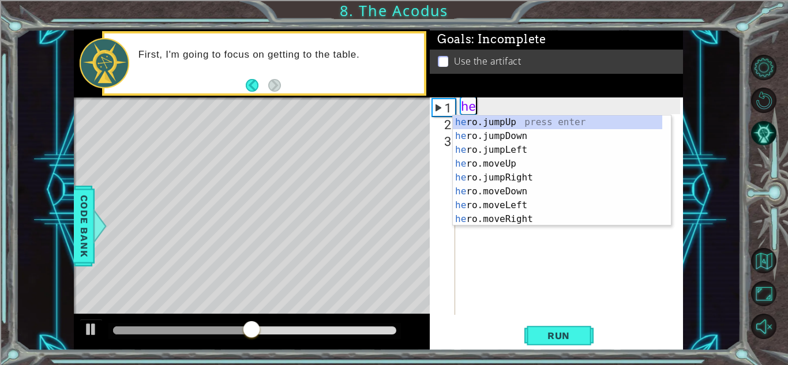
type textarea "hero"
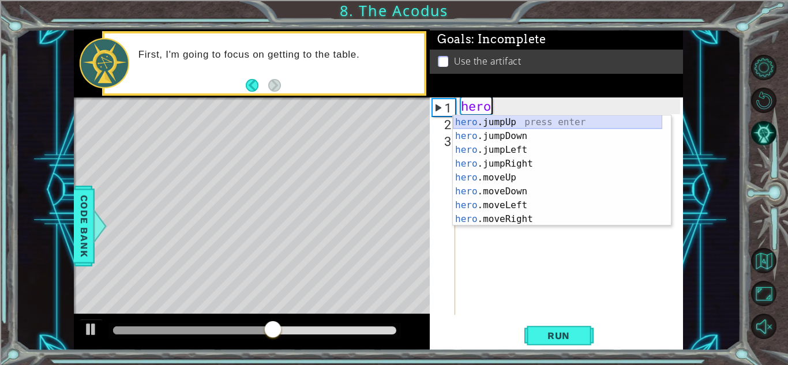
click at [532, 125] on div "hero .jumpUp press enter hero .jumpDown press enter hero .jumpLeft press enter …" at bounding box center [557, 184] width 209 height 138
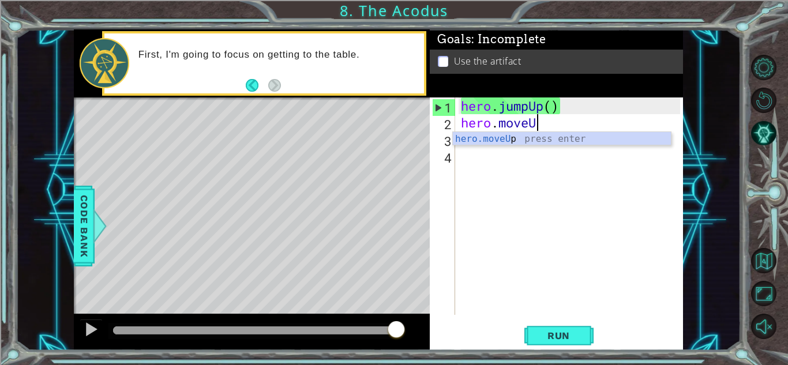
scroll to position [0, 3]
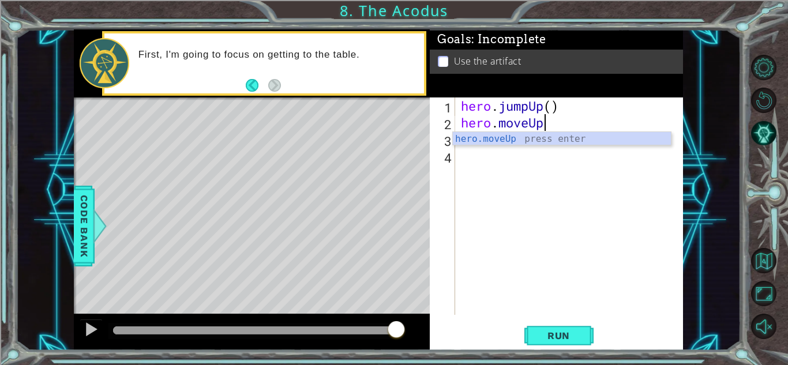
type textarea "hero.moveUp(1)"
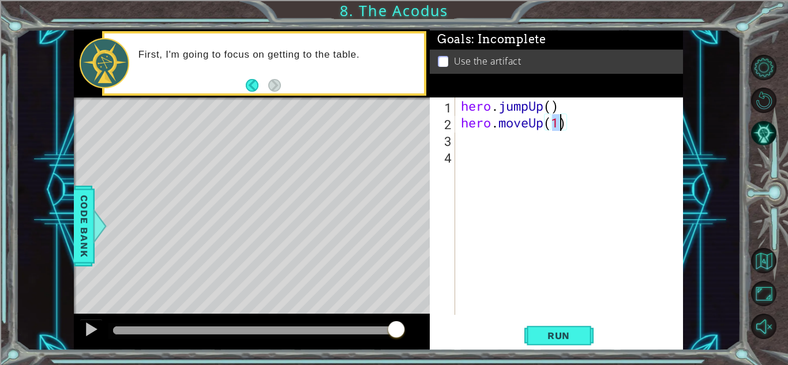
click at [470, 144] on div "hero . jumpUp ( ) hero . moveUp ( 1 )" at bounding box center [572, 222] width 227 height 251
click at [541, 121] on div "hero . jumpUp ( ) hero . moveUp ( 1 )" at bounding box center [572, 222] width 227 height 251
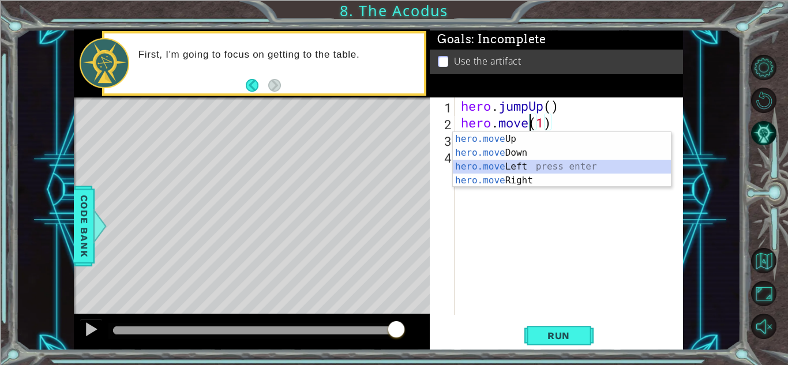
click at [516, 164] on div "hero.move Up press enter hero.move Down press enter hero.move Left press enter …" at bounding box center [562, 173] width 218 height 83
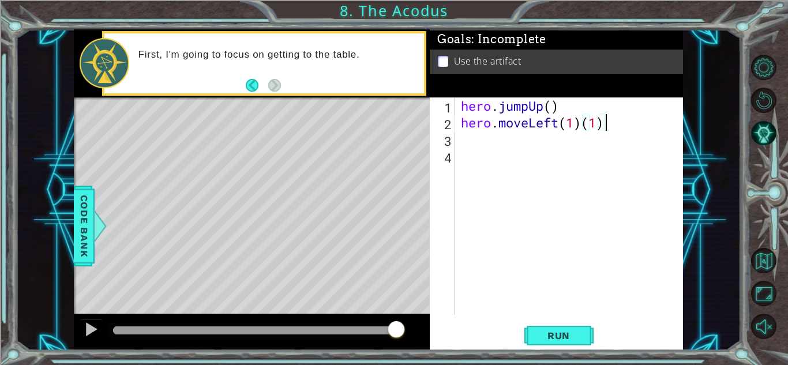
click at [605, 123] on div "hero . jumpUp ( ) hero . moveLeft ( 1 ) ( 1 )" at bounding box center [572, 222] width 227 height 251
type textarea "hero.moveLeft(1)"
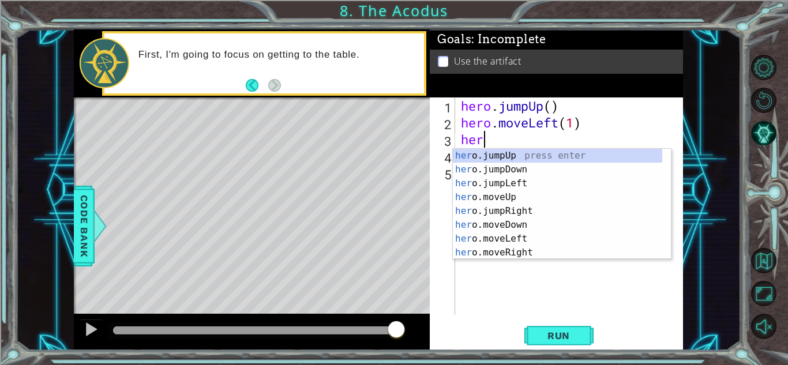
scroll to position [0, 1]
click at [518, 226] on div "hero .jumpUp press enter hero .jumpDown press enter hero .jumpLeft press enter …" at bounding box center [557, 218] width 209 height 138
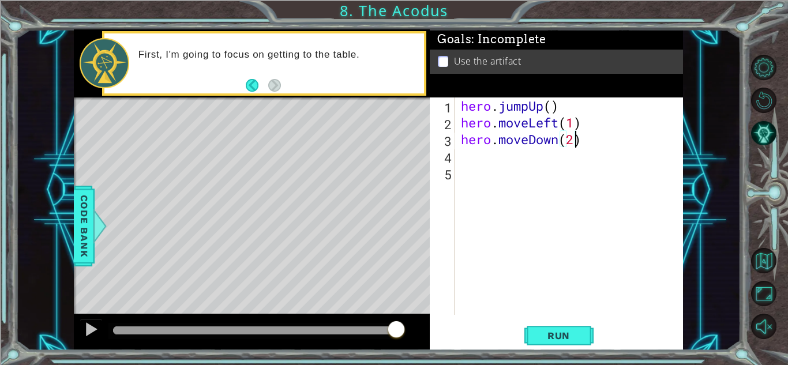
type textarea "hero.moveDown(2)"
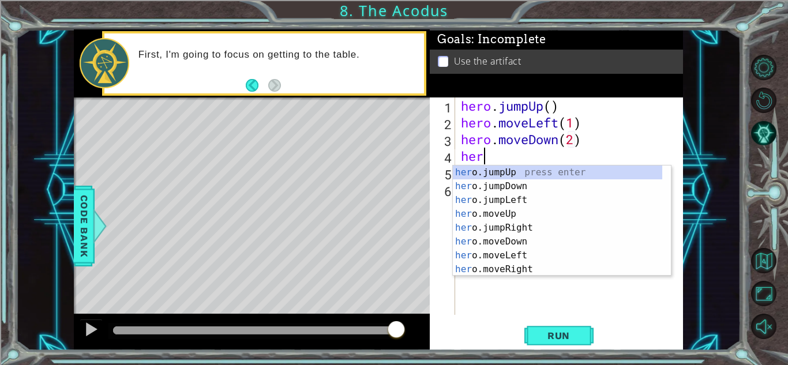
type textarea "hero"
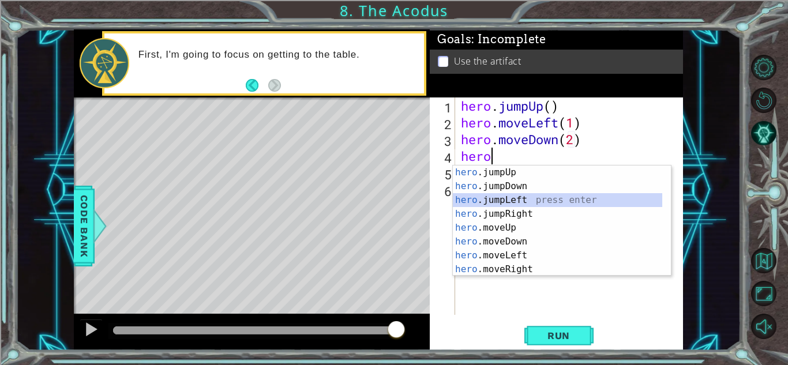
click at [524, 202] on div "hero .jumpUp press enter hero .jumpDown press enter hero .jumpLeft press enter …" at bounding box center [557, 235] width 209 height 138
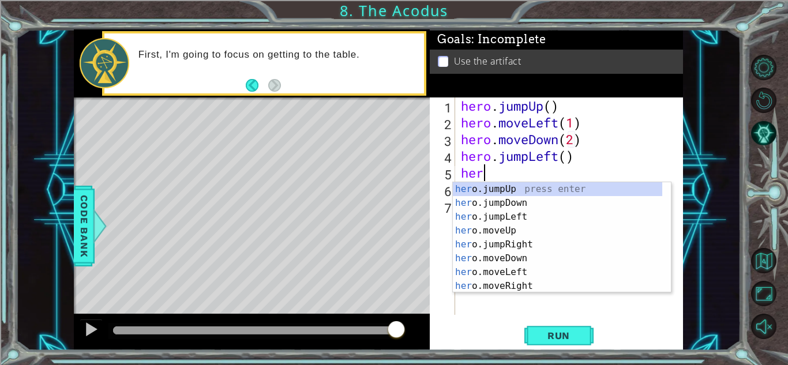
type textarea "hero"
click at [491, 192] on div "hero .jumpUp press enter hero .jumpDown press enter hero .jumpLeft press enter …" at bounding box center [557, 251] width 209 height 138
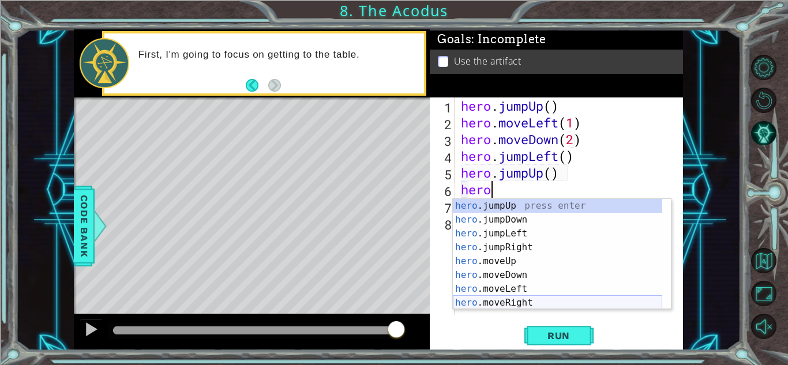
click at [508, 302] on div "hero .jumpUp press enter hero .jumpDown press enter hero .jumpLeft press enter …" at bounding box center [557, 268] width 209 height 138
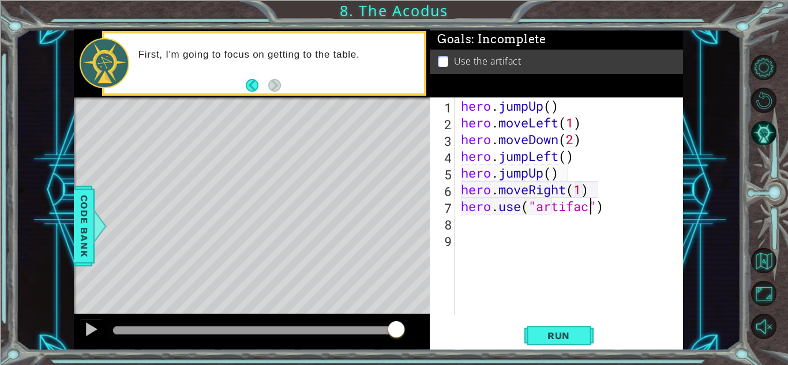
scroll to position [0, 6]
type textarea "hero.use("artifact")"
click at [564, 339] on span "Run" at bounding box center [559, 336] width 46 height 12
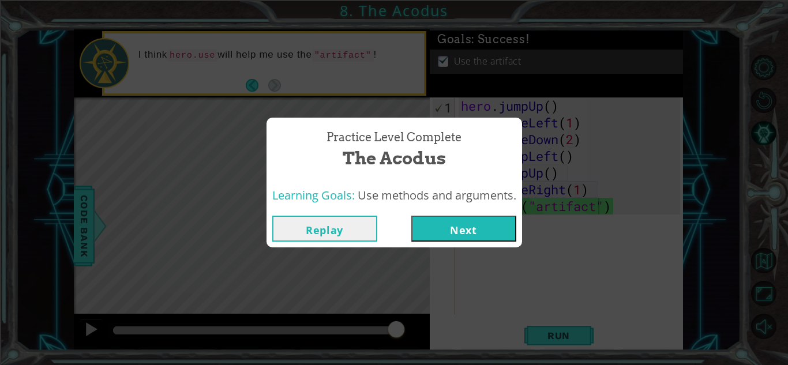
click at [446, 224] on button "Next" at bounding box center [463, 229] width 105 height 26
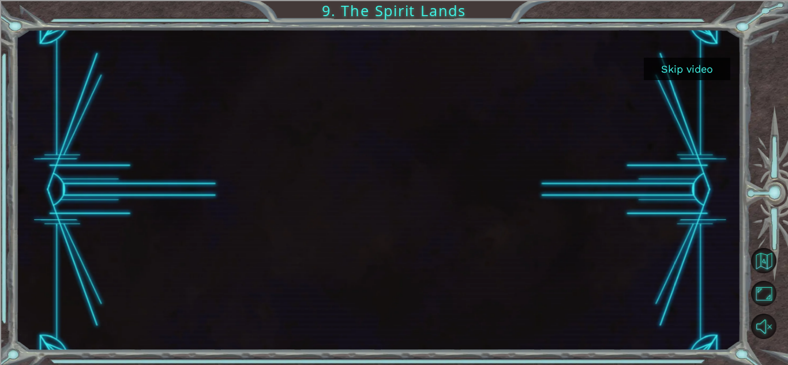
click at [680, 71] on button "Skip video" at bounding box center [687, 69] width 87 height 22
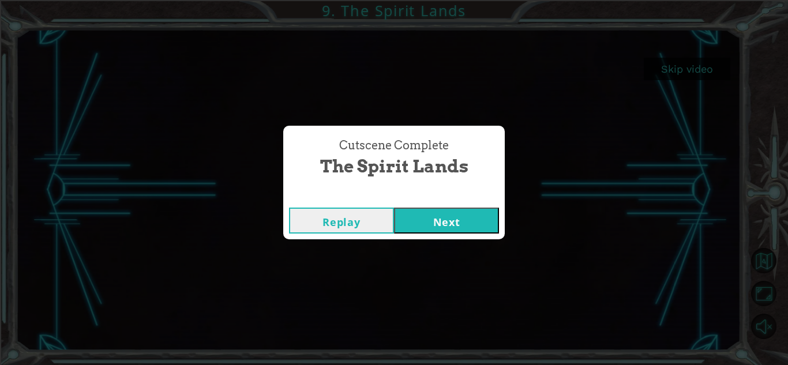
click at [449, 225] on button "Next" at bounding box center [446, 221] width 105 height 26
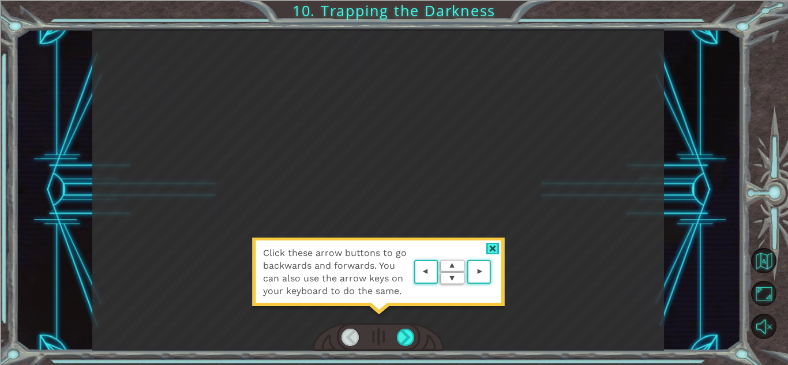
click at [491, 250] on div at bounding box center [492, 249] width 13 height 12
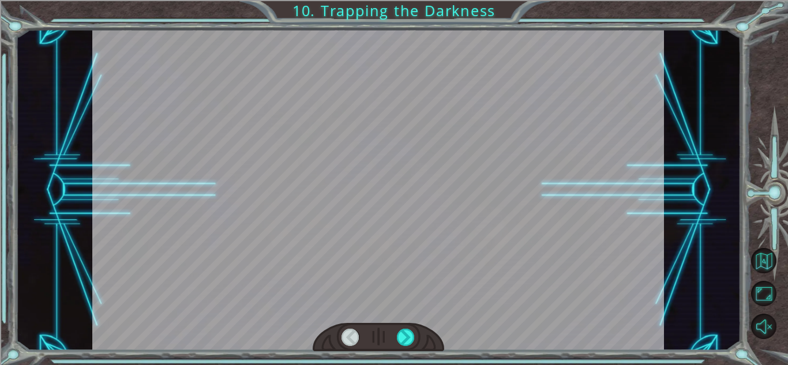
click at [396, 335] on div at bounding box center [379, 337] width 132 height 29
click at [408, 335] on div at bounding box center [406, 337] width 18 height 17
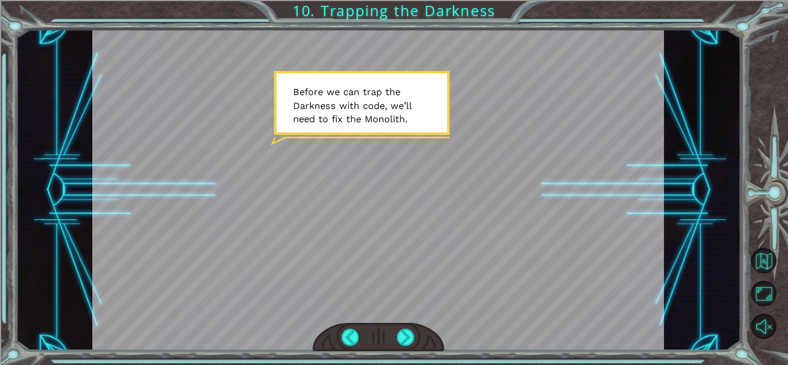
click at [416, 163] on div at bounding box center [378, 189] width 572 height 321
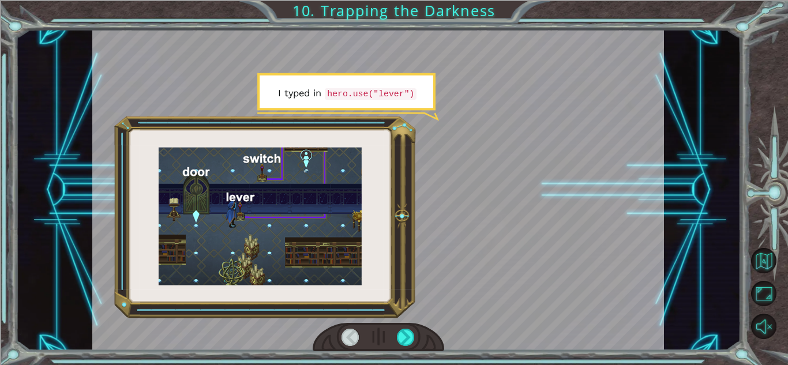
click at [382, 157] on div at bounding box center [378, 189] width 572 height 321
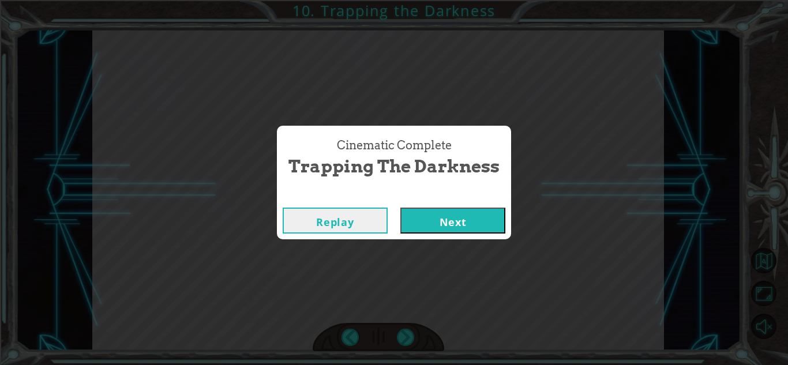
click at [431, 230] on button "Next" at bounding box center [452, 221] width 105 height 26
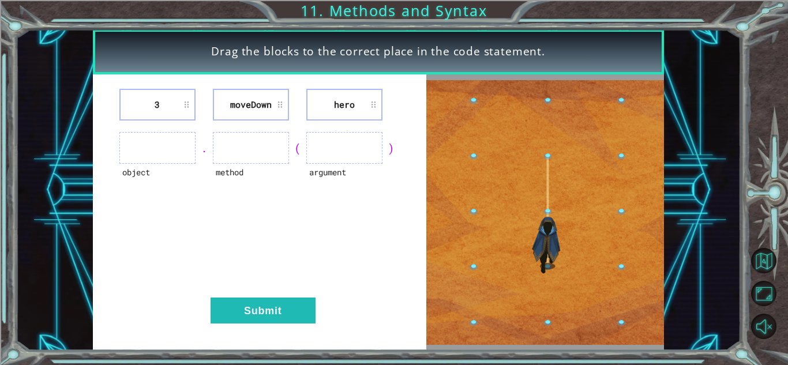
click at [157, 142] on ul at bounding box center [157, 148] width 76 height 32
click at [164, 153] on ul at bounding box center [157, 148] width 76 height 32
click at [151, 142] on ul at bounding box center [157, 148] width 76 height 32
click at [159, 111] on li "3" at bounding box center [157, 105] width 76 height 32
click at [162, 161] on ul at bounding box center [157, 148] width 76 height 32
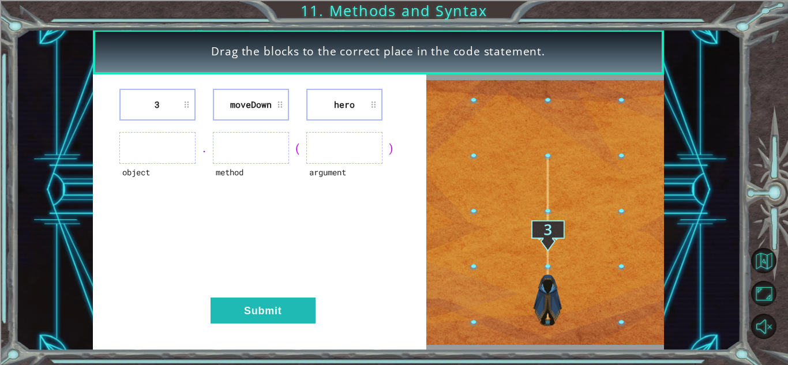
click at [162, 161] on ul at bounding box center [157, 148] width 76 height 32
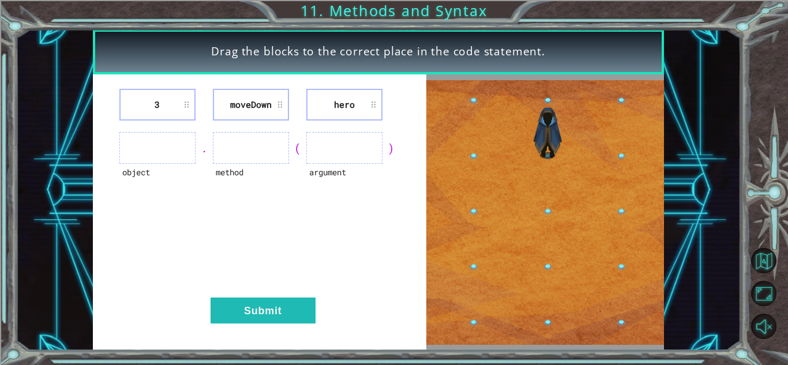
click at [246, 148] on ul at bounding box center [251, 148] width 76 height 32
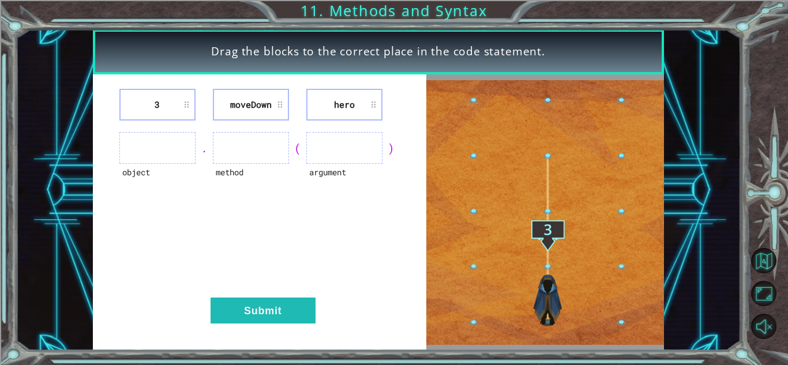
click at [246, 148] on ul at bounding box center [251, 148] width 76 height 32
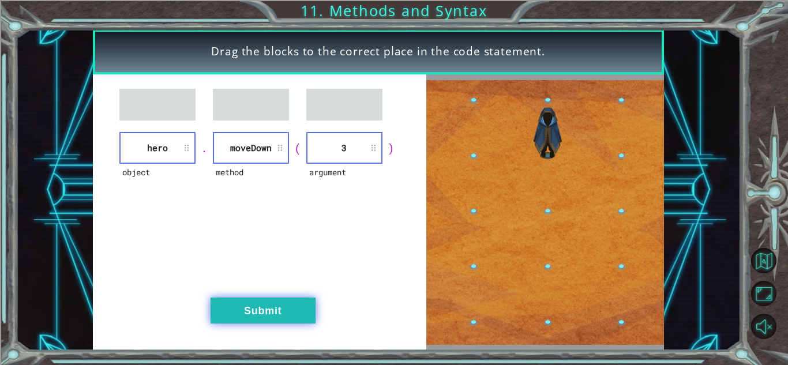
click at [294, 318] on button "Submit" at bounding box center [263, 311] width 105 height 26
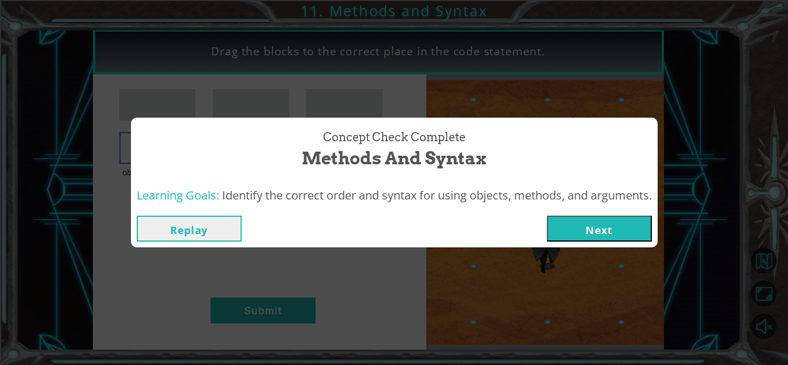
click at [600, 228] on button "Next" at bounding box center [599, 229] width 105 height 26
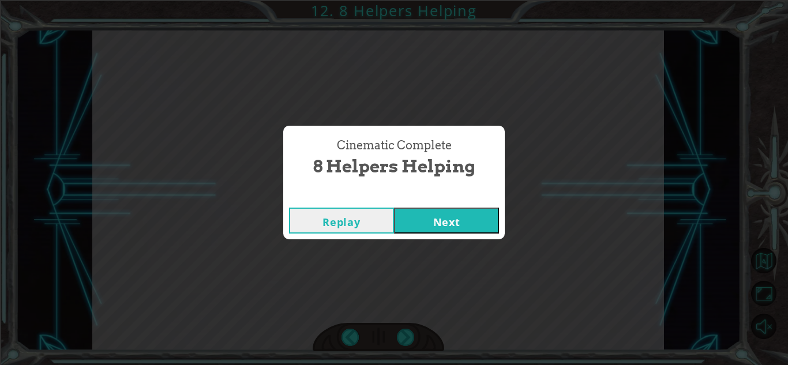
click at [479, 222] on button "Next" at bounding box center [446, 221] width 105 height 26
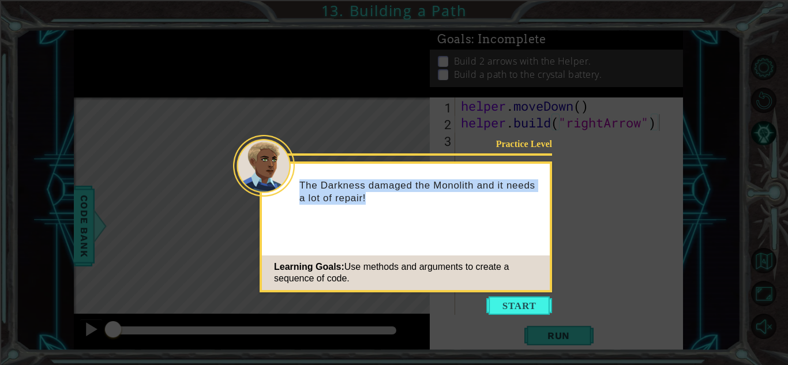
drag, startPoint x: 479, startPoint y: 222, endPoint x: 550, endPoint y: 285, distance: 95.6
click at [550, 285] on div "Practice Level The Darkness damaged the Monolith and it needs a lot of repair! …" at bounding box center [406, 227] width 292 height 131
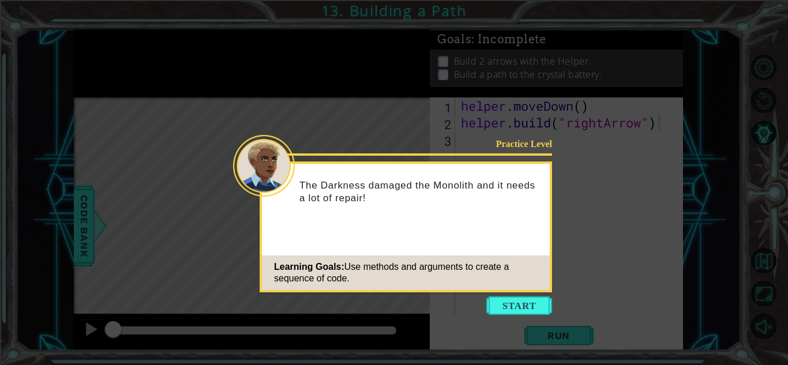
click at [562, 282] on icon at bounding box center [394, 182] width 788 height 365
click at [516, 302] on button "Start" at bounding box center [519, 305] width 66 height 18
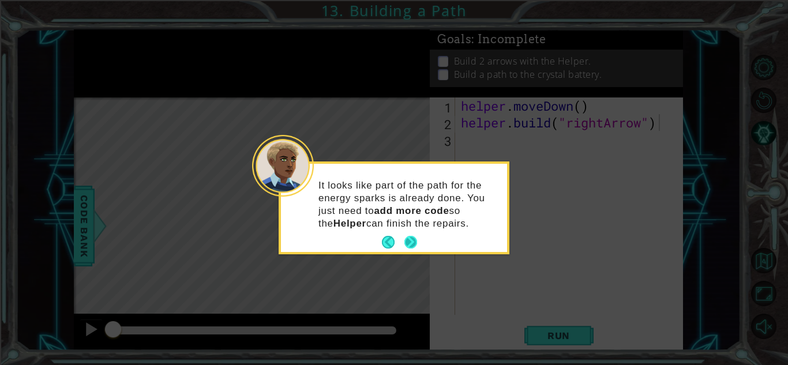
click at [409, 239] on button "Next" at bounding box center [410, 242] width 18 height 18
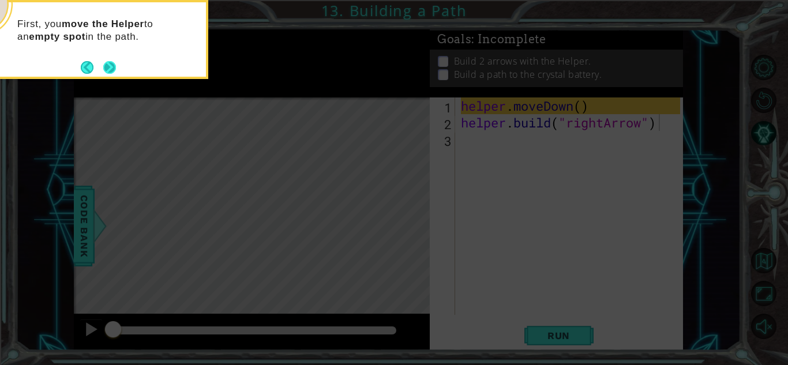
click at [114, 69] on button "Next" at bounding box center [110, 67] width 16 height 16
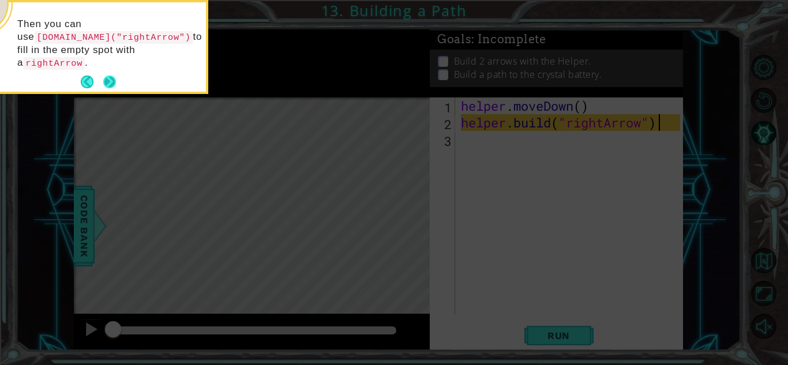
click at [106, 72] on button "Next" at bounding box center [110, 82] width 20 height 20
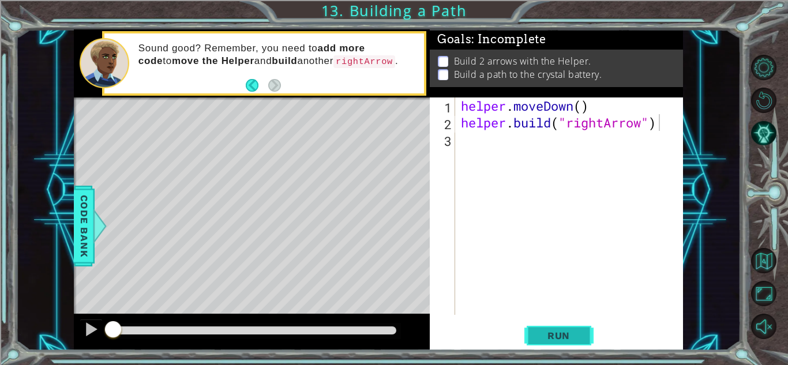
click at [562, 335] on span "Run" at bounding box center [559, 336] width 46 height 12
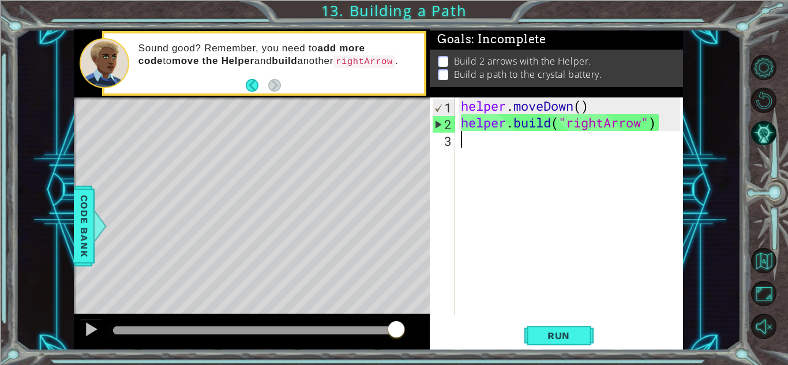
click at [523, 149] on div "helper . moveDown ( ) helper . build ( "rightArrow" )" at bounding box center [572, 222] width 227 height 251
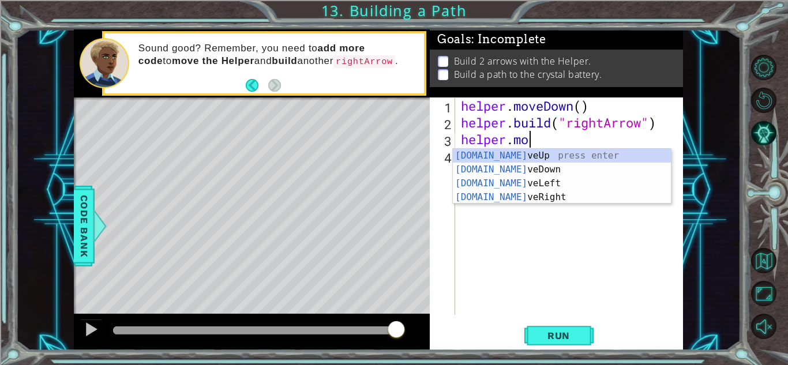
scroll to position [0, 3]
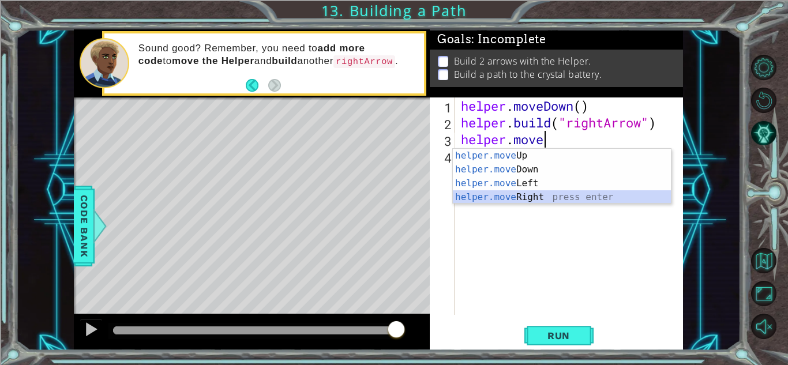
click at [546, 195] on div "helper.move Up press enter helper.move Down press enter helper.move Left press …" at bounding box center [562, 190] width 218 height 83
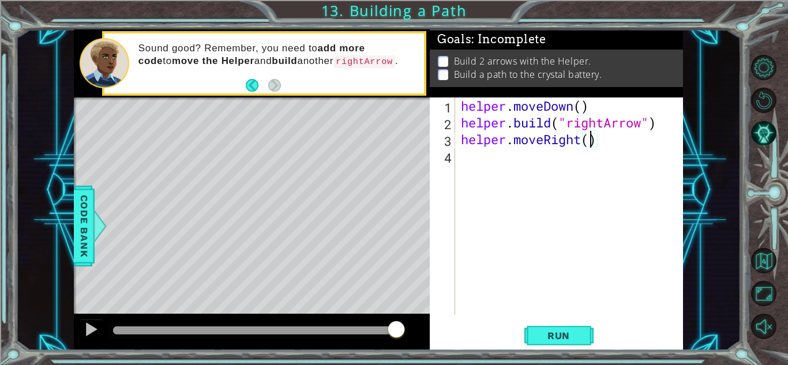
type textarea "helper.moveRight(3)"
click at [480, 159] on div "helper . moveDown ( ) helper . build ( "rightArrow" ) helper . moveRight ( 3 )" at bounding box center [572, 222] width 227 height 251
type textarea "[DOMAIN_NAME]("downArrow")"
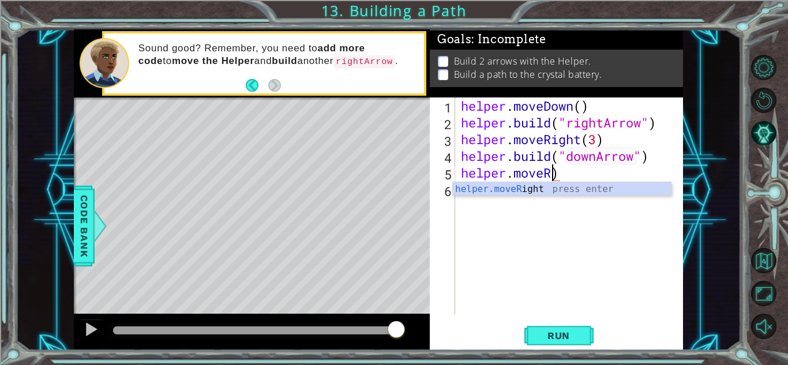
scroll to position [0, 3]
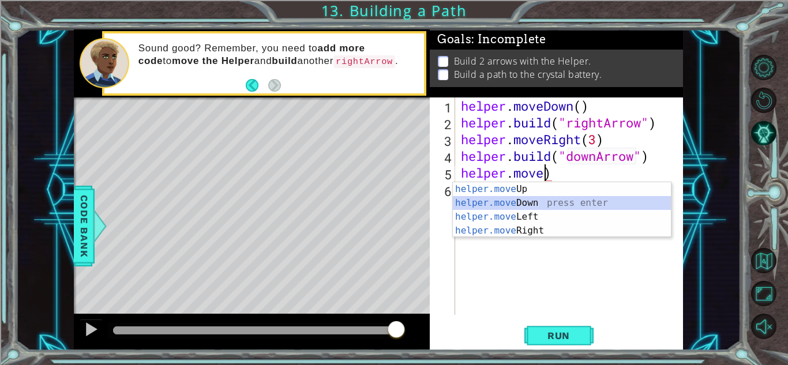
click at [542, 198] on div "helper.move Up press enter helper.move Down press enter helper.move Left press …" at bounding box center [562, 223] width 218 height 83
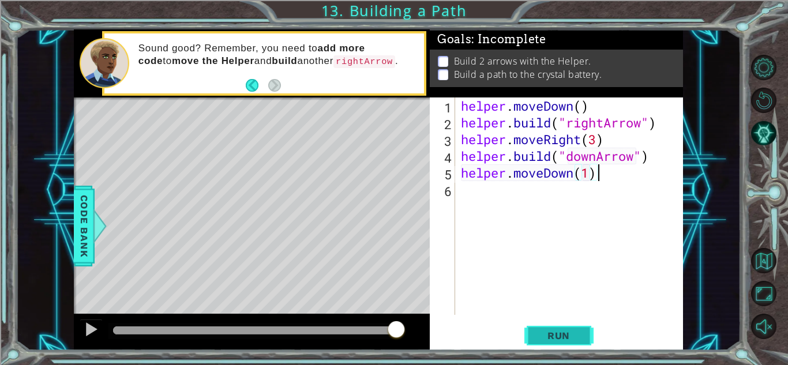
click at [566, 344] on button "Run" at bounding box center [558, 335] width 69 height 25
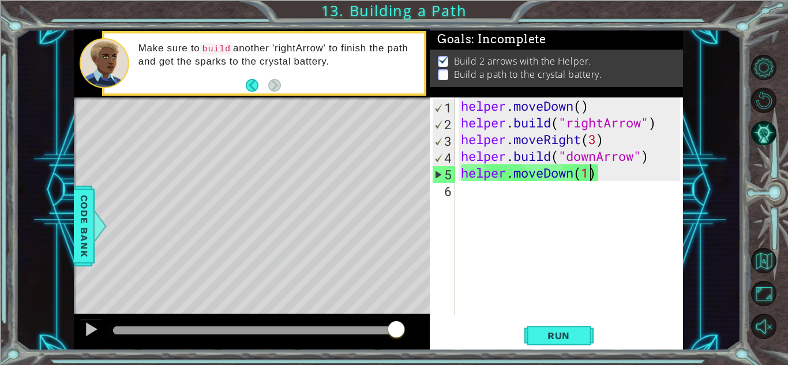
click at [592, 176] on div "helper . moveDown ( ) helper . build ( "rightArrow" ) helper . moveRight ( 3 ) …" at bounding box center [572, 222] width 227 height 251
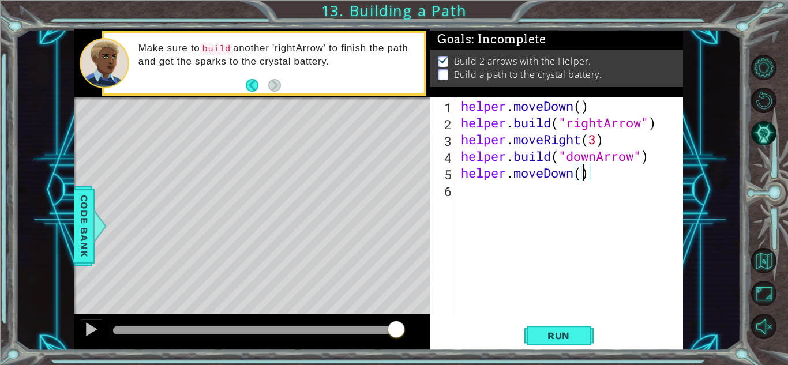
scroll to position [0, 5]
click at [577, 332] on span "Run" at bounding box center [559, 336] width 46 height 12
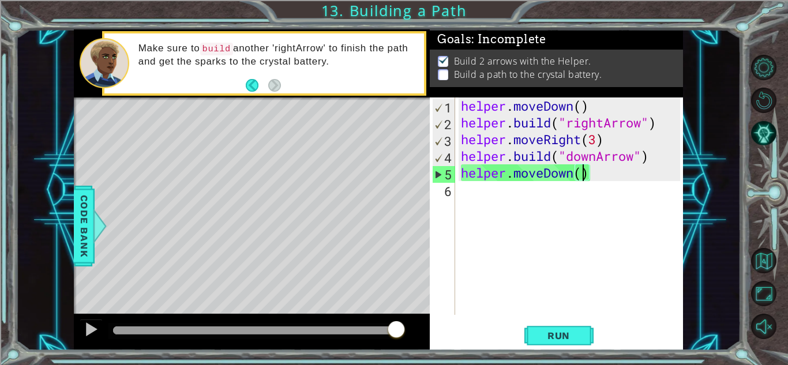
click at [634, 155] on div "helper . moveDown ( ) helper . build ( "rightArrow" ) helper . moveRight ( 3 ) …" at bounding box center [572, 222] width 227 height 251
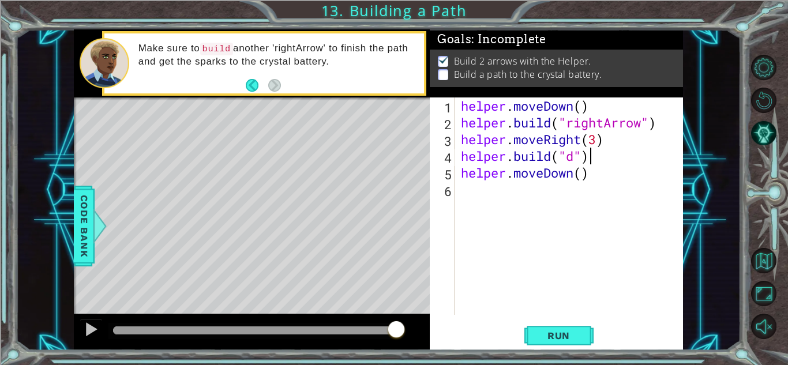
click at [606, 157] on div "helper . moveDown ( ) helper . build ( "rightArrow" ) helper . moveRight ( 3 ) …" at bounding box center [572, 222] width 227 height 251
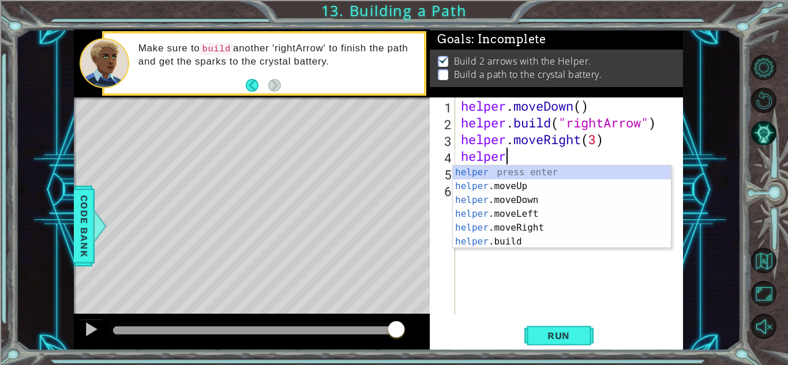
scroll to position [0, 0]
type textarea "h"
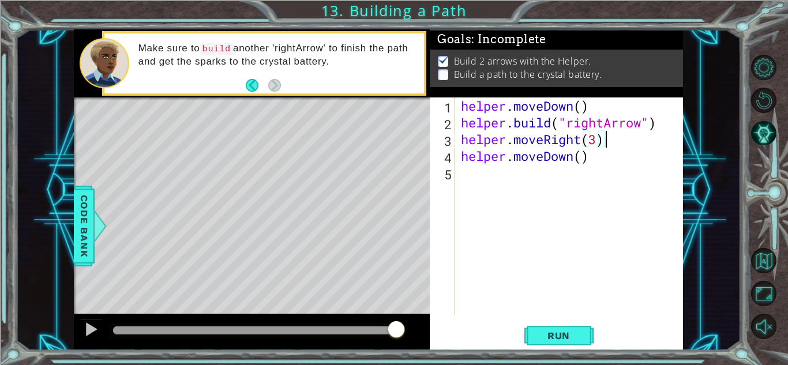
click at [593, 152] on div "helper . moveDown ( ) helper . build ( "rightArrow" ) helper . moveRight ( 3 ) …" at bounding box center [572, 222] width 227 height 251
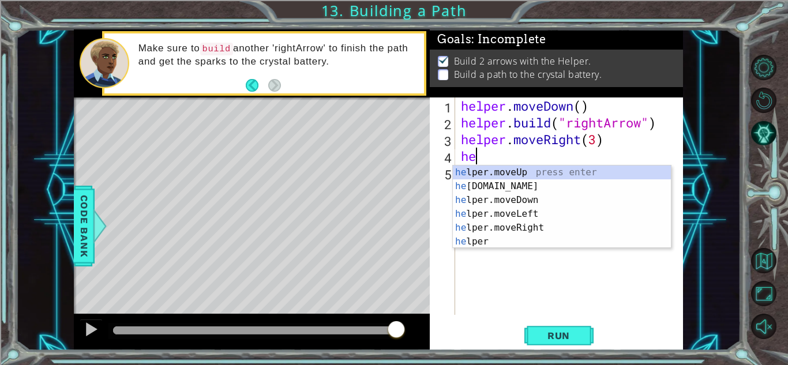
type textarea "h"
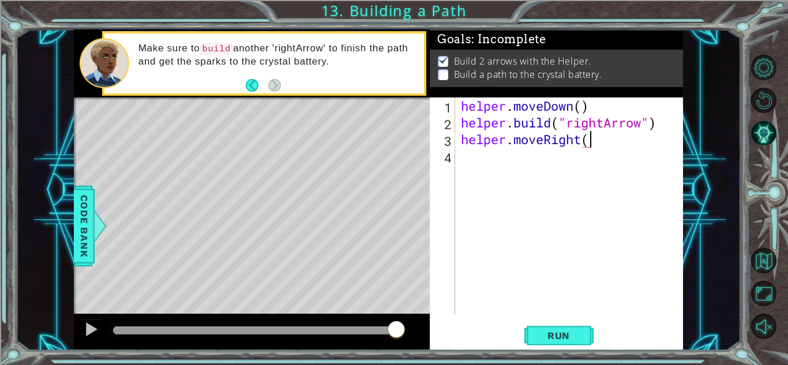
scroll to position [0, 6]
type textarea "helper.moveRight(4)"
click at [557, 334] on span "Run" at bounding box center [559, 336] width 46 height 12
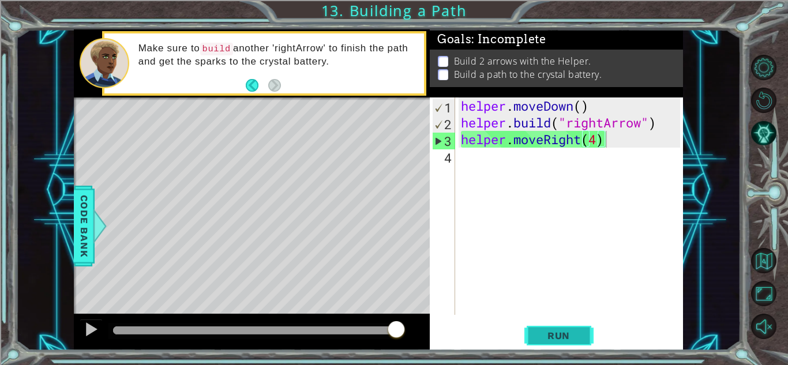
click at [557, 334] on span "Run" at bounding box center [559, 336] width 46 height 12
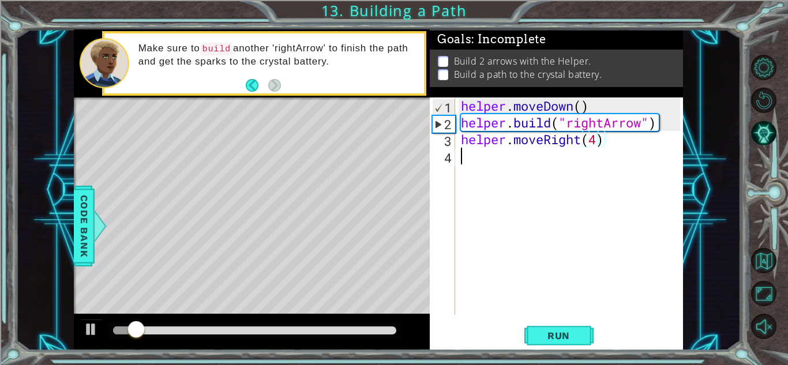
click at [495, 159] on div "helper . moveDown ( ) helper . build ( "rightArrow" ) helper . moveRight ( 4 )" at bounding box center [572, 222] width 227 height 251
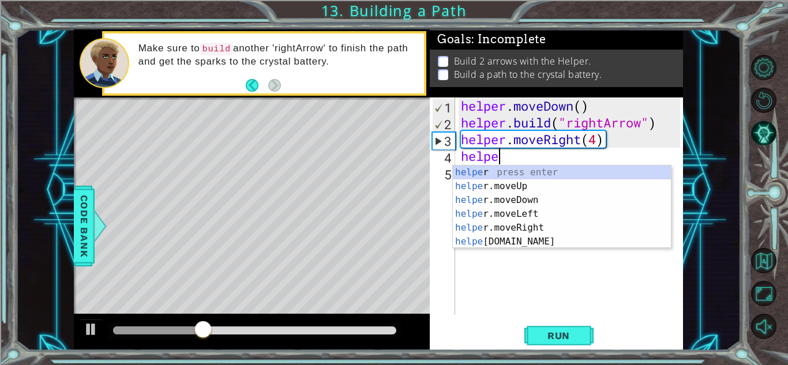
scroll to position [0, 1]
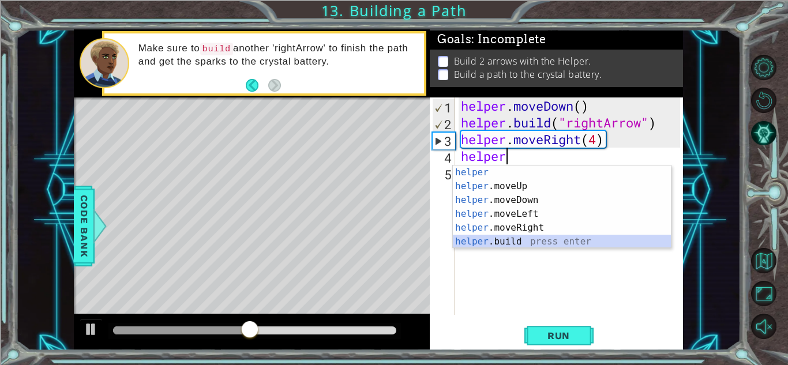
click at [495, 241] on div "helper press enter helper .moveUp press enter helper .moveDown press enter help…" at bounding box center [562, 221] width 218 height 111
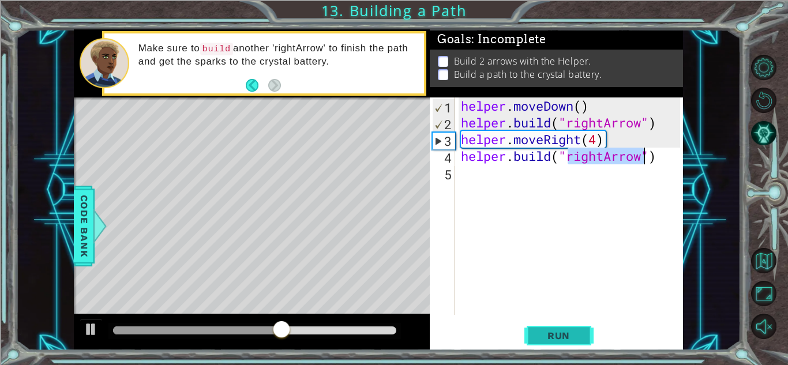
type textarea "[DOMAIN_NAME]("rightArrow")"
click at [540, 332] on span "Run" at bounding box center [559, 336] width 46 height 12
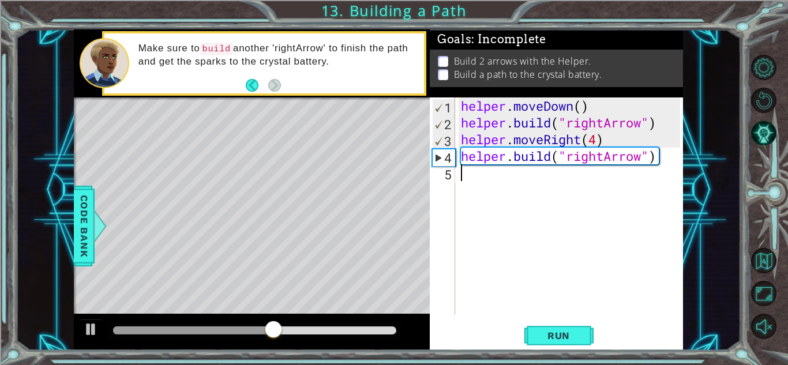
click at [670, 166] on div "helper . moveDown ( ) helper . build ( "rightArrow" ) helper . moveRight ( 4 ) …" at bounding box center [572, 222] width 227 height 251
click at [663, 155] on div "helper . moveDown ( ) helper . build ( "rightArrow" ) helper . moveRight ( 4 ) …" at bounding box center [572, 222] width 227 height 251
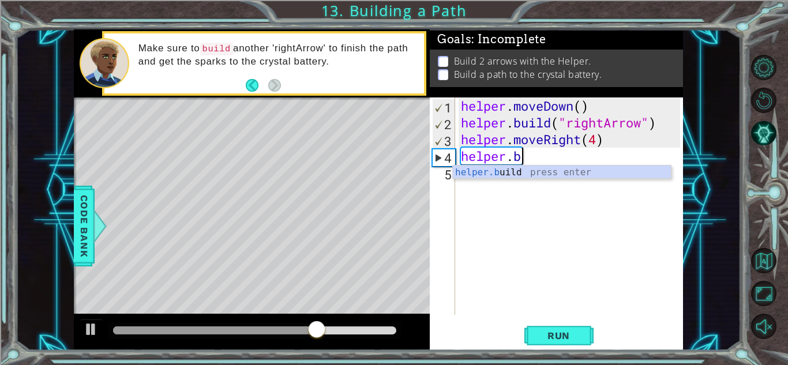
type textarea "h"
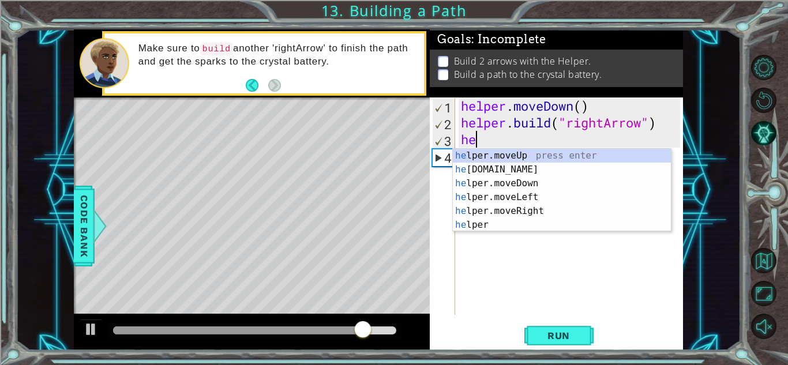
type textarea "h"
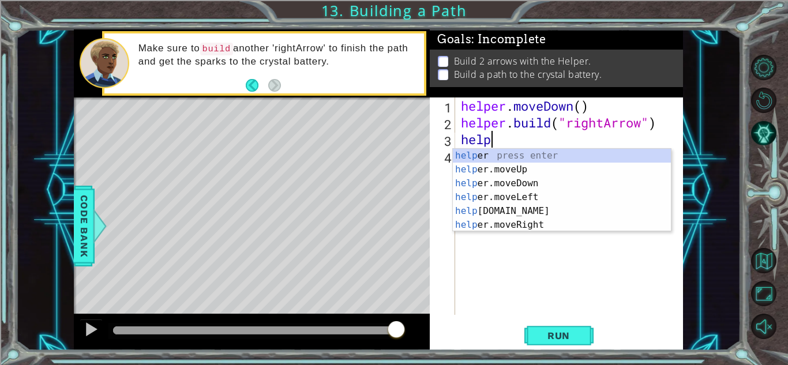
scroll to position [0, 1]
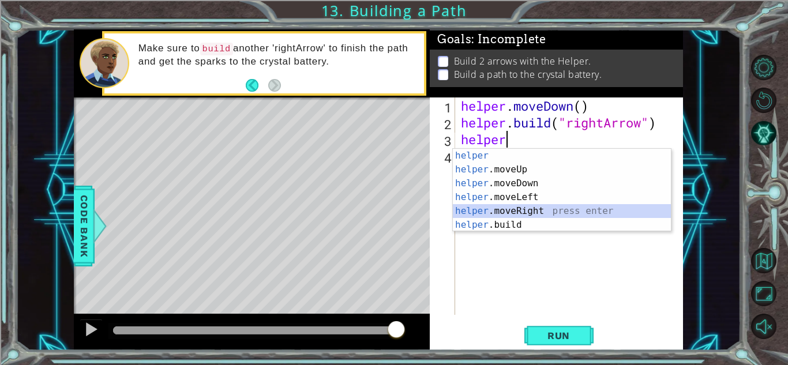
click at [523, 213] on div "helper press enter helper .moveUp press enter helper .moveDown press enter help…" at bounding box center [562, 204] width 218 height 111
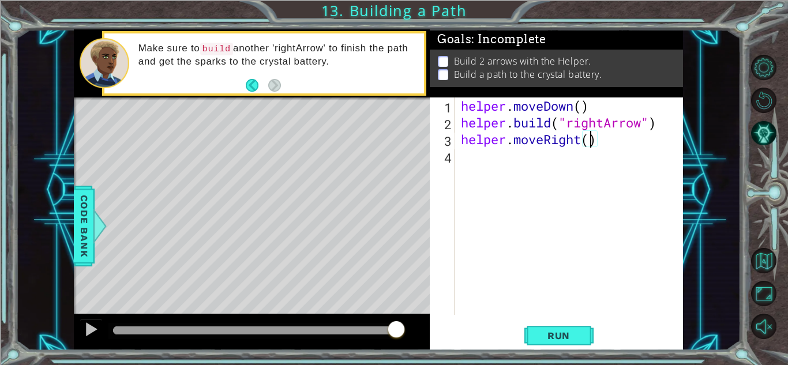
type textarea "helper.moveRight(3)"
click at [467, 163] on div "helper . moveDown ( ) helper . build ( "rightArrow" ) helper . moveRight ( 3 )" at bounding box center [572, 222] width 227 height 251
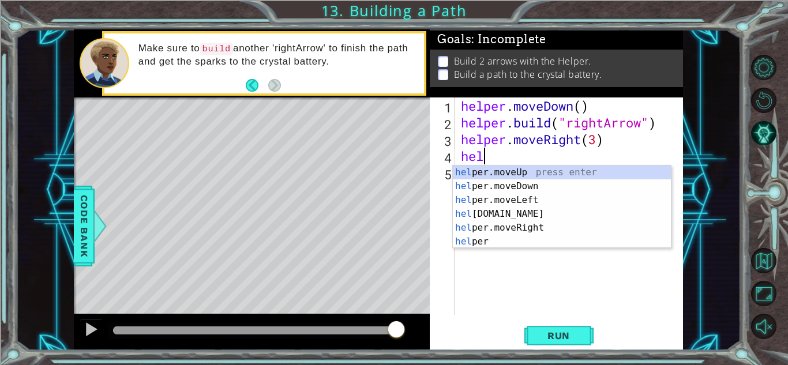
scroll to position [0, 1]
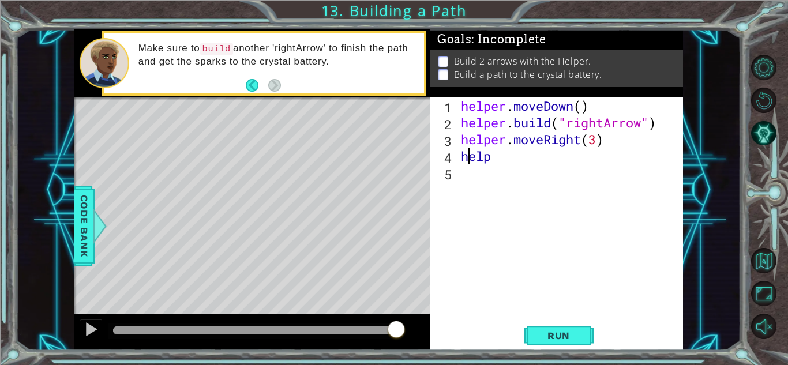
click at [467, 163] on div "helper . moveDown ( ) helper . build ( "rightArrow" ) helper . moveRight ( 3 ) …" at bounding box center [572, 222] width 227 height 251
click at [493, 161] on div "helper . moveDown ( ) helper . build ( "rightArrow" ) helper . moveRight ( 3 ) …" at bounding box center [572, 222] width 227 height 251
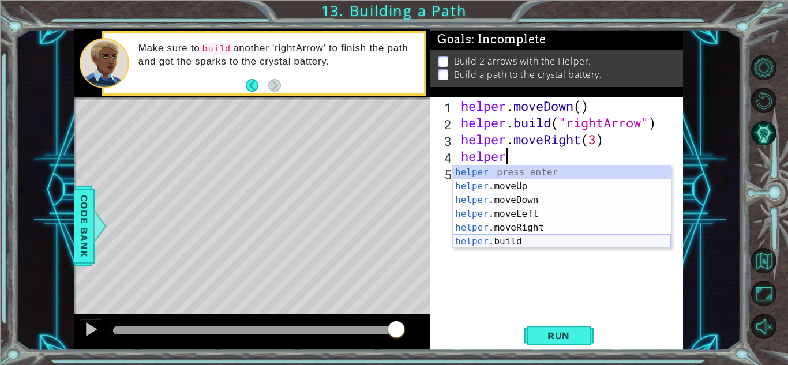
click at [504, 237] on div "helper press enter helper .moveUp press enter helper .moveDown press enter help…" at bounding box center [562, 221] width 218 height 111
type textarea "[DOMAIN_NAME]("rightArrow")"
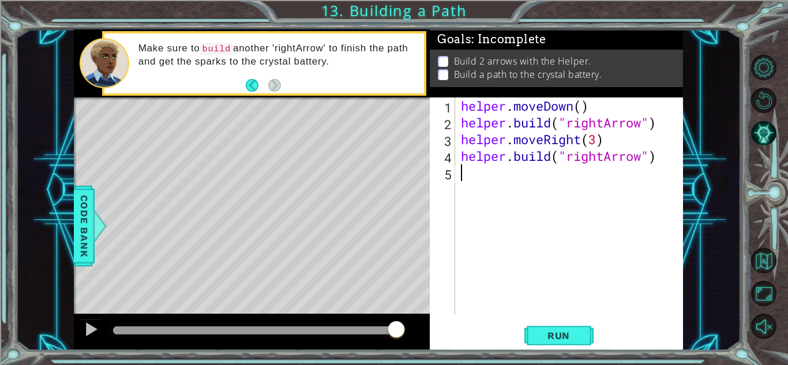
drag, startPoint x: 504, startPoint y: 237, endPoint x: 471, endPoint y: 250, distance: 36.2
click at [471, 250] on div "helper . moveDown ( ) helper . build ( "rightArrow" ) helper . moveRight ( 3 ) …" at bounding box center [572, 222] width 227 height 251
drag, startPoint x: 471, startPoint y: 250, endPoint x: 493, endPoint y: 283, distance: 39.8
click at [493, 283] on div "helper . moveDown ( ) helper . build ( "rightArrow" ) helper . moveRight ( 3 ) …" at bounding box center [572, 222] width 227 height 251
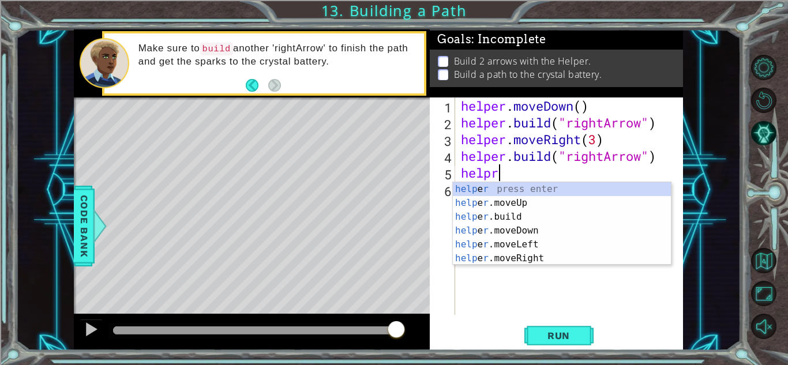
scroll to position [0, 1]
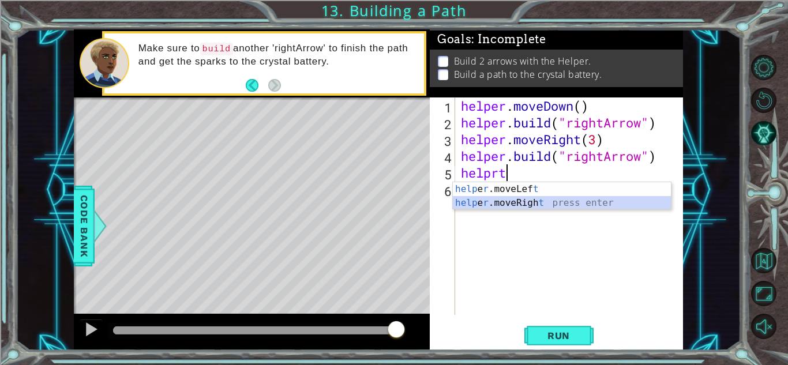
click at [546, 206] on div "help e r .moveLef t press enter help e r .moveRigh t press enter" at bounding box center [562, 209] width 218 height 55
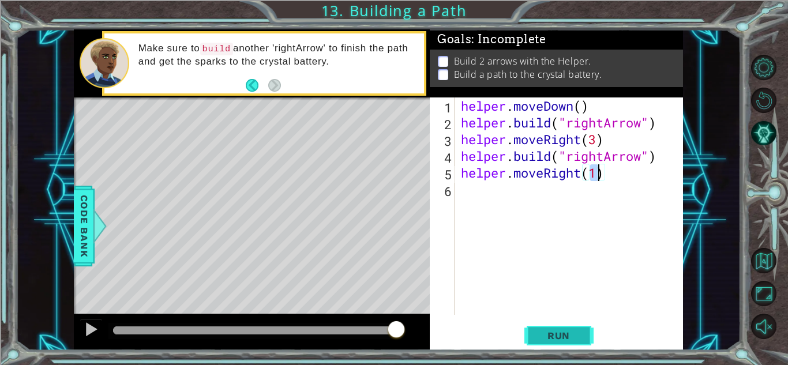
type textarea "helper.moveRight(1)"
click at [550, 332] on span "Run" at bounding box center [559, 336] width 46 height 12
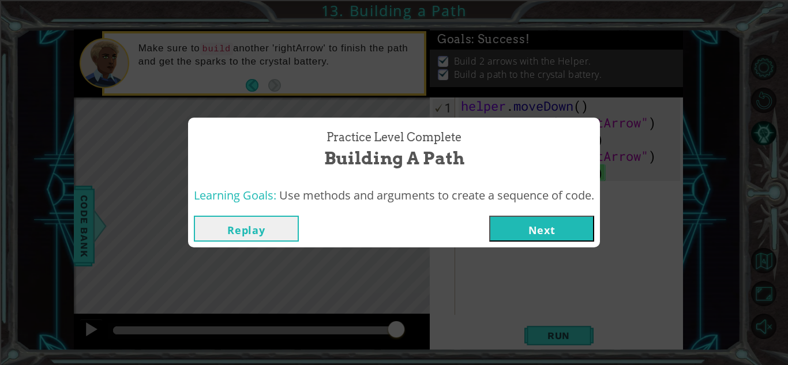
click at [528, 234] on button "Next" at bounding box center [541, 229] width 105 height 26
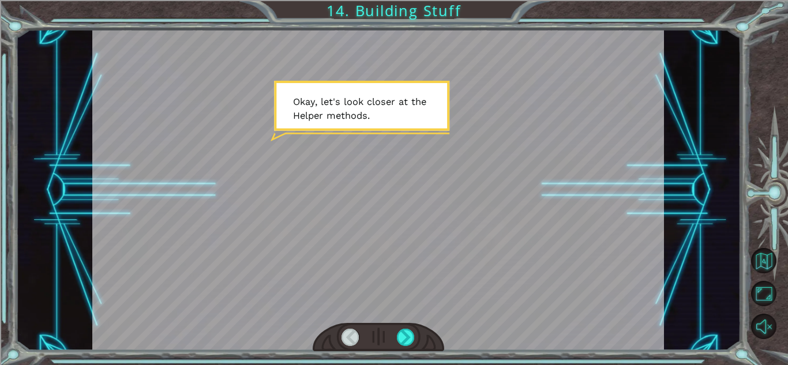
click at [438, 201] on div at bounding box center [378, 189] width 572 height 321
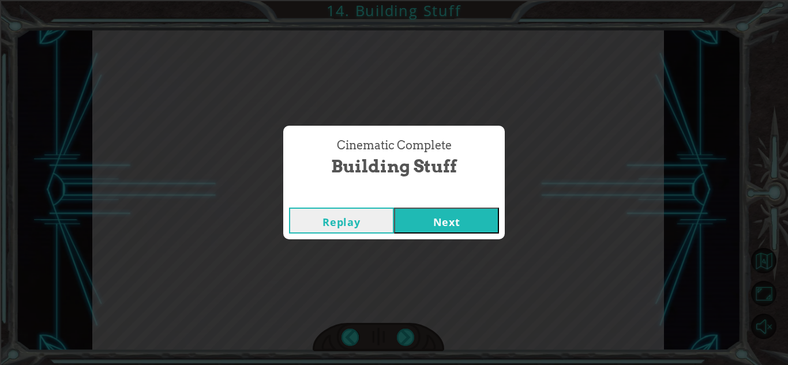
click at [463, 213] on button "Next" at bounding box center [446, 221] width 105 height 26
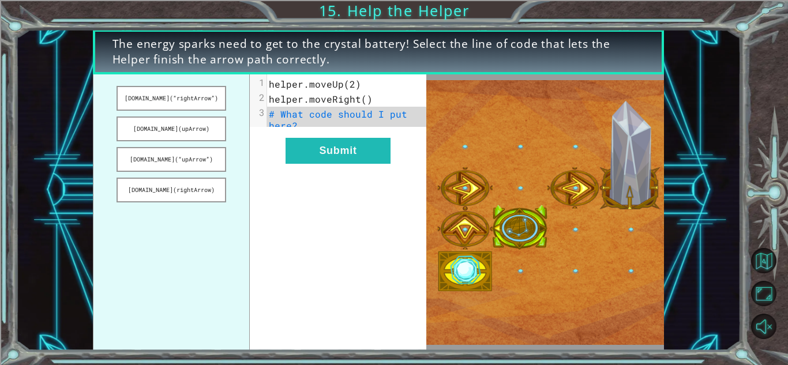
drag, startPoint x: 168, startPoint y: 99, endPoint x: 314, endPoint y: 105, distance: 145.5
click at [314, 105] on div "[DOMAIN_NAME](“rightArrow”) [DOMAIN_NAME](upArrow) [DOMAIN_NAME](“upArrow”) [DO…" at bounding box center [259, 212] width 333 height 276
click at [184, 98] on button "[DOMAIN_NAME](“rightArrow”)" at bounding box center [171, 98] width 109 height 25
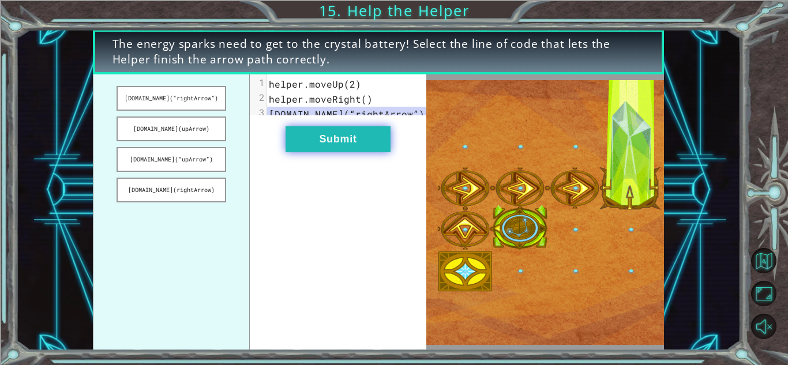
click at [342, 149] on button "Submit" at bounding box center [338, 139] width 105 height 26
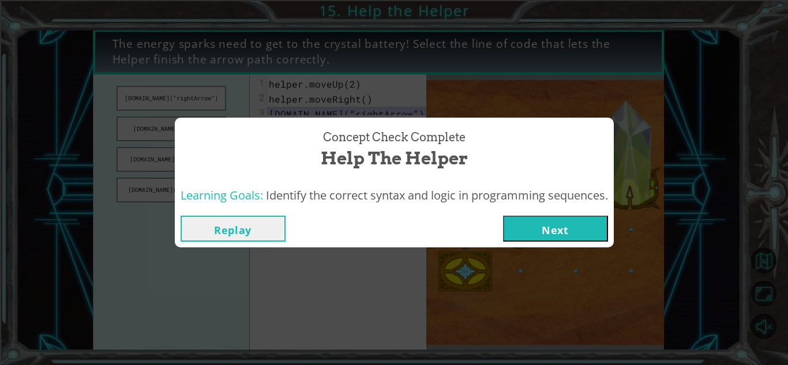
click at [516, 225] on button "Next" at bounding box center [555, 229] width 105 height 26
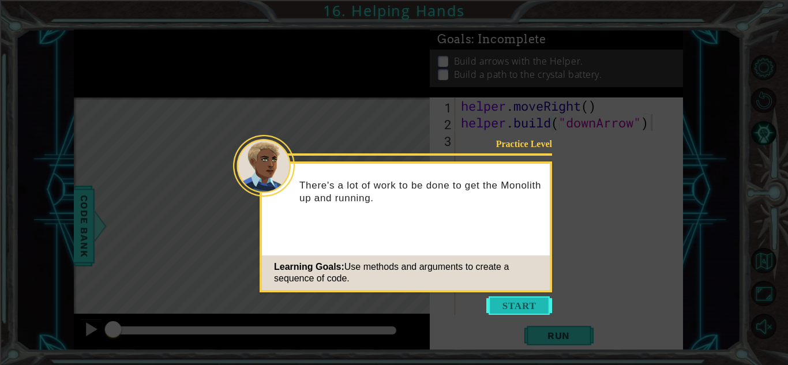
click at [515, 302] on button "Start" at bounding box center [519, 305] width 66 height 18
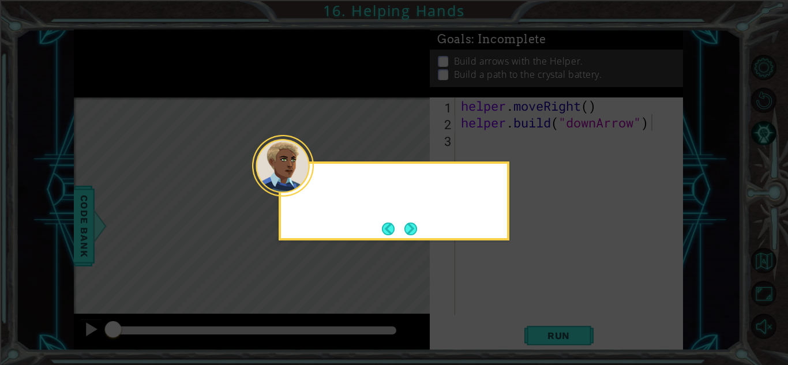
click at [515, 302] on icon at bounding box center [394, 182] width 788 height 365
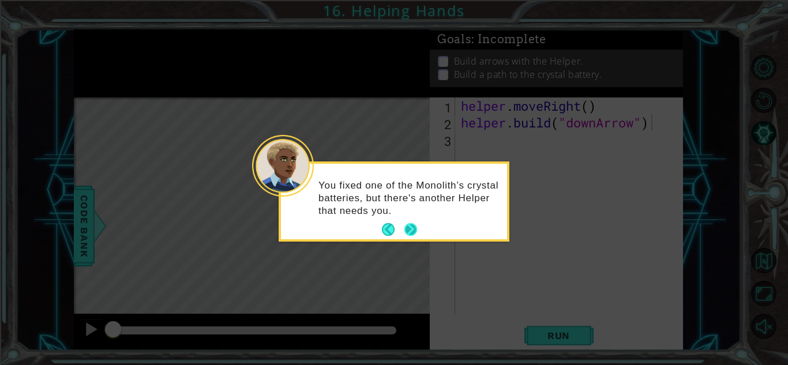
click at [414, 231] on button "Next" at bounding box center [410, 229] width 13 height 13
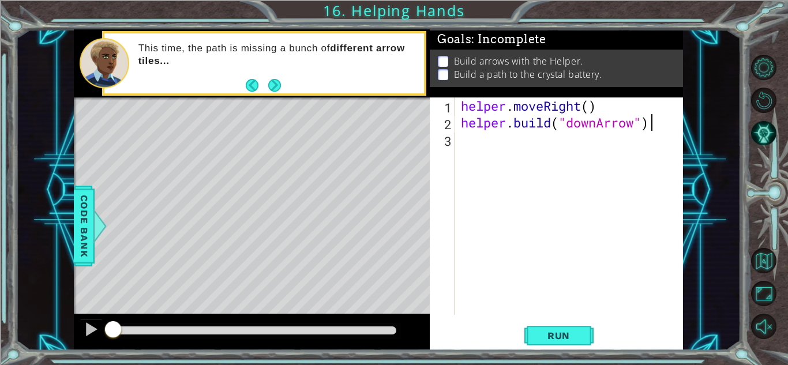
click at [591, 111] on div "helper . moveRight ( ) helper . build ( "downArrow" )" at bounding box center [572, 222] width 227 height 251
click at [559, 335] on span "Run" at bounding box center [559, 336] width 46 height 12
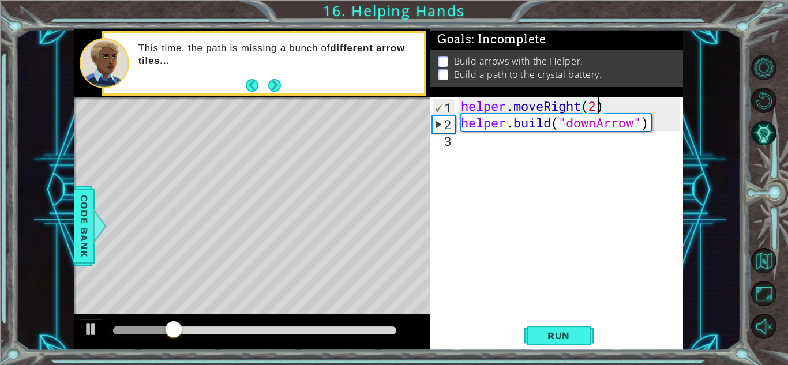
type textarea "helper.moveRight()"
click at [507, 155] on div "helper . moveRight ( ) helper . build ( "downArrow" )" at bounding box center [572, 222] width 227 height 251
type textarea "u"
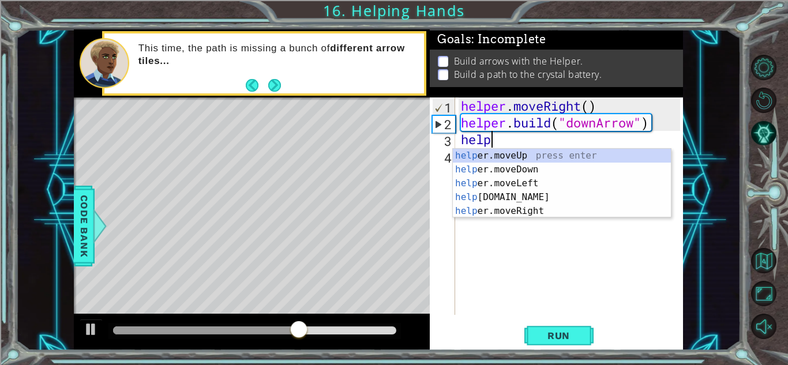
scroll to position [0, 1]
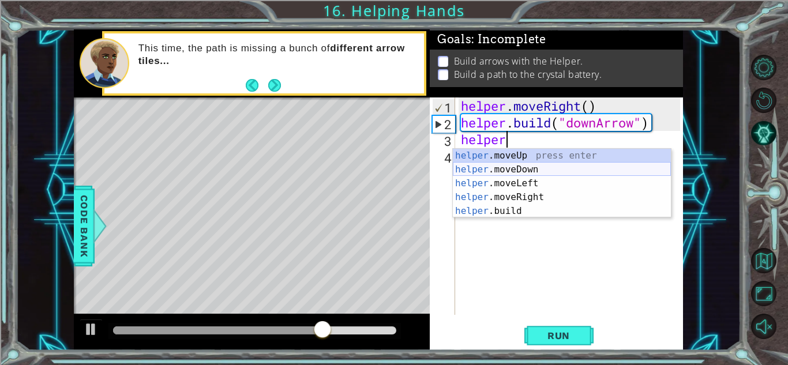
click at [521, 172] on div "helper .moveUp press enter helper .moveDown press enter helper .moveLeft press …" at bounding box center [562, 197] width 218 height 97
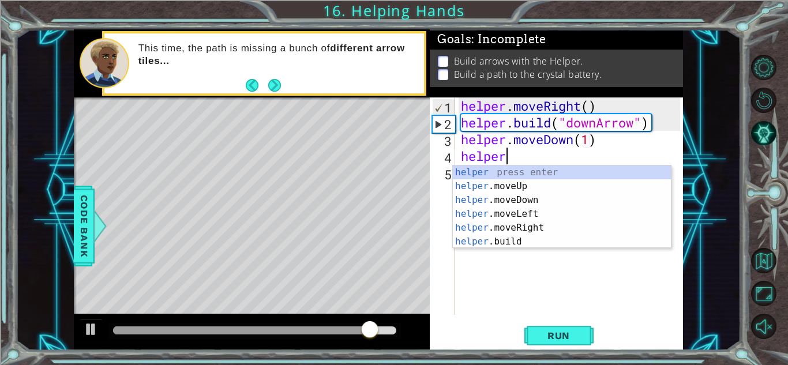
scroll to position [0, 7]
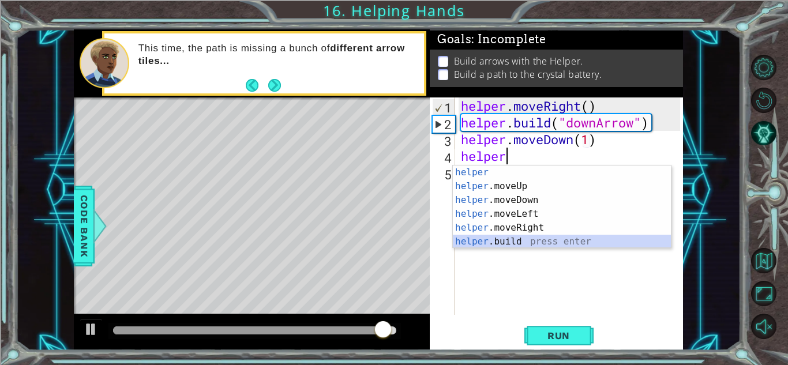
click at [494, 243] on div "helper press enter helper .moveUp press enter helper .moveDown press enter help…" at bounding box center [562, 221] width 218 height 111
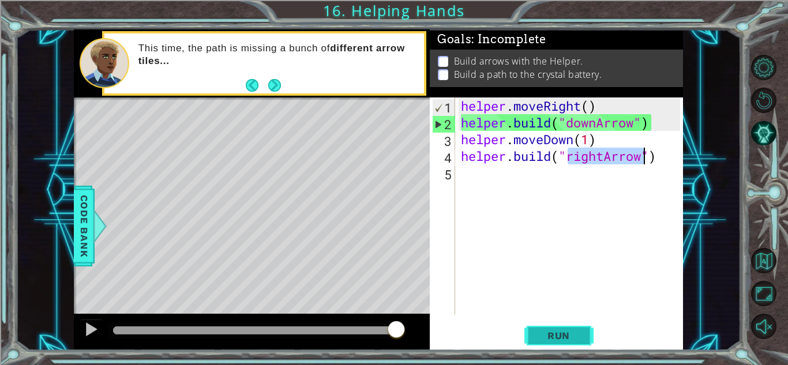
type textarea "[DOMAIN_NAME]("rightArrow")"
click at [563, 329] on button "Run" at bounding box center [558, 335] width 69 height 25
